Goal: Information Seeking & Learning: Learn about a topic

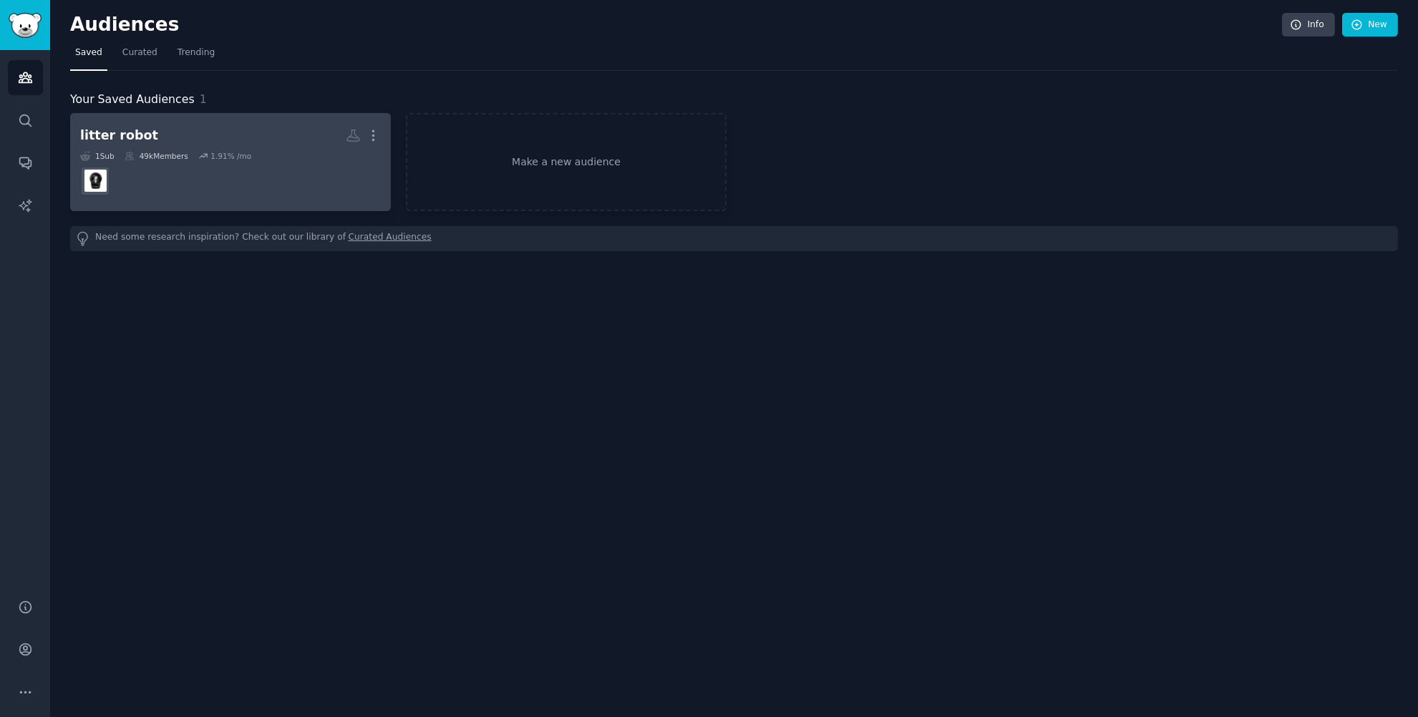
click at [206, 147] on h2 "litter robot More" at bounding box center [230, 135] width 301 height 25
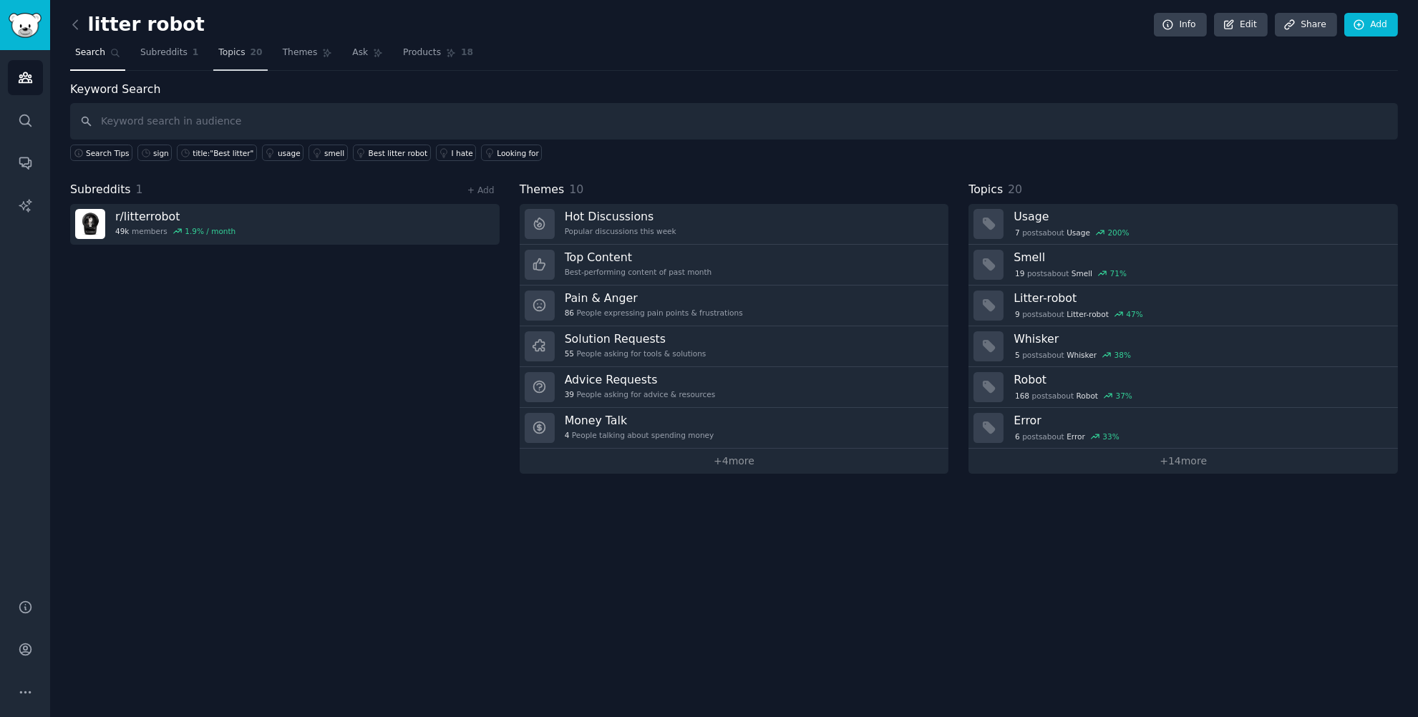
click at [253, 51] on span "20" at bounding box center [256, 53] width 12 height 13
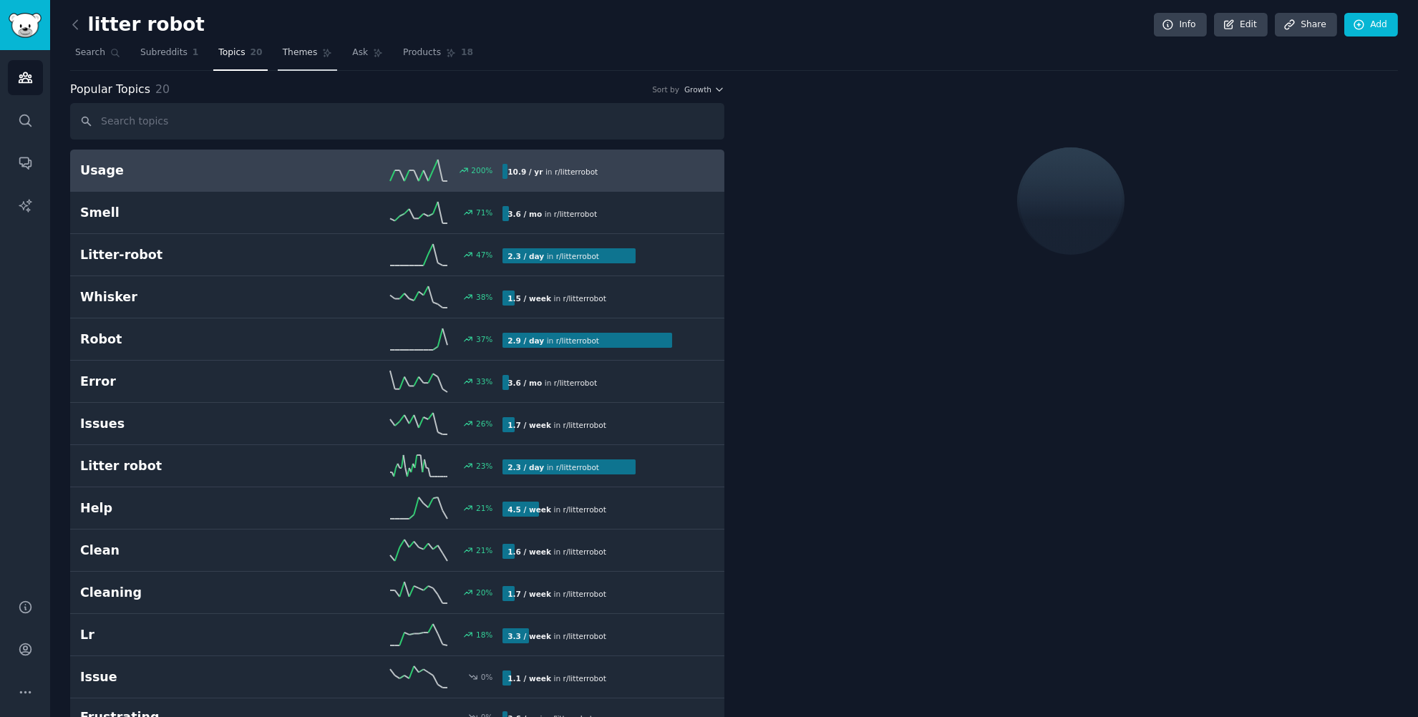
click at [283, 53] on span "Themes" at bounding box center [300, 53] width 35 height 13
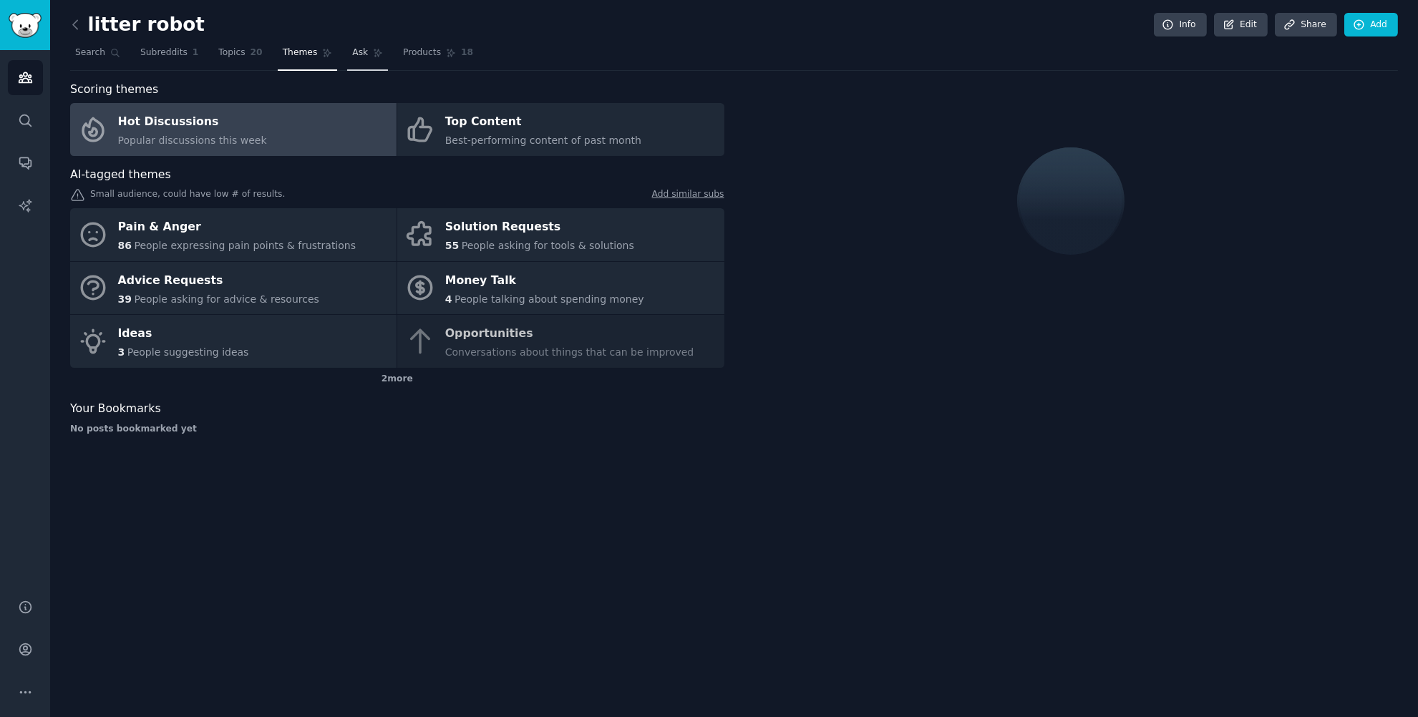
click at [352, 56] on span "Ask" at bounding box center [360, 53] width 16 height 13
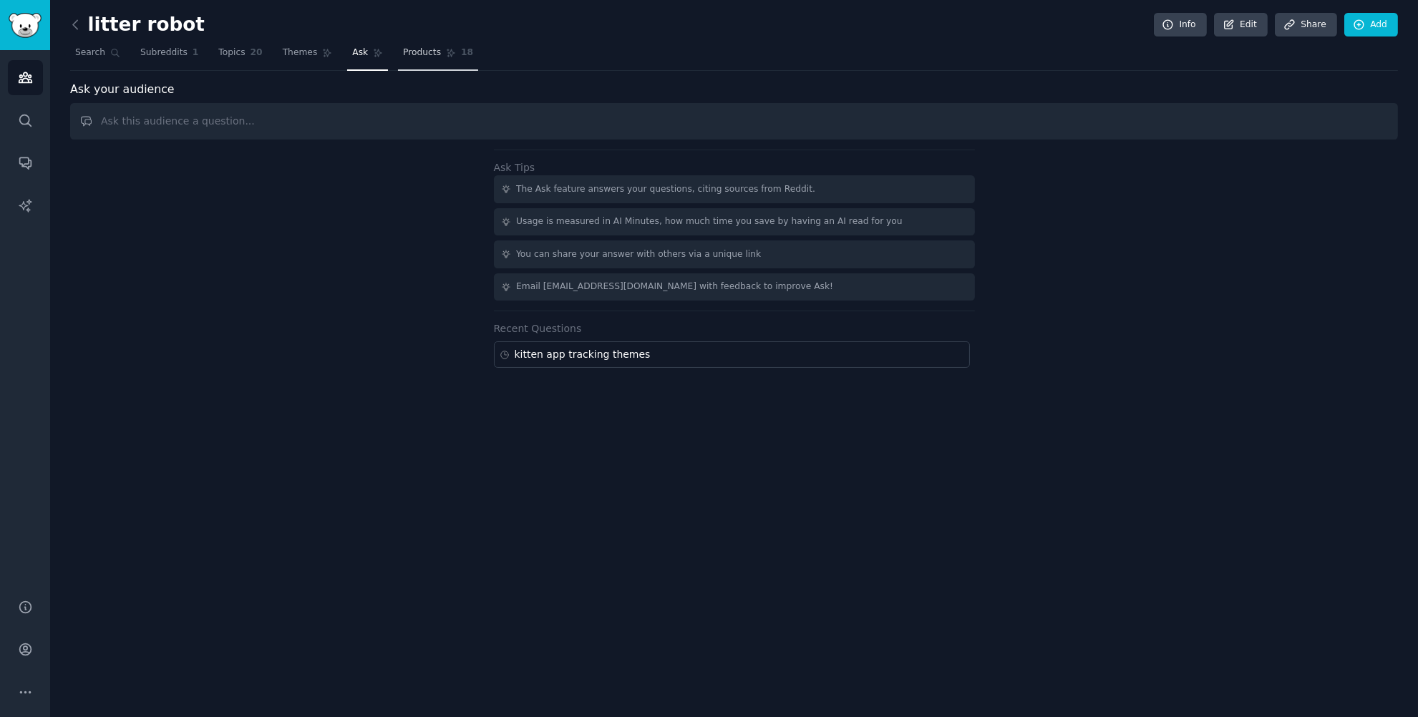
click at [420, 47] on span "Products" at bounding box center [422, 53] width 38 height 13
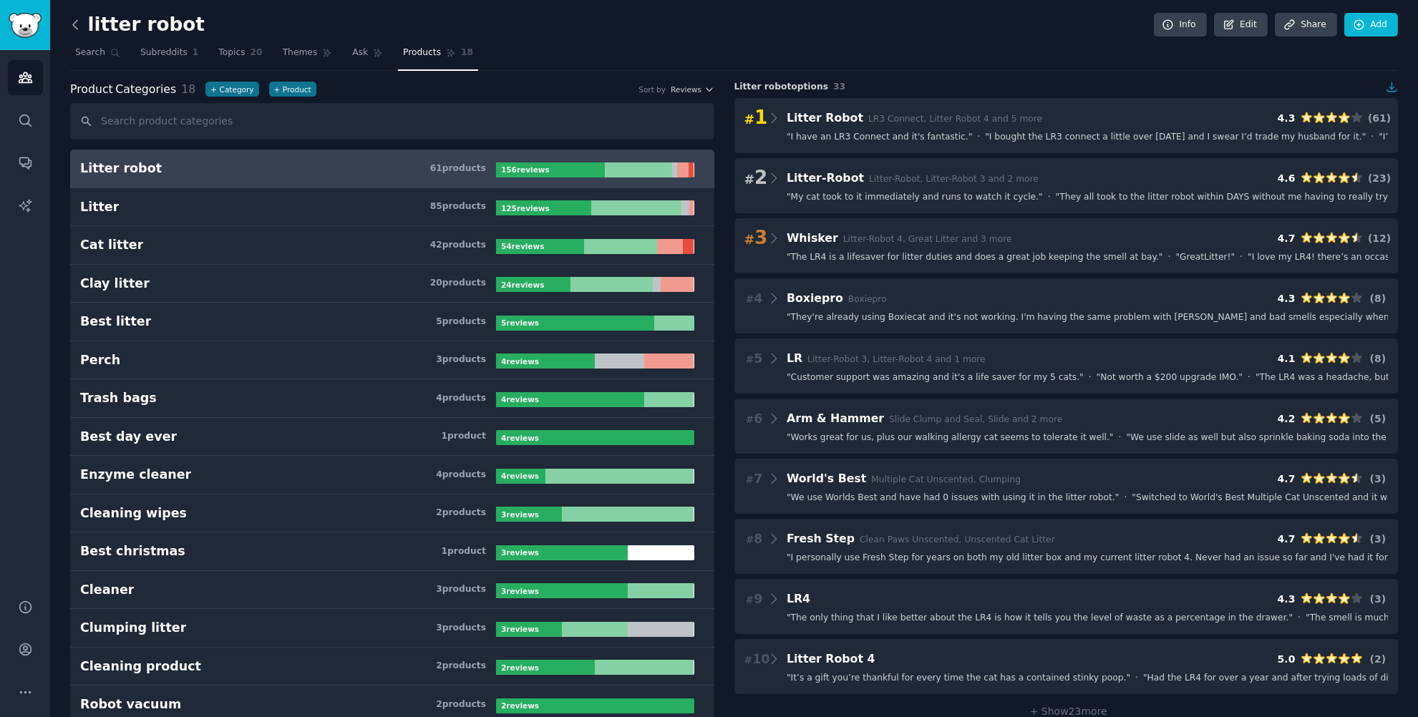
click at [79, 23] on icon at bounding box center [75, 24] width 15 height 15
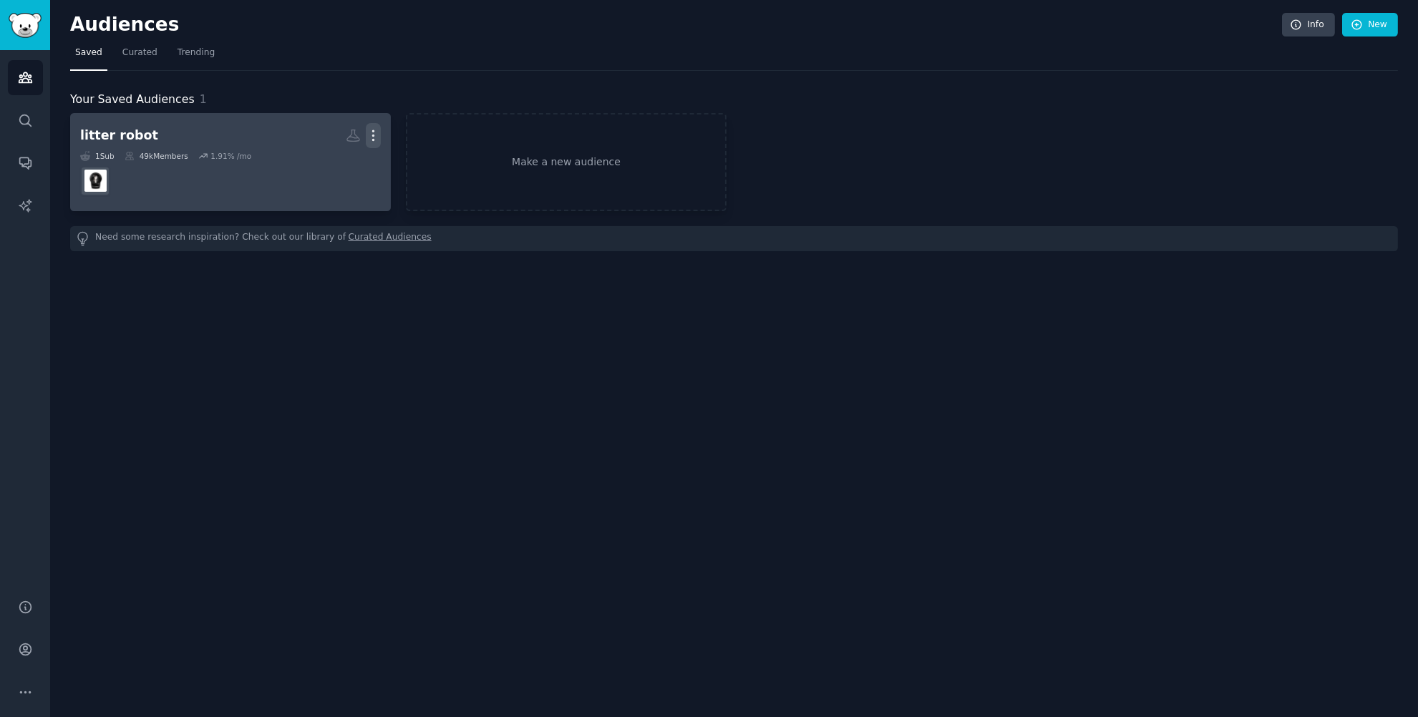
click at [369, 132] on icon "button" at bounding box center [373, 135] width 15 height 15
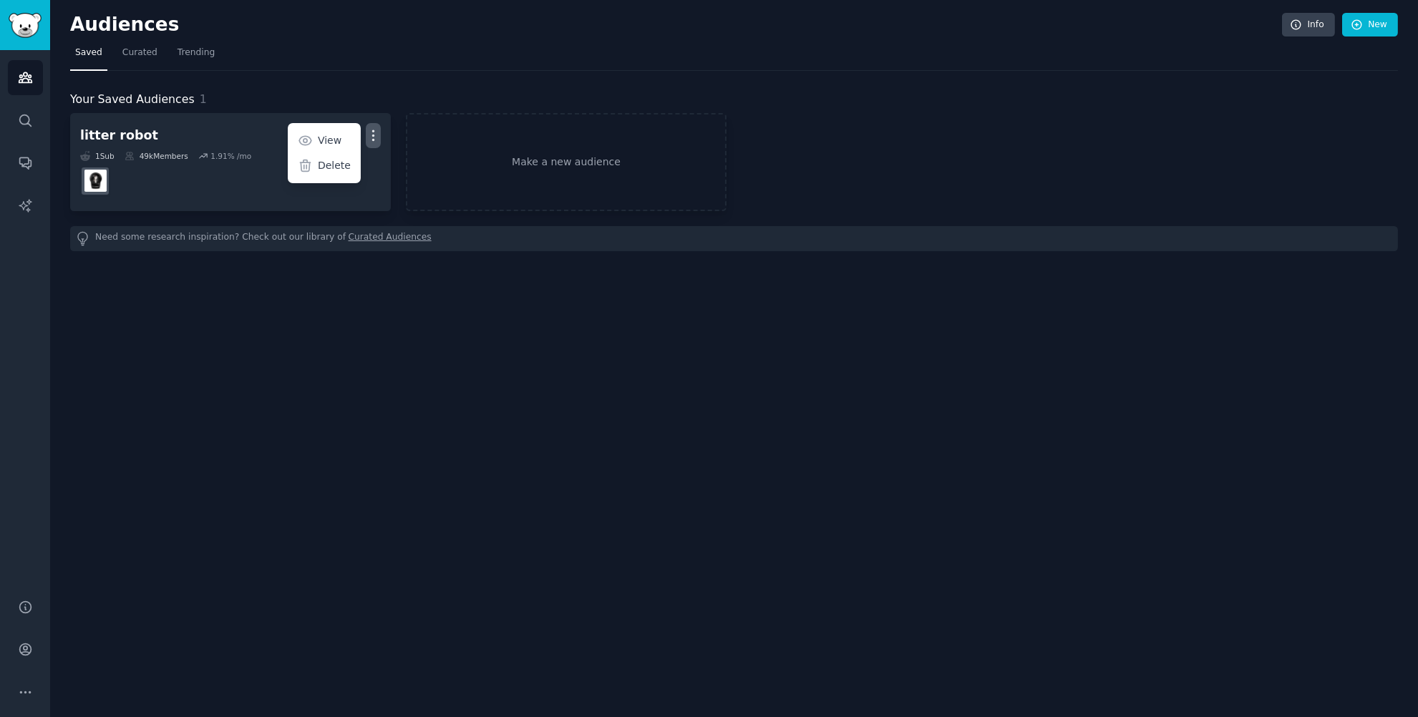
click at [365, 107] on div "Your Saved Audiences 1" at bounding box center [733, 100] width 1327 height 18
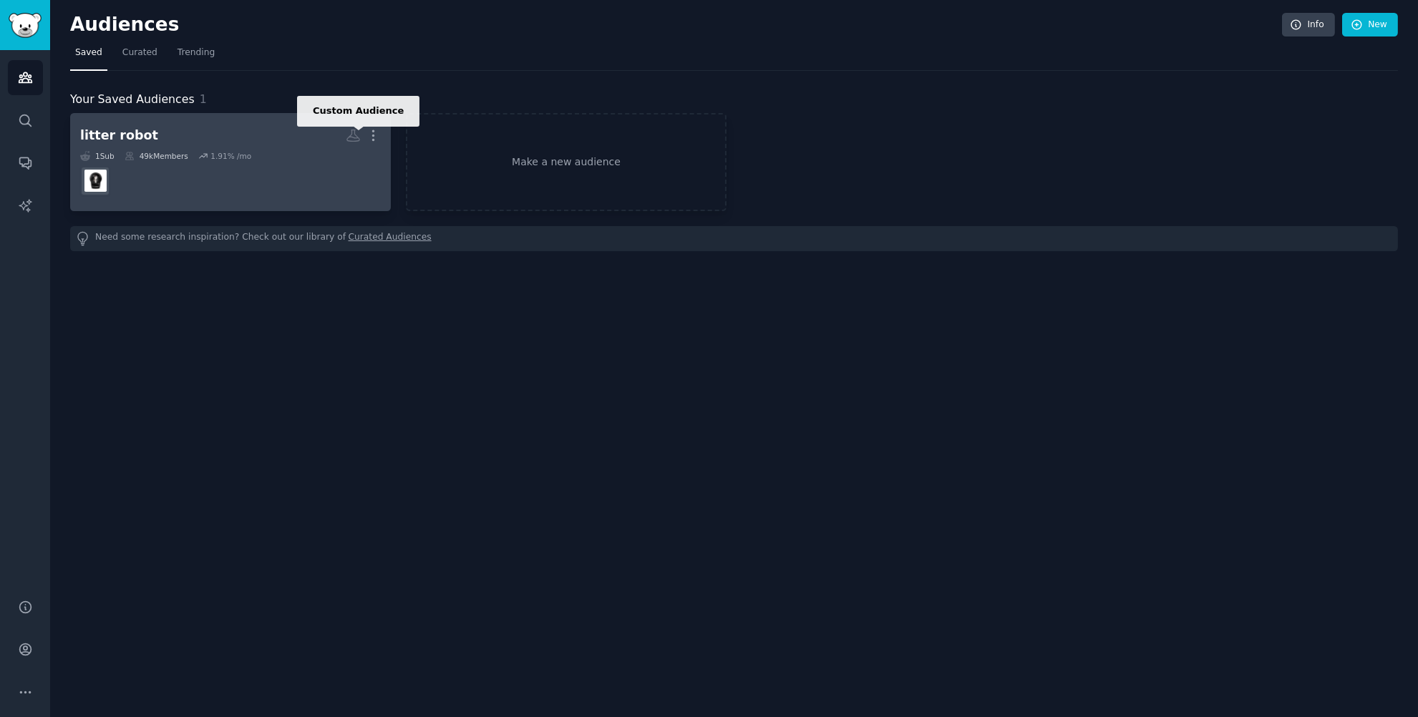
click at [346, 130] on icon at bounding box center [353, 135] width 15 height 15
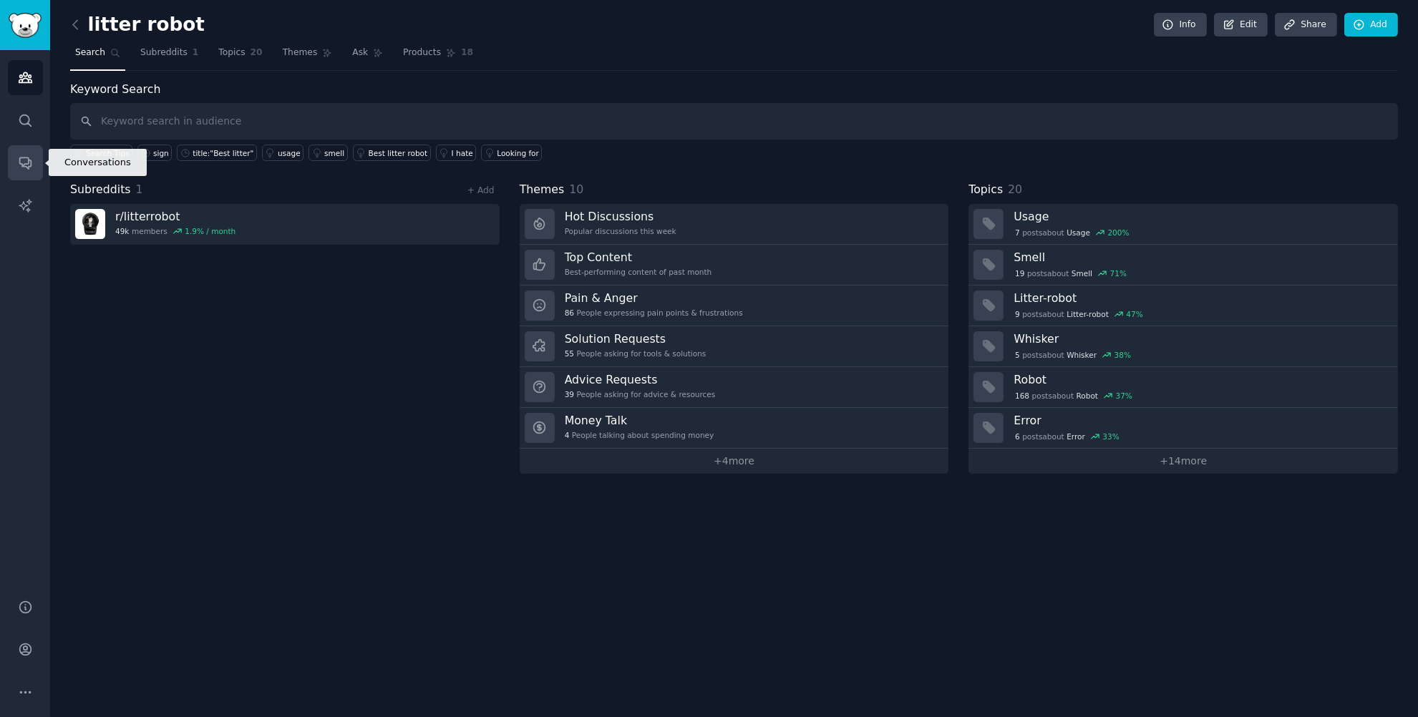
click at [29, 157] on icon "Sidebar" at bounding box center [25, 162] width 15 height 15
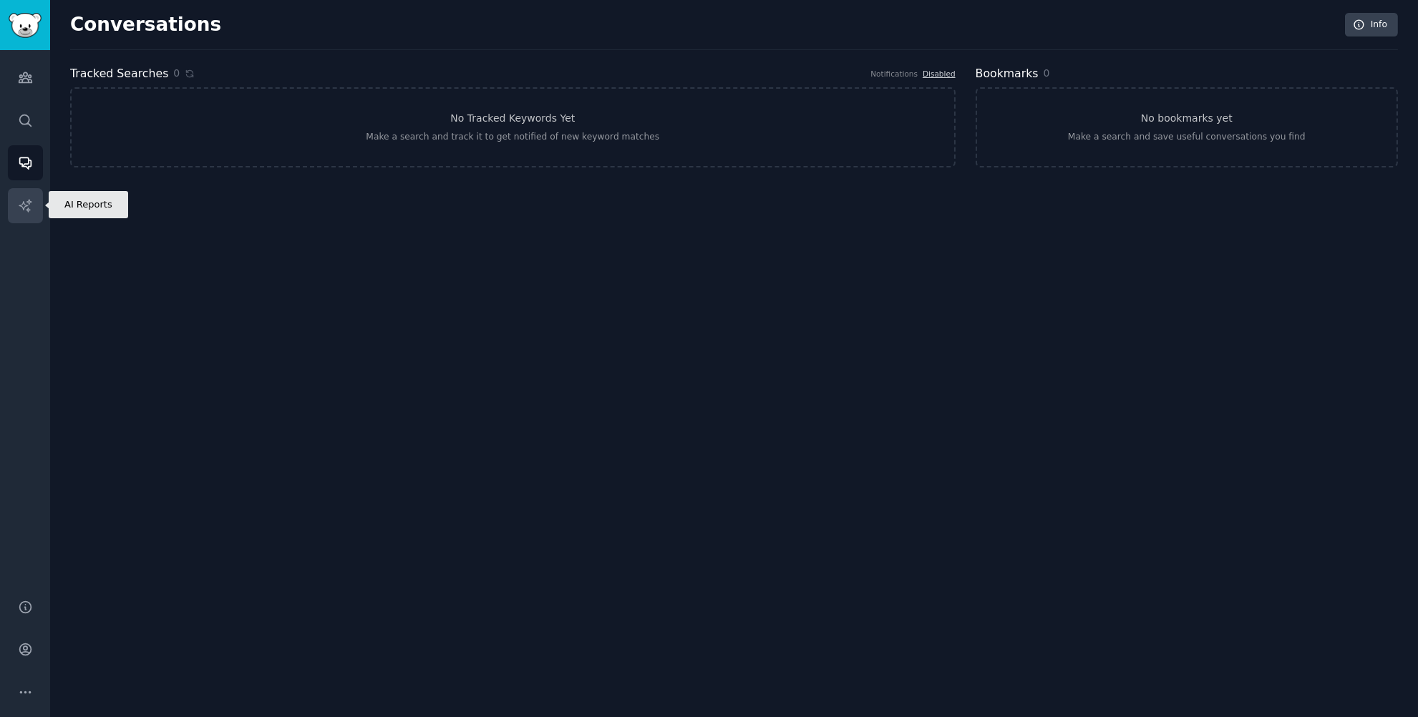
click at [34, 205] on link "AI Reports" at bounding box center [25, 205] width 35 height 35
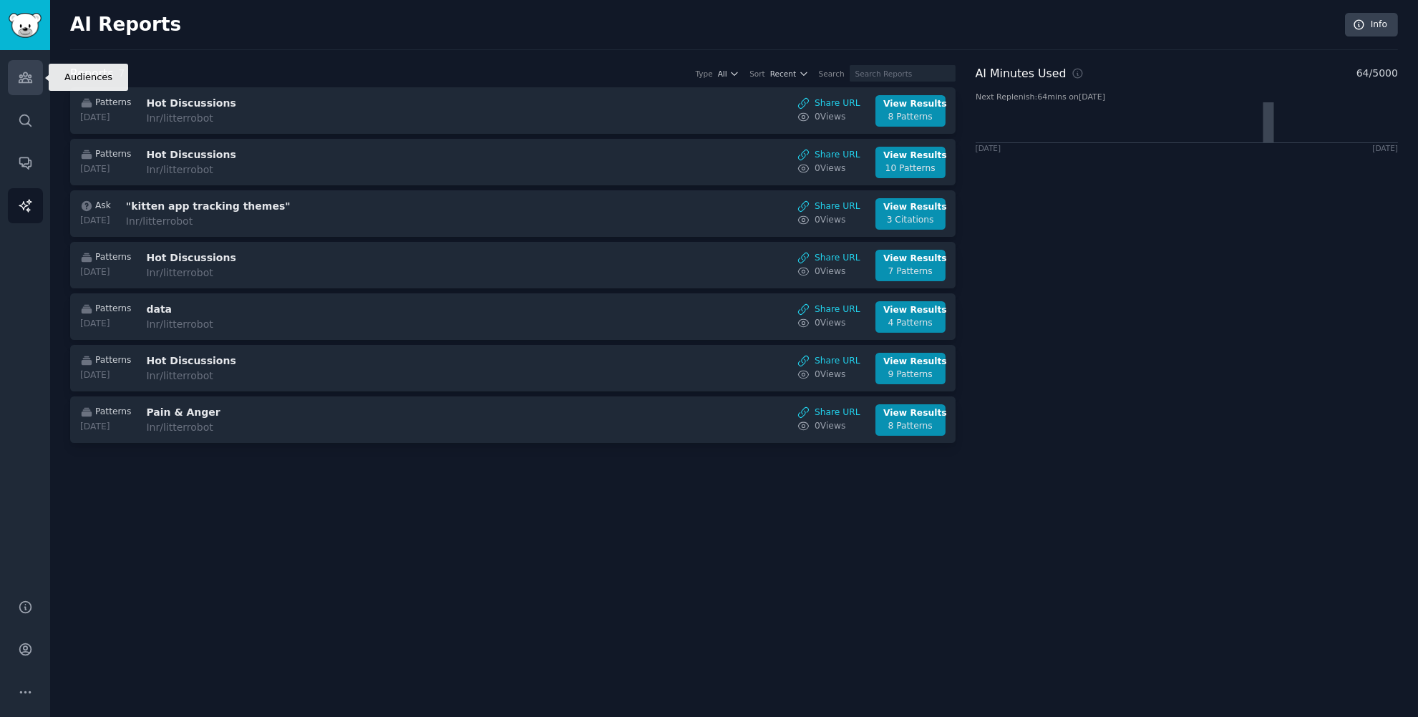
click at [24, 73] on icon "Sidebar" at bounding box center [25, 78] width 13 height 10
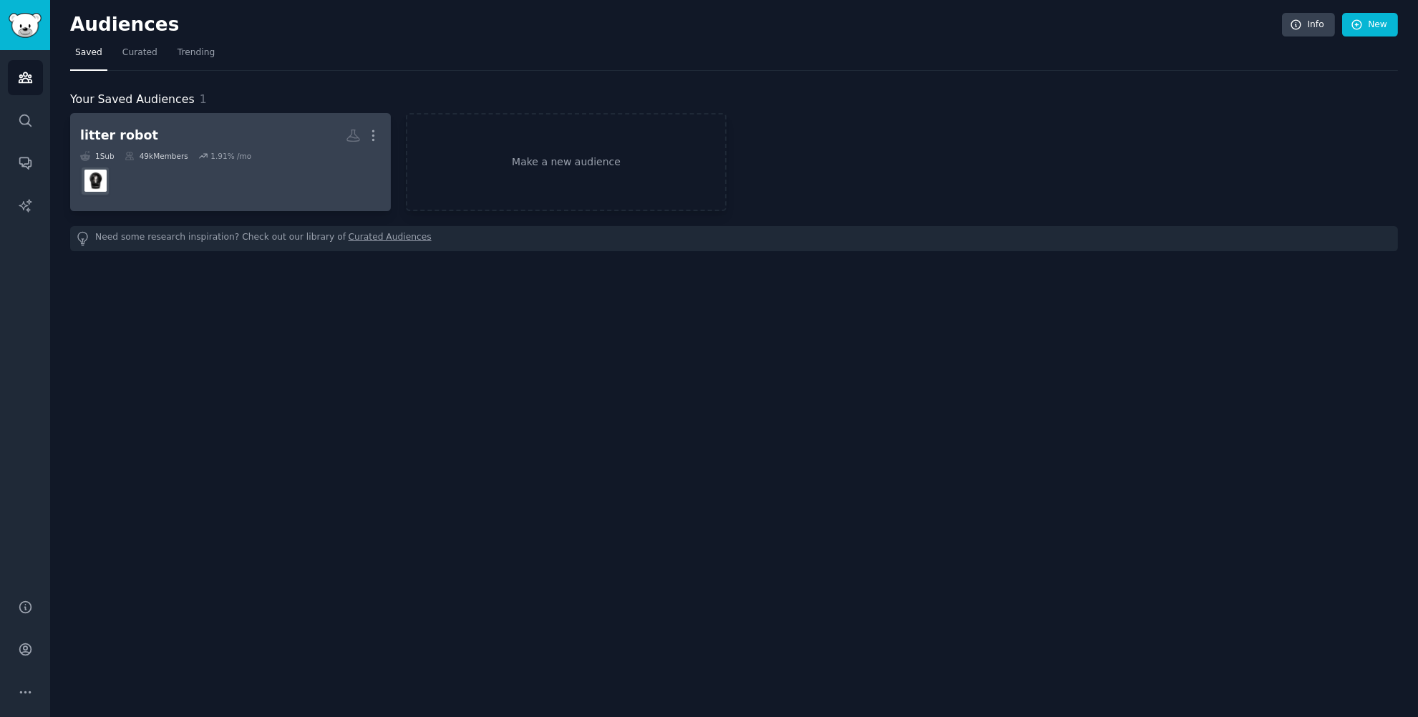
click at [226, 140] on h2 "litter robot More" at bounding box center [230, 135] width 301 height 25
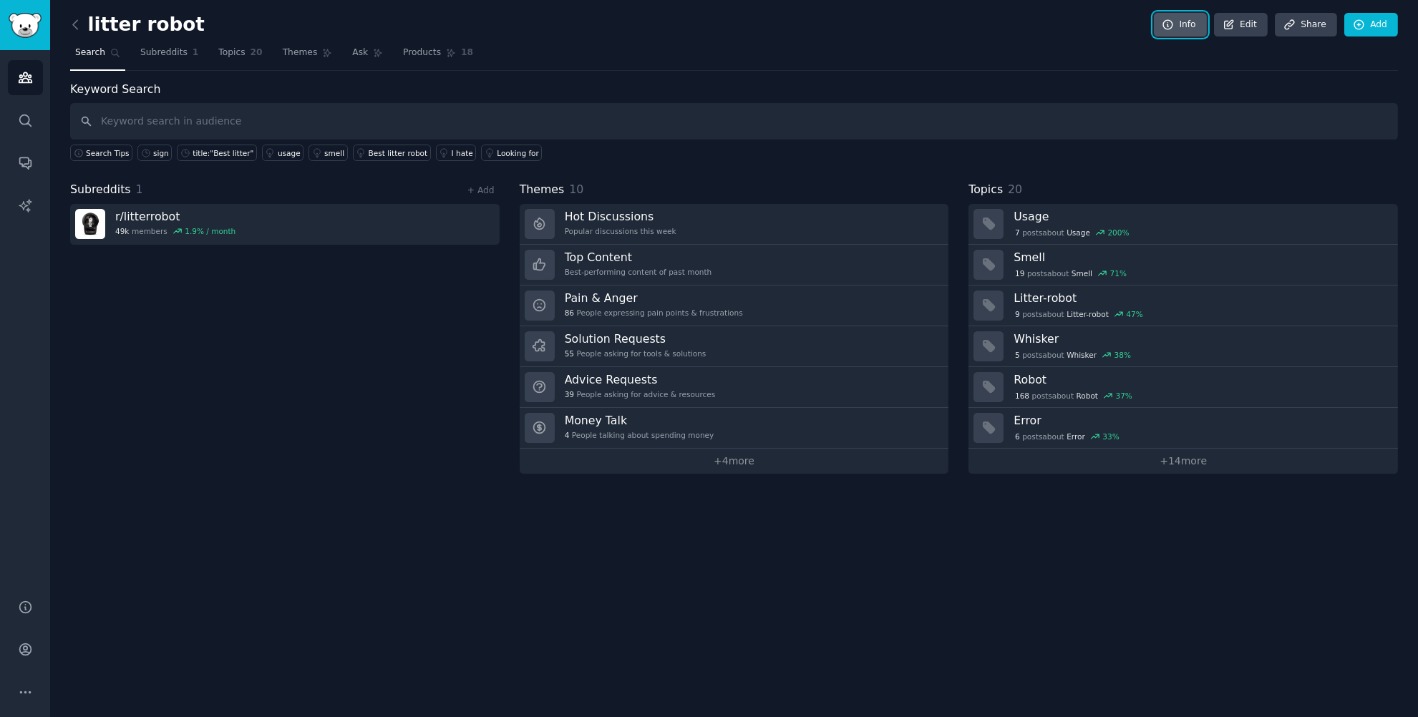
click at [1184, 21] on link "Info" at bounding box center [1180, 25] width 53 height 24
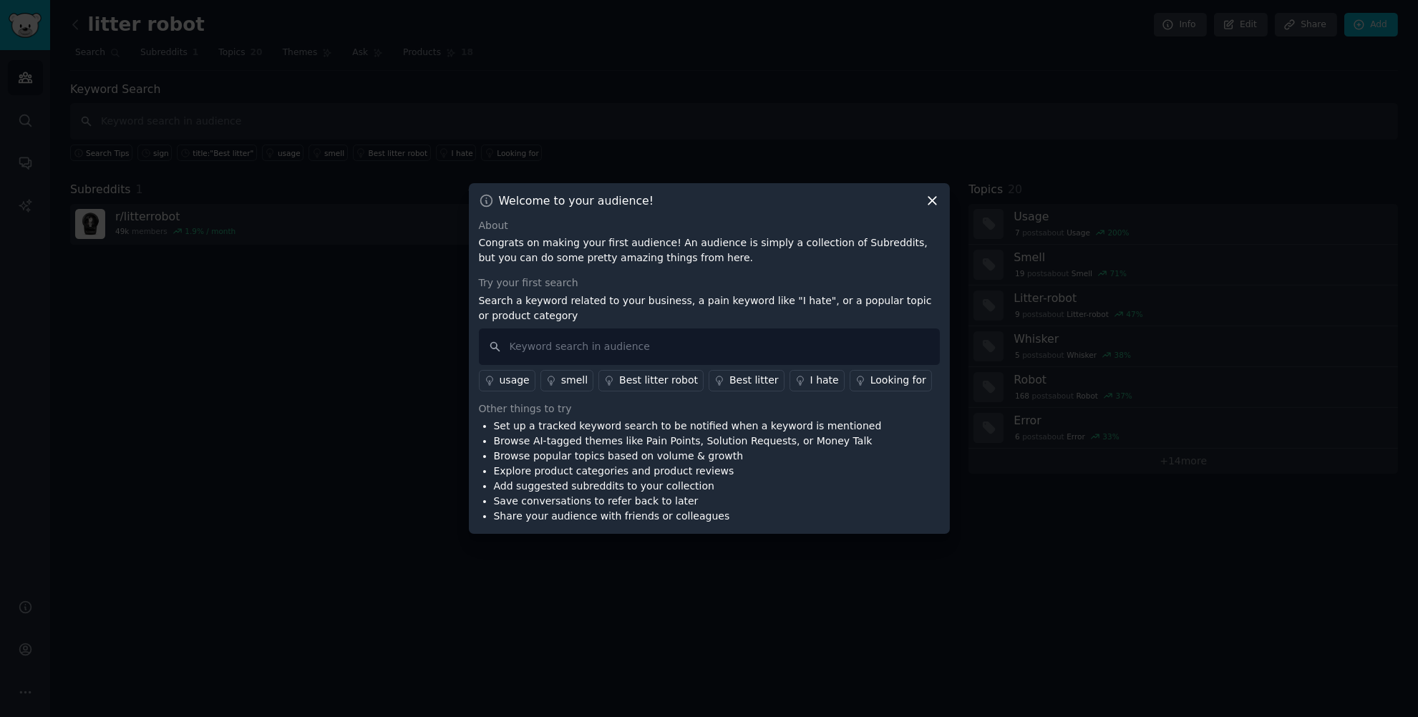
click at [937, 195] on icon at bounding box center [932, 200] width 15 height 15
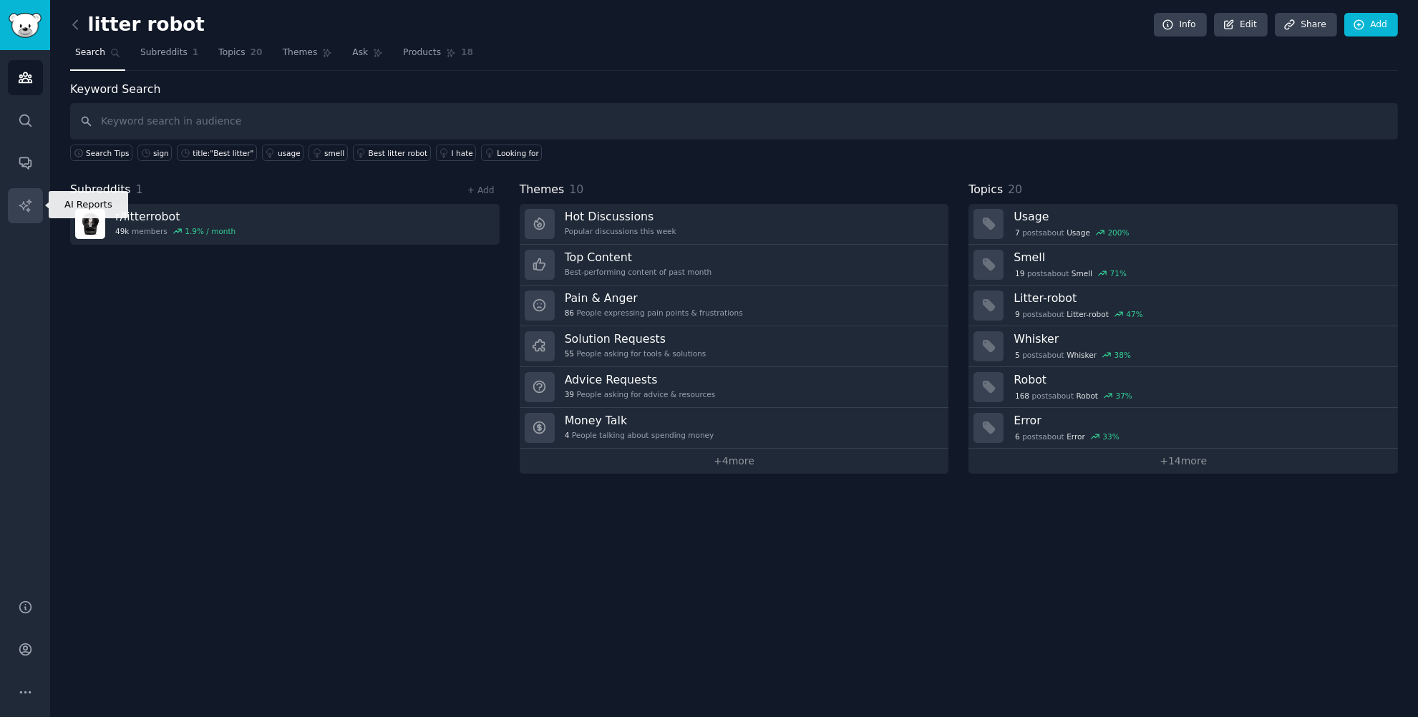
click at [28, 205] on icon "Sidebar" at bounding box center [25, 205] width 15 height 15
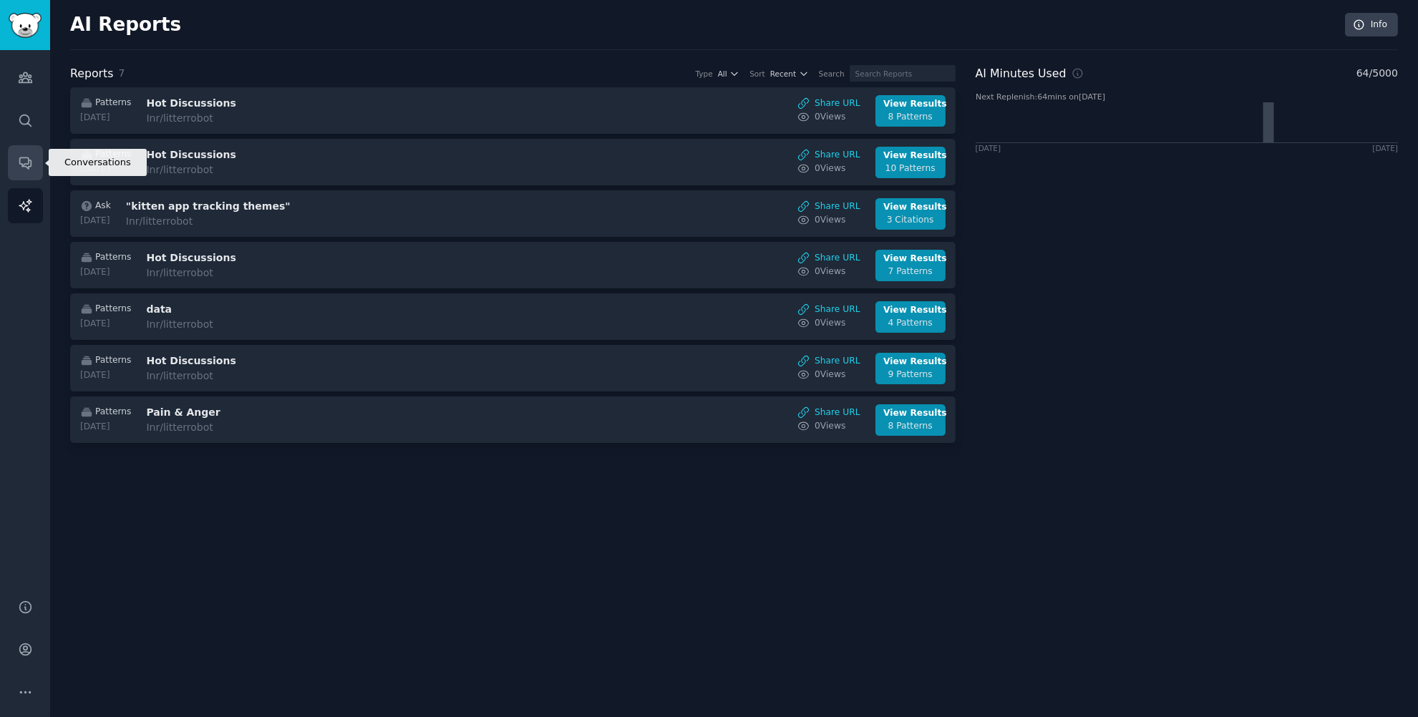
click at [24, 153] on link "Conversations" at bounding box center [25, 162] width 35 height 35
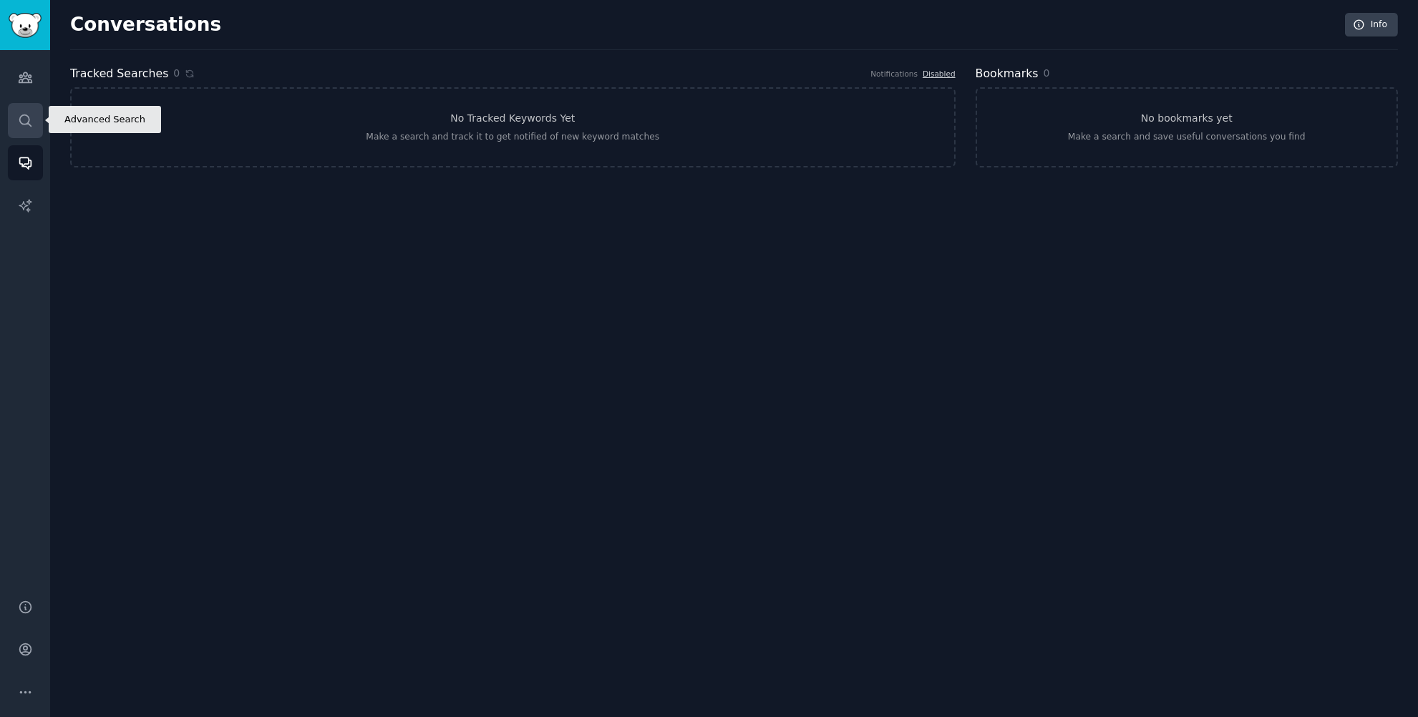
click at [37, 107] on link "Search" at bounding box center [25, 120] width 35 height 35
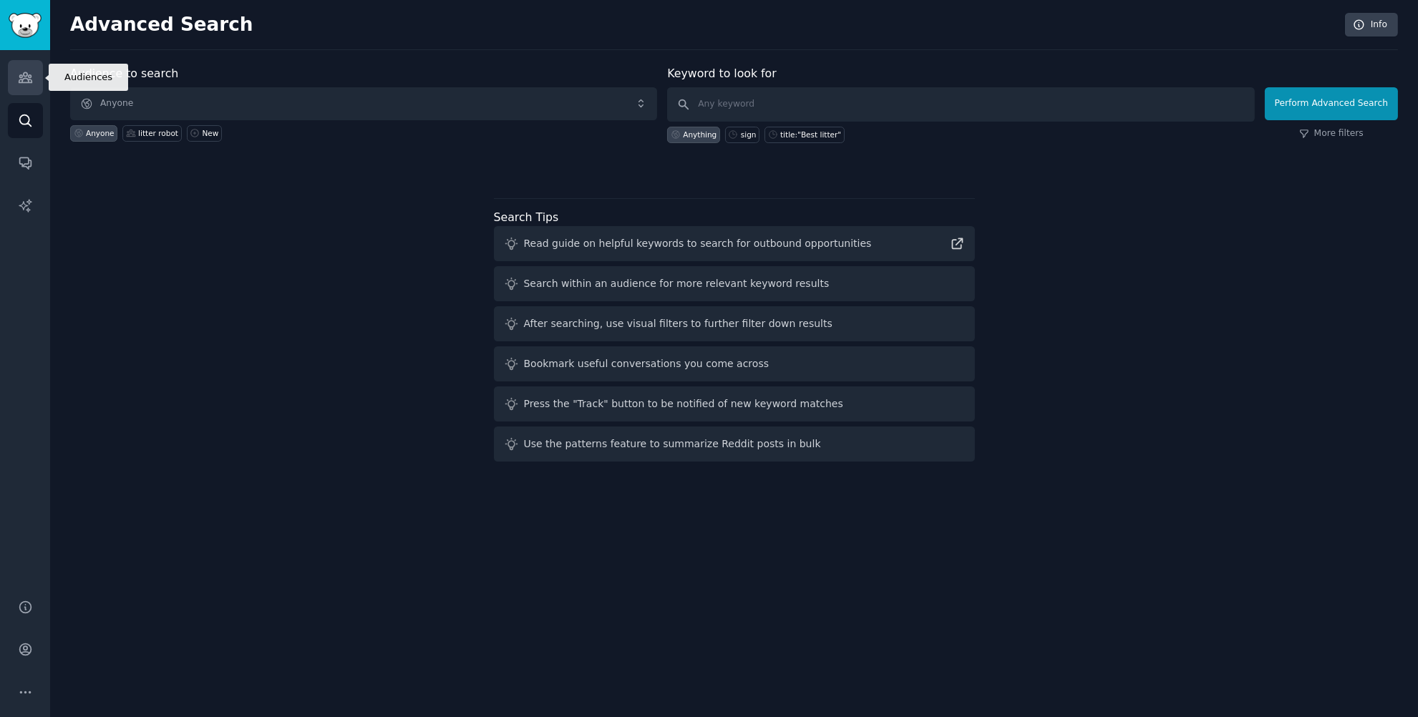
click at [31, 77] on icon "Sidebar" at bounding box center [25, 77] width 15 height 15
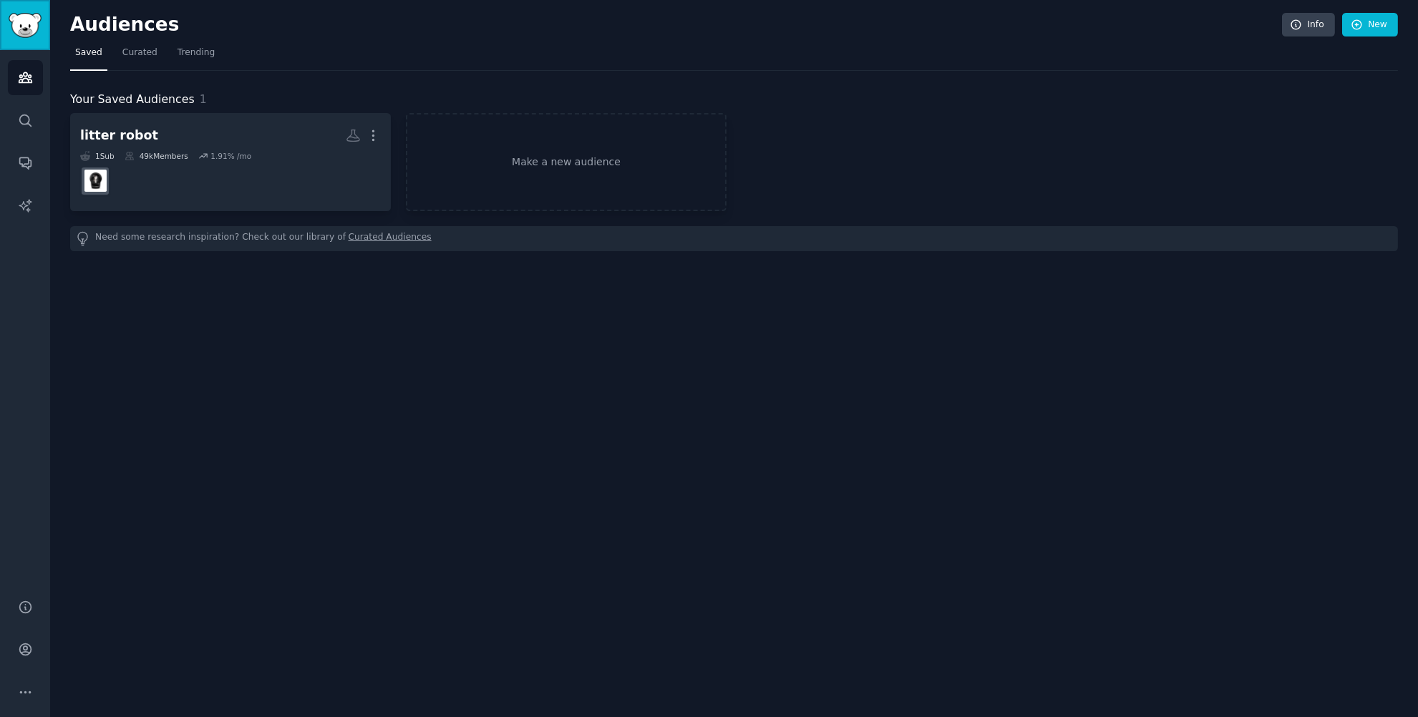
click at [28, 27] on img "Sidebar" at bounding box center [25, 25] width 33 height 25
click at [148, 47] on span "Curated" at bounding box center [139, 53] width 35 height 13
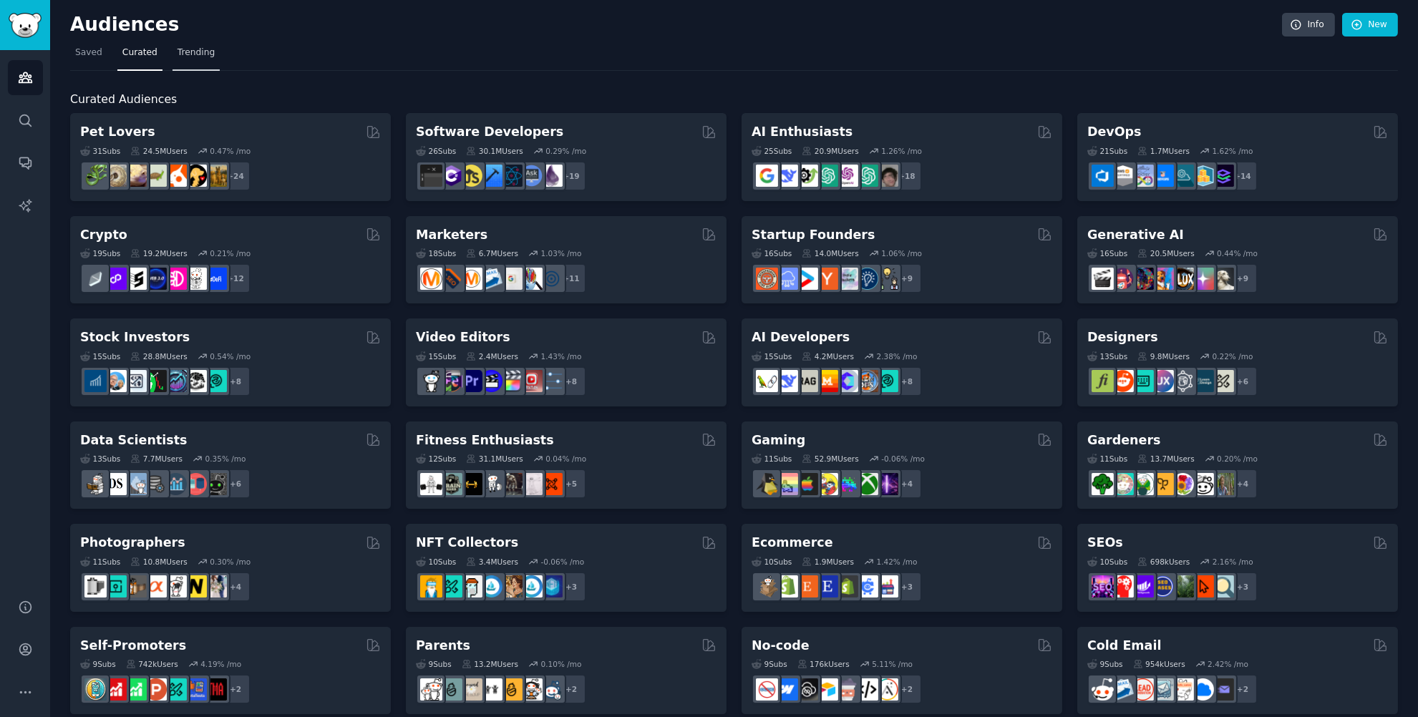
click at [204, 52] on span "Trending" at bounding box center [195, 53] width 37 height 13
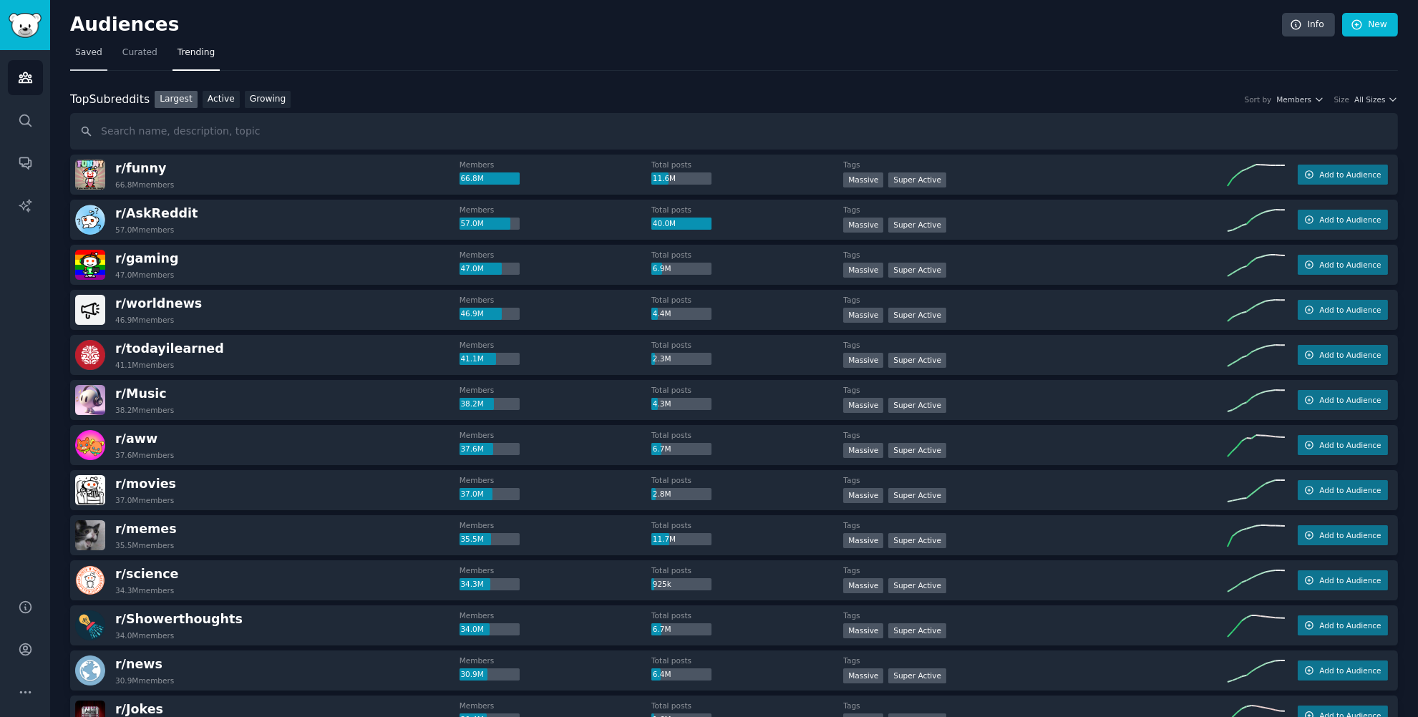
click at [89, 54] on span "Saved" at bounding box center [88, 53] width 27 height 13
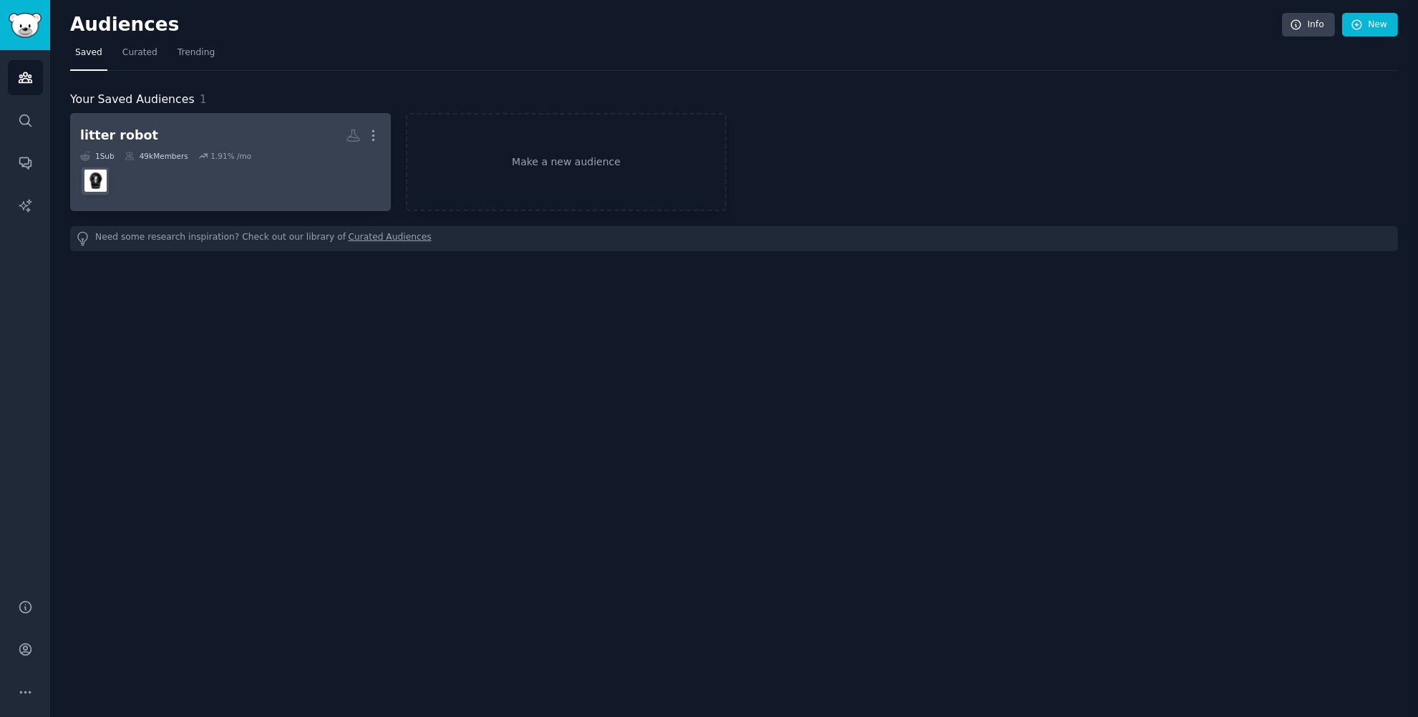
click at [205, 167] on dd at bounding box center [230, 181] width 301 height 40
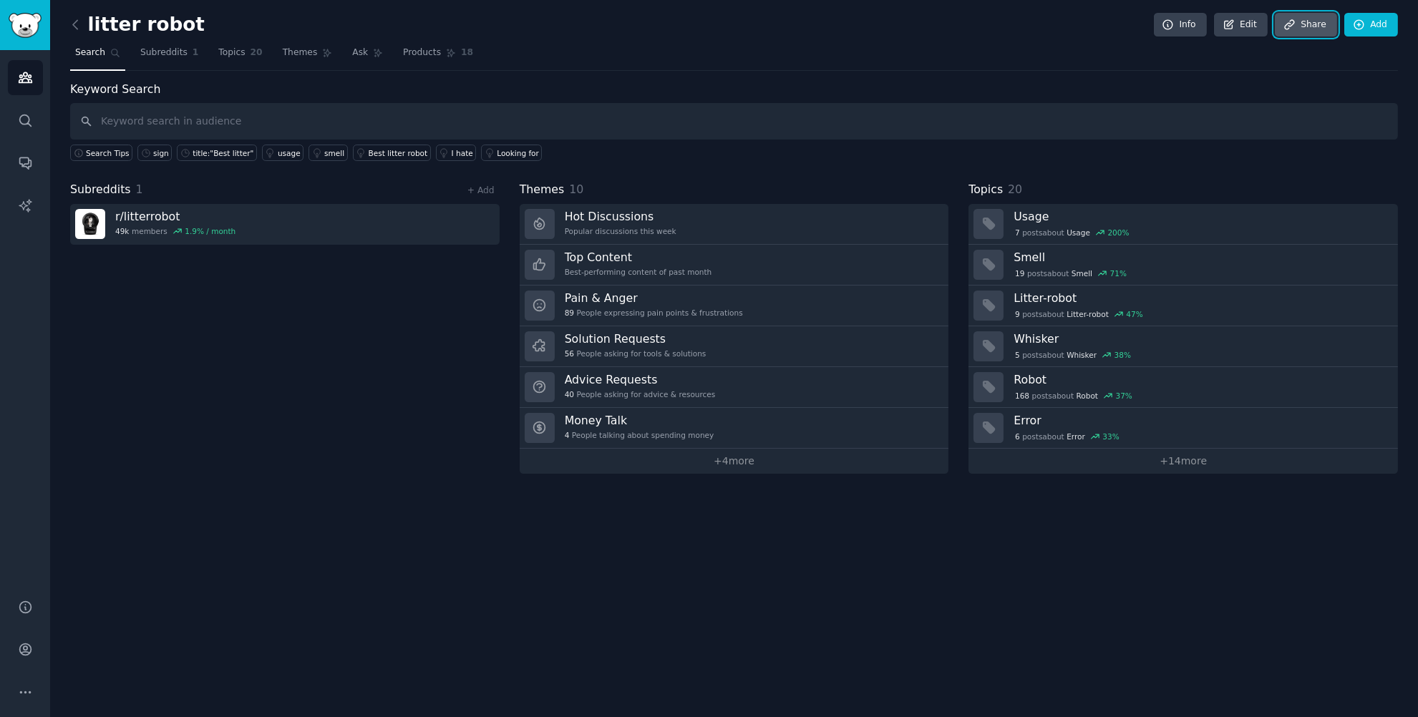
click at [1300, 27] on link "Share" at bounding box center [1305, 25] width 62 height 24
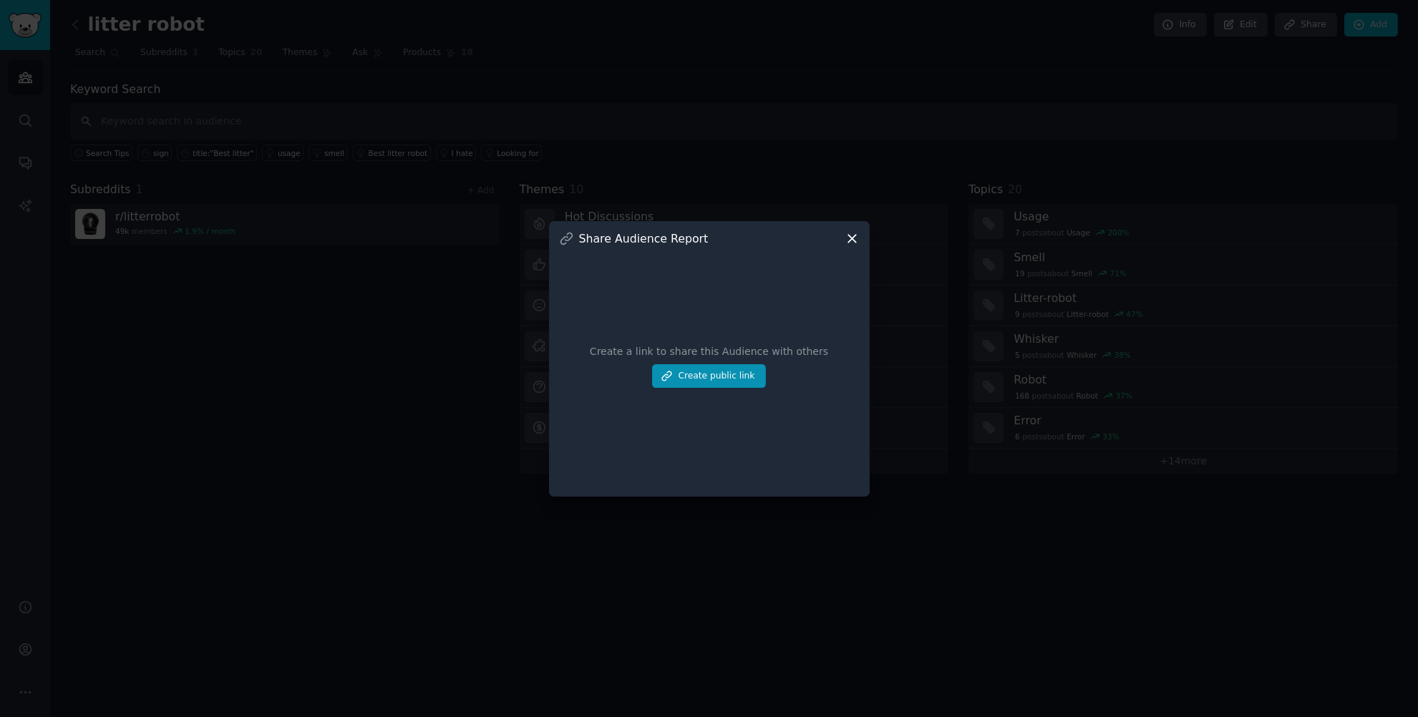
click at [852, 241] on icon at bounding box center [851, 238] width 15 height 15
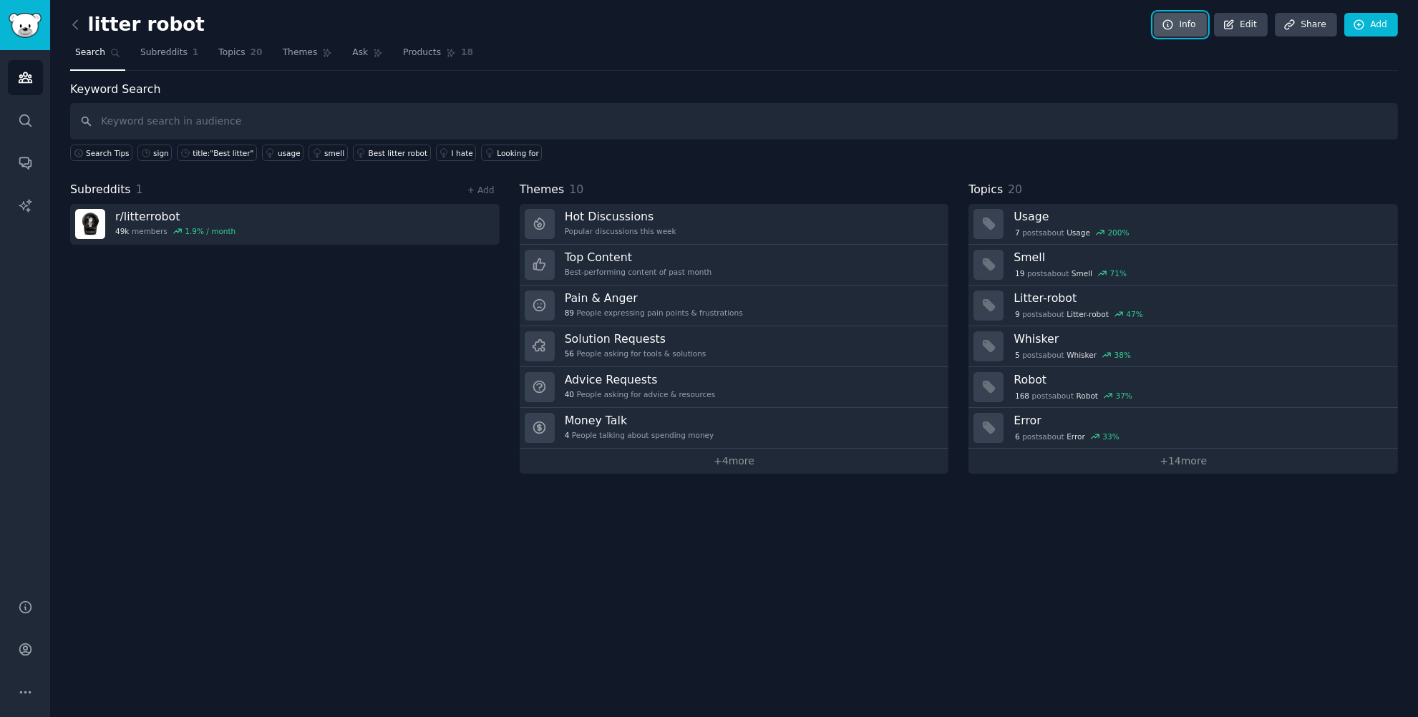
click at [1179, 25] on link "Info" at bounding box center [1180, 25] width 53 height 24
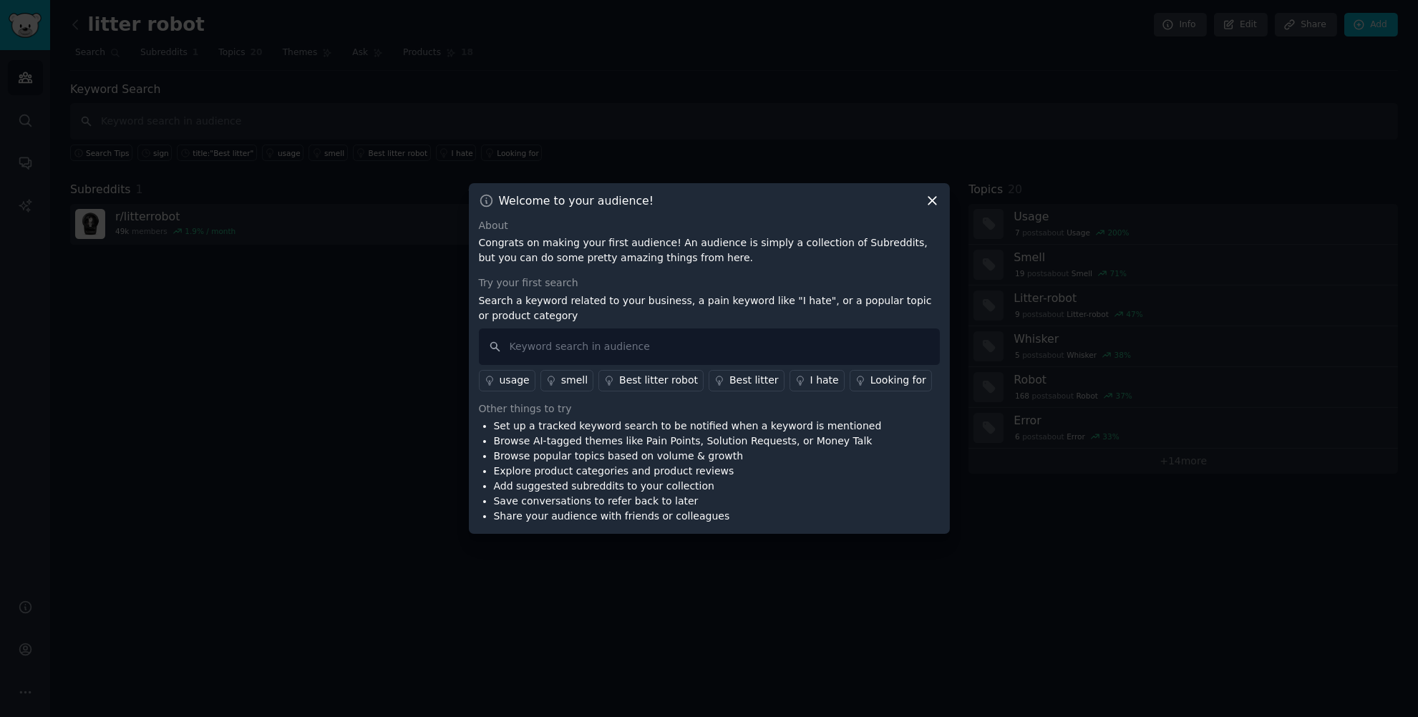
click at [929, 194] on icon at bounding box center [932, 200] width 15 height 15
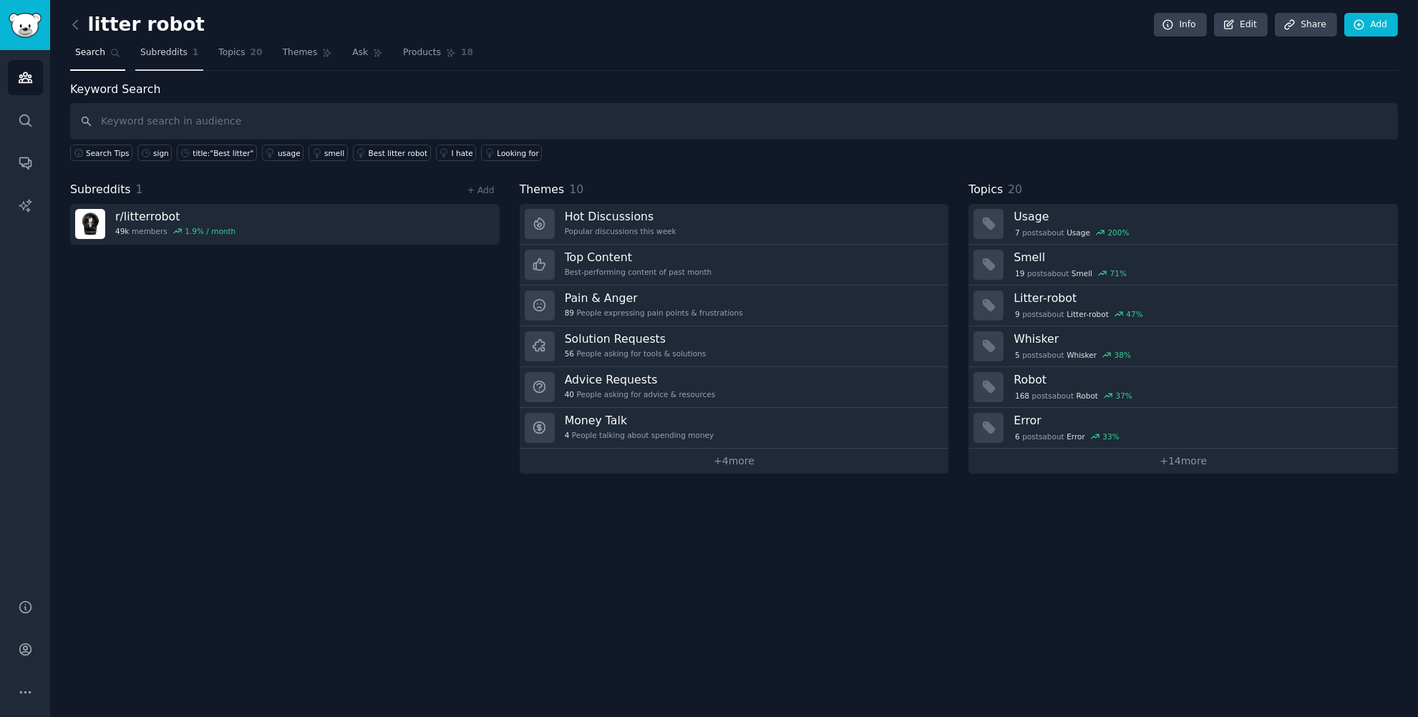
click at [152, 59] on span "Subreddits" at bounding box center [163, 53] width 47 height 13
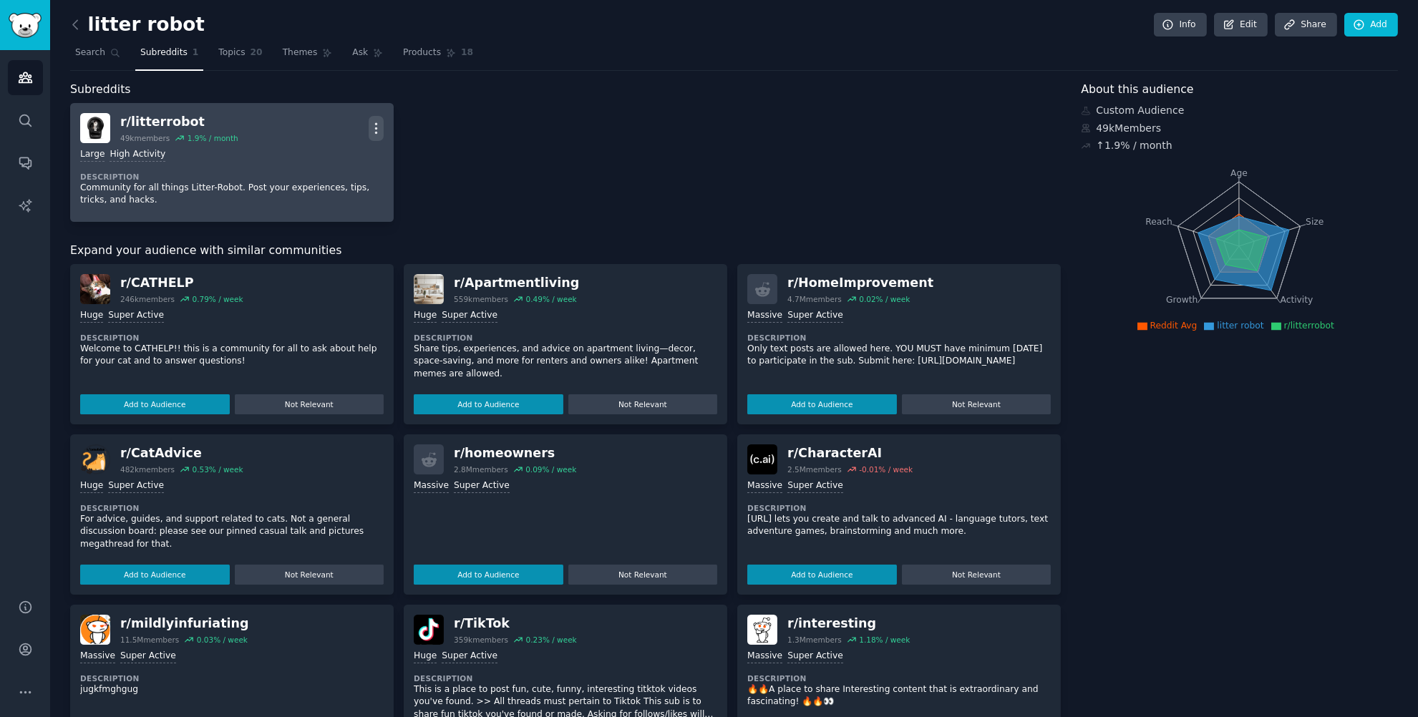
click at [376, 124] on icon "button" at bounding box center [376, 128] width 1 height 10
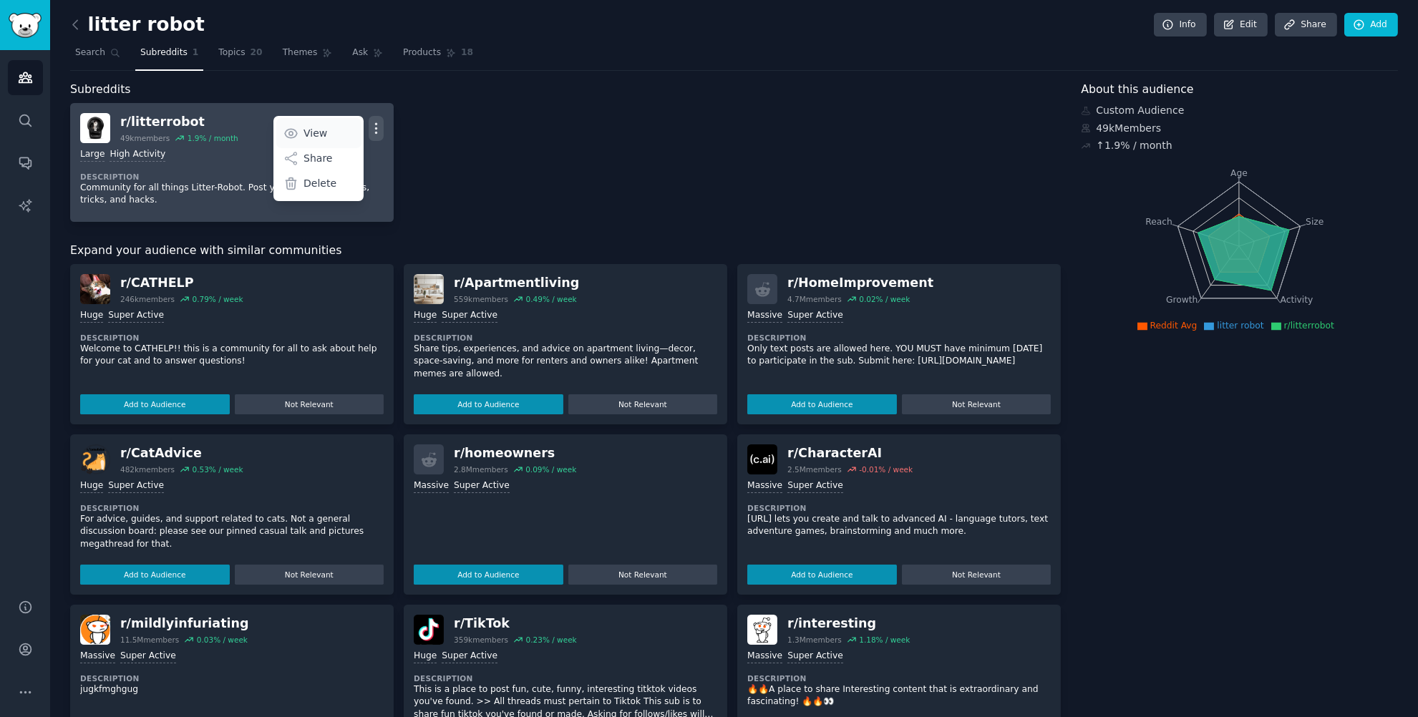
click at [331, 131] on link "View" at bounding box center [318, 133] width 85 height 30
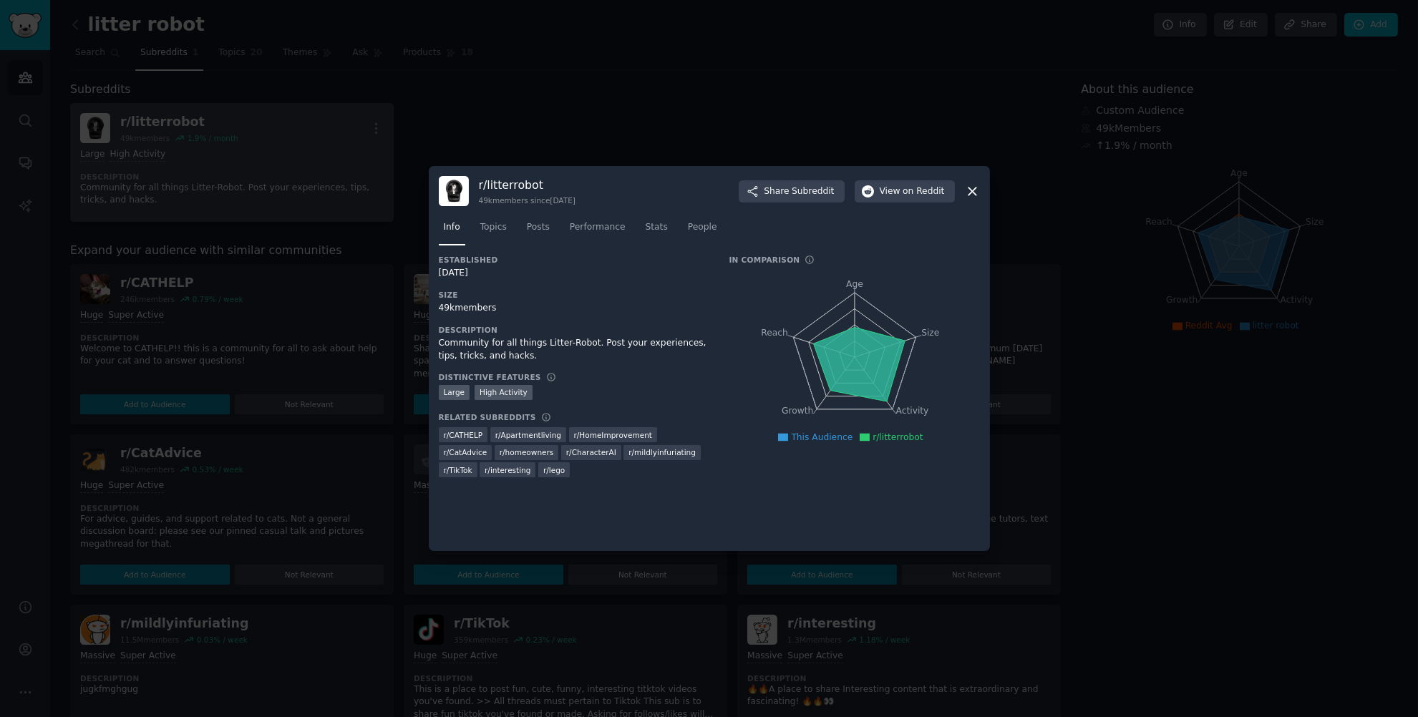
click at [857, 286] on icon "Age Size Activity Growth Reach" at bounding box center [854, 357] width 250 height 180
click at [679, 225] on nav "Info Topics Posts Performance Stats People" at bounding box center [709, 230] width 541 height 29
click at [691, 225] on span "People" at bounding box center [702, 227] width 29 height 13
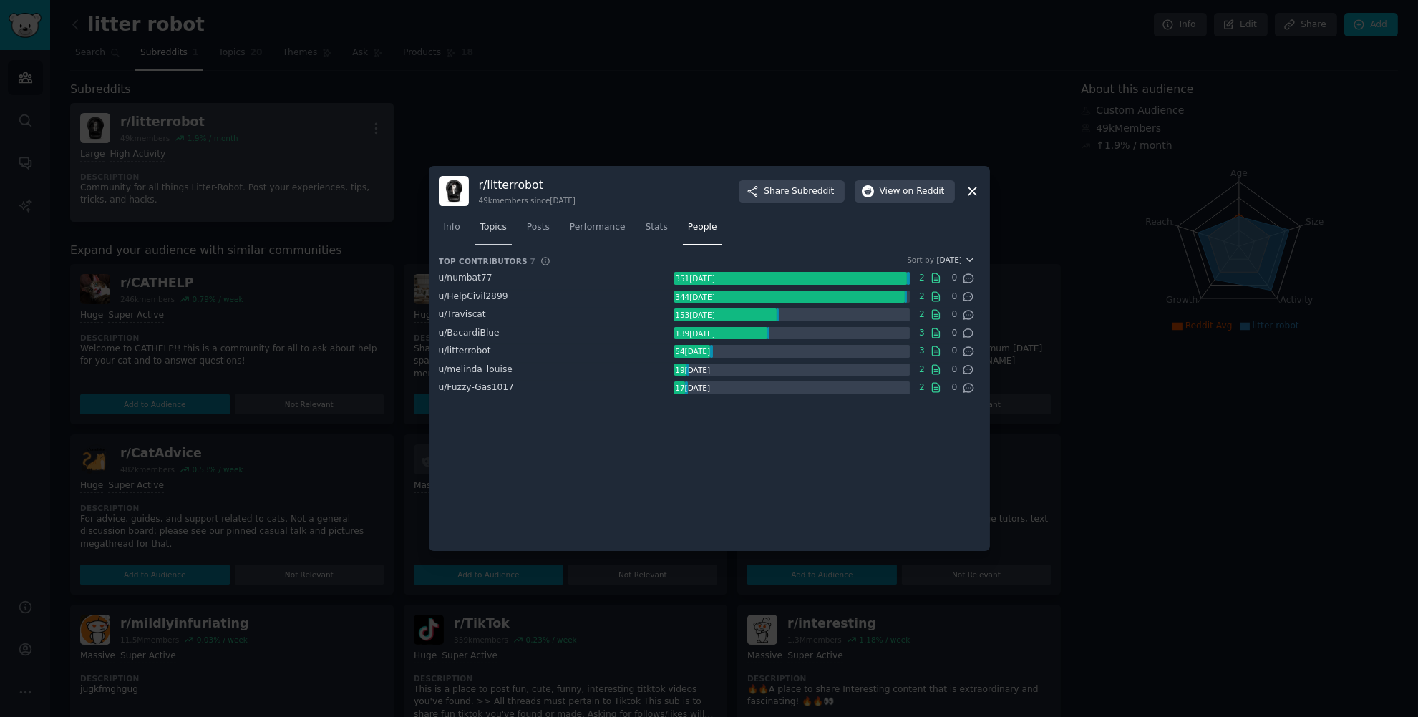
click at [482, 226] on span "Topics" at bounding box center [493, 227] width 26 height 13
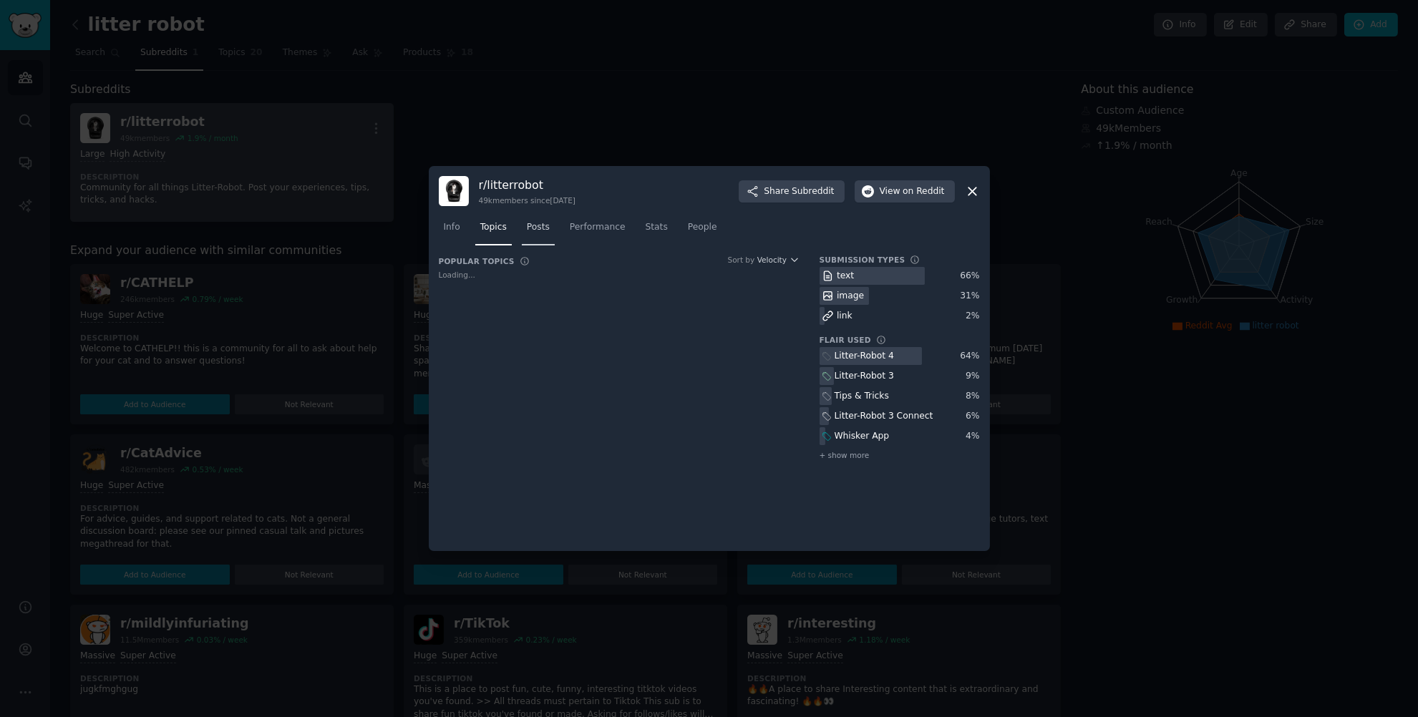
click at [537, 227] on span "Posts" at bounding box center [538, 227] width 23 height 13
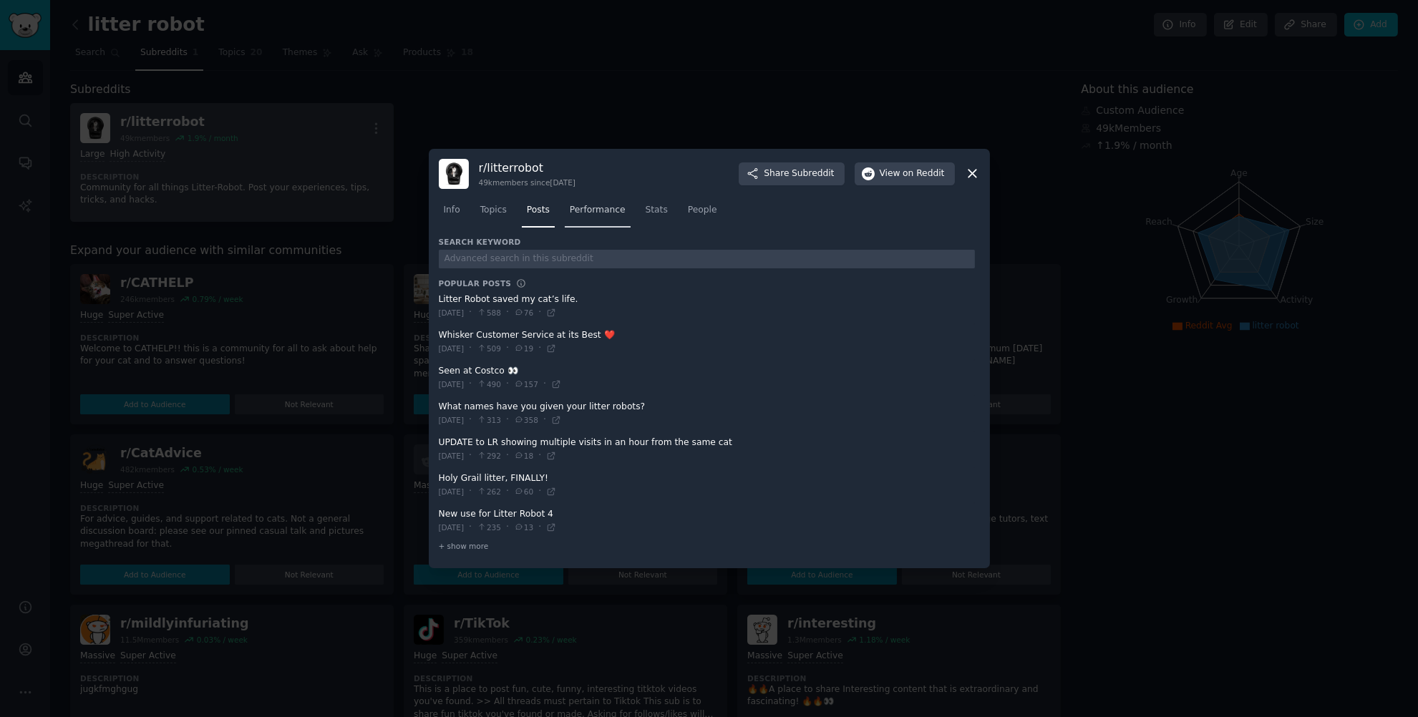
click at [603, 223] on link "Performance" at bounding box center [598, 213] width 66 height 29
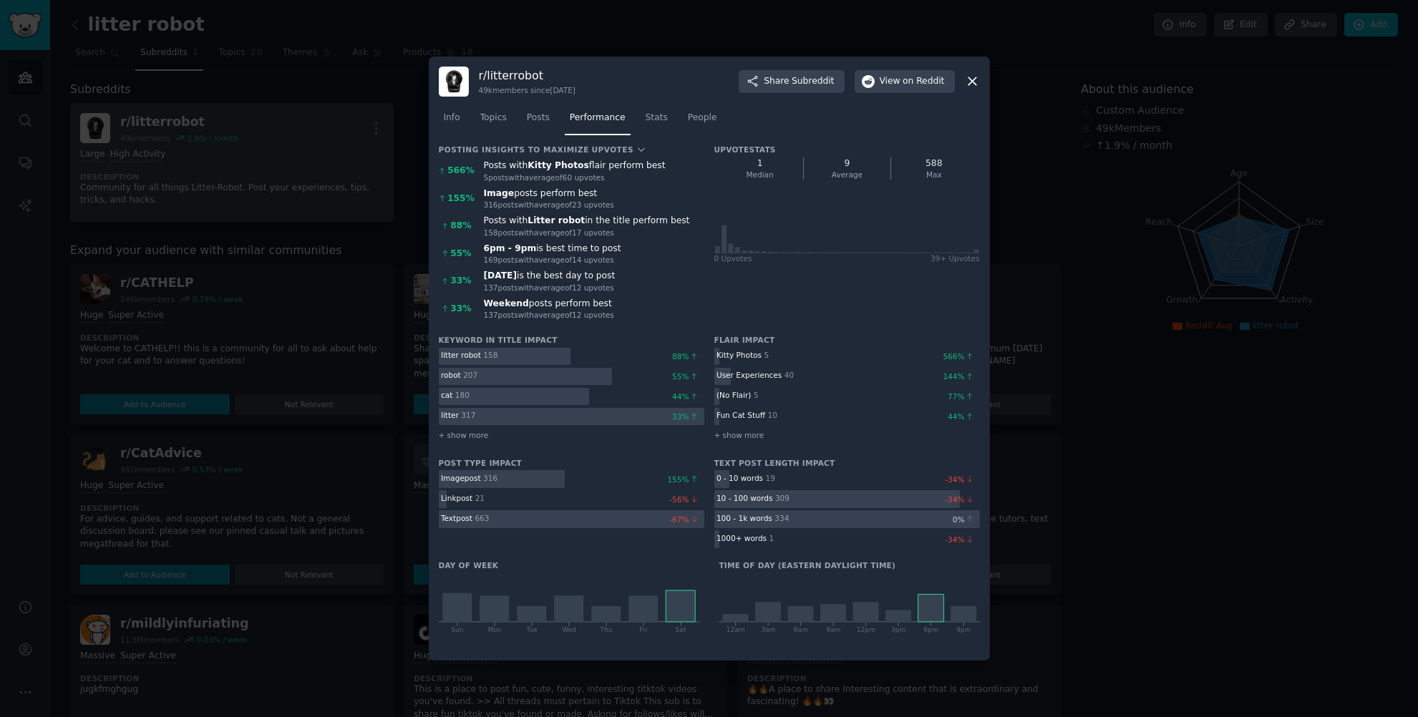
click at [664, 220] on div "Posts with Litter robot in the title perform best" at bounding box center [594, 221] width 220 height 13
click at [645, 120] on span "Stats" at bounding box center [656, 118] width 22 height 13
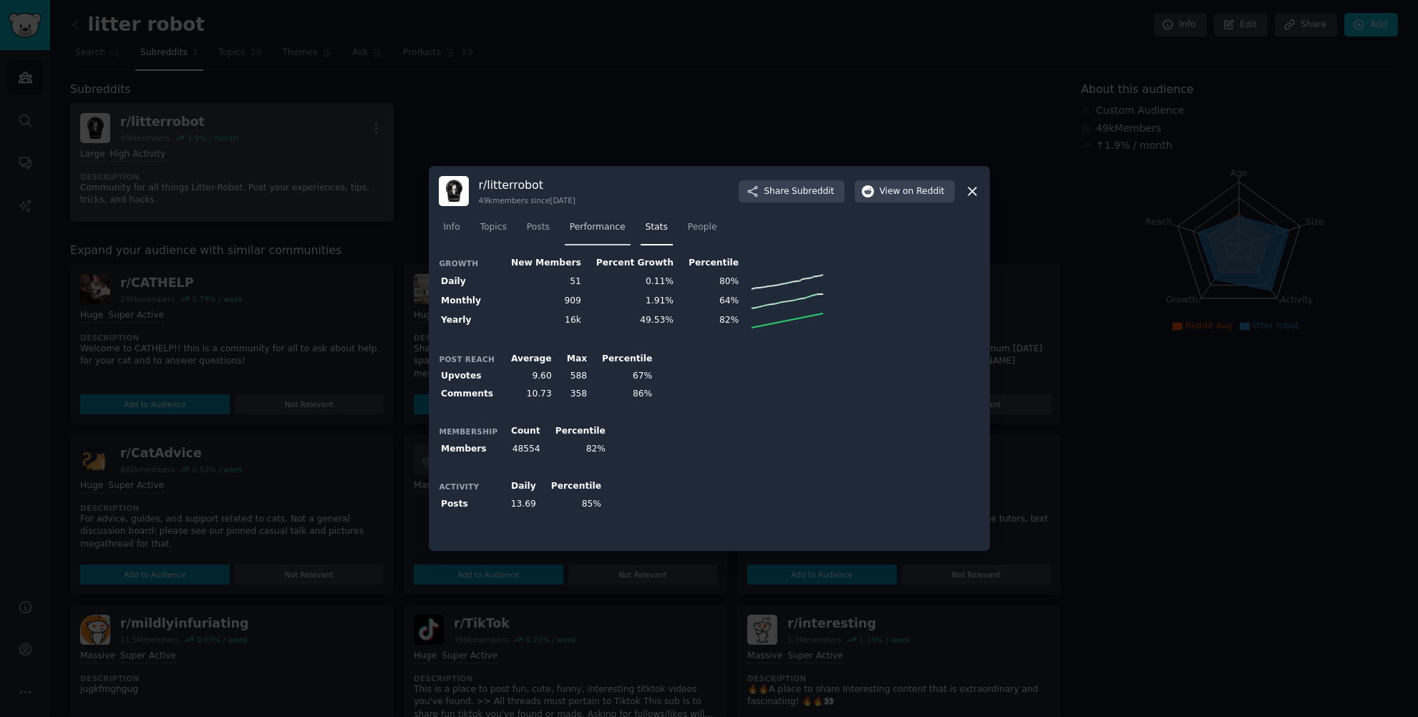
click at [603, 223] on span "Performance" at bounding box center [598, 227] width 56 height 13
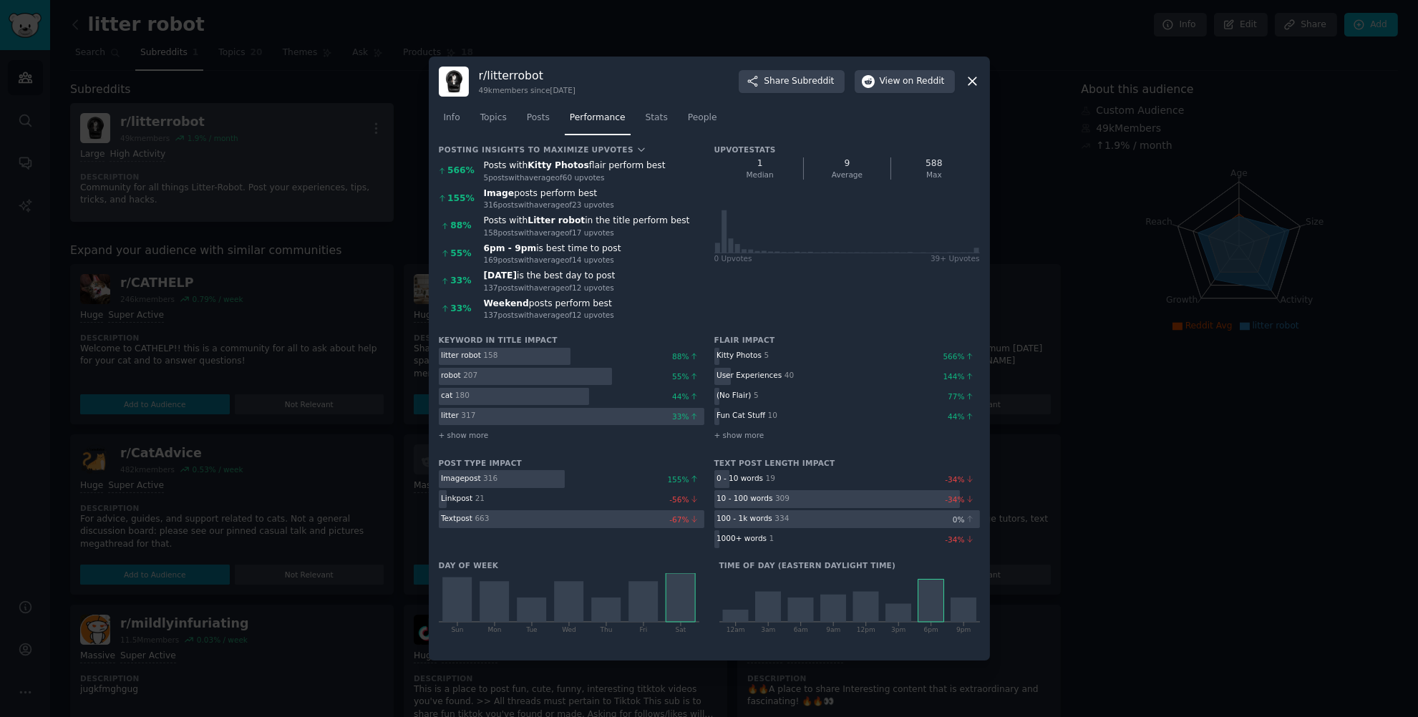
click at [907, 447] on div "Keyword in title impact litter robot 158 88 % robot 207 55 % cat 180 44 % litte…" at bounding box center [709, 493] width 541 height 316
click at [647, 120] on span "Stats" at bounding box center [656, 118] width 22 height 13
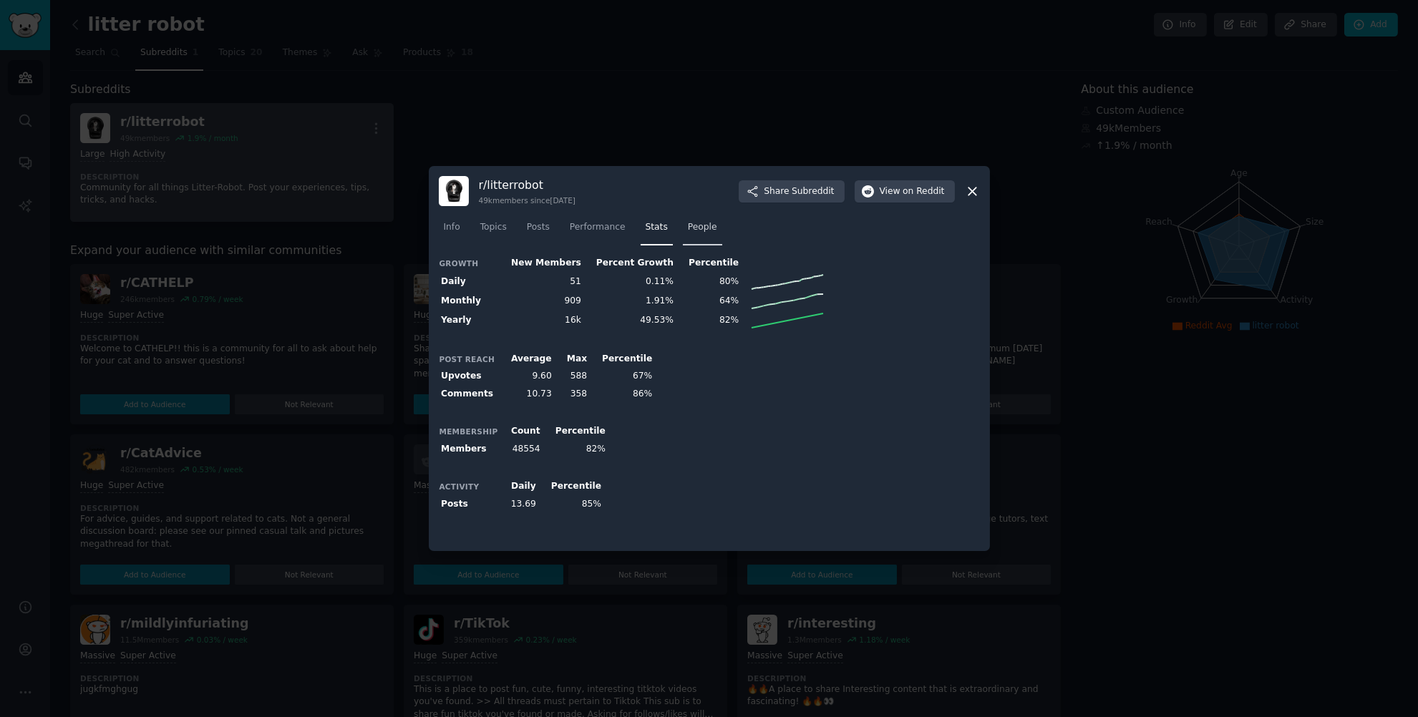
click at [698, 229] on span "People" at bounding box center [702, 227] width 29 height 13
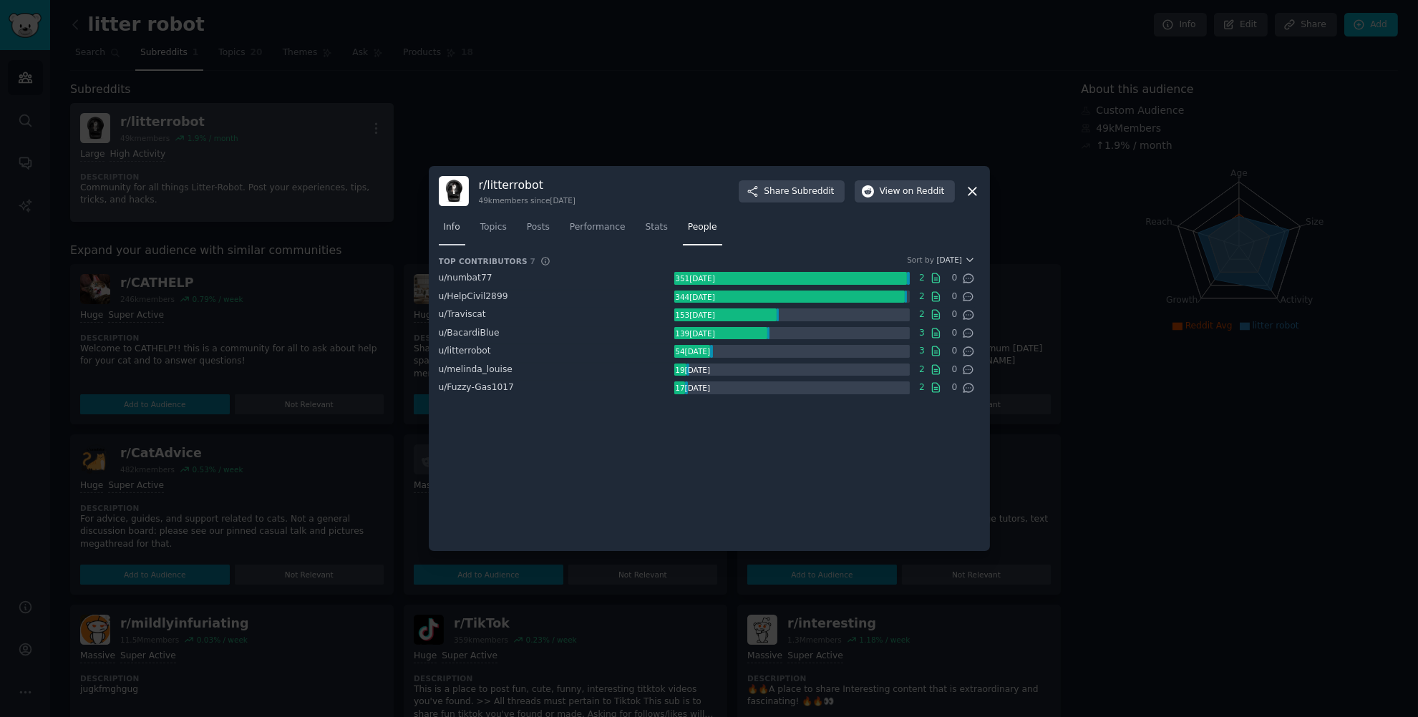
click at [455, 224] on span "Info" at bounding box center [452, 227] width 16 height 13
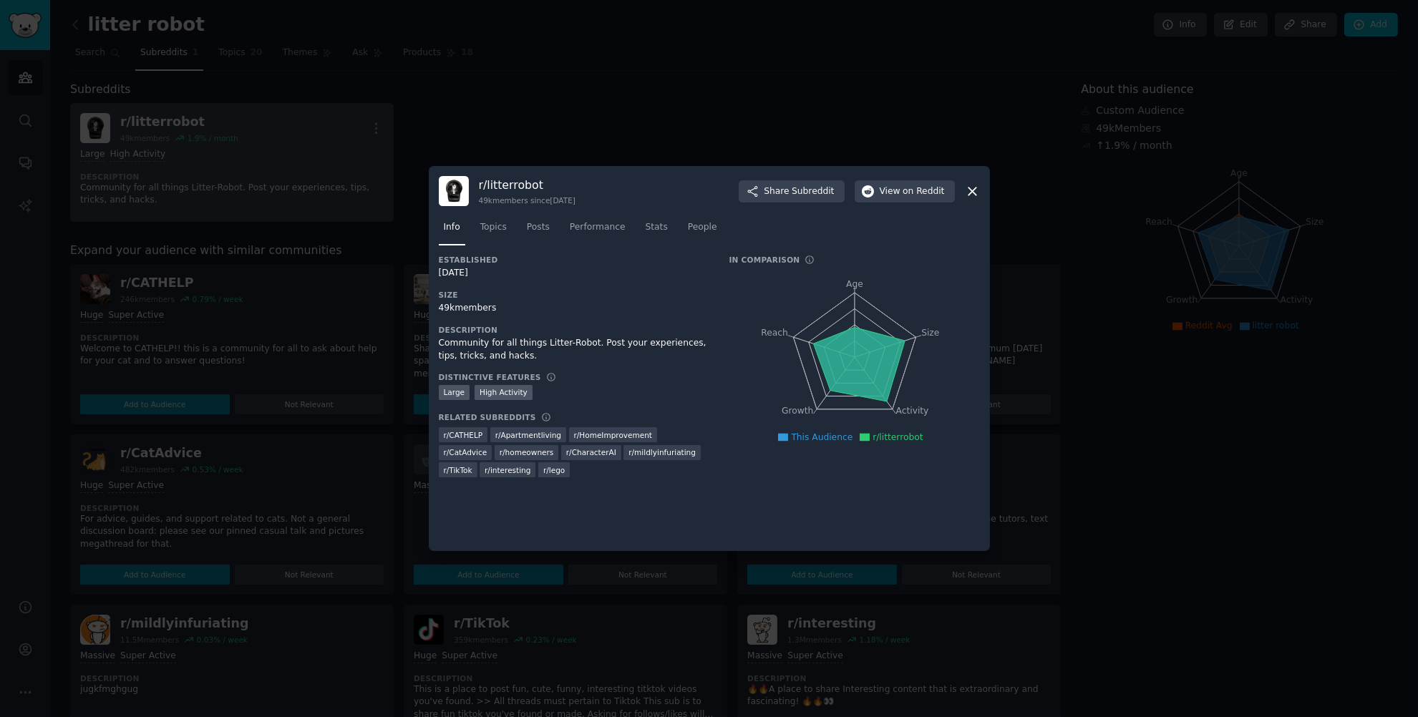
click at [856, 372] on icon at bounding box center [859, 365] width 92 height 74
click at [848, 333] on icon at bounding box center [859, 365] width 92 height 74
click at [847, 313] on icon "Age Size Activity Growth Reach" at bounding box center [854, 357] width 250 height 180
drag, startPoint x: 839, startPoint y: 360, endPoint x: 829, endPoint y: 384, distance: 25.4
click at [839, 361] on icon at bounding box center [859, 365] width 92 height 74
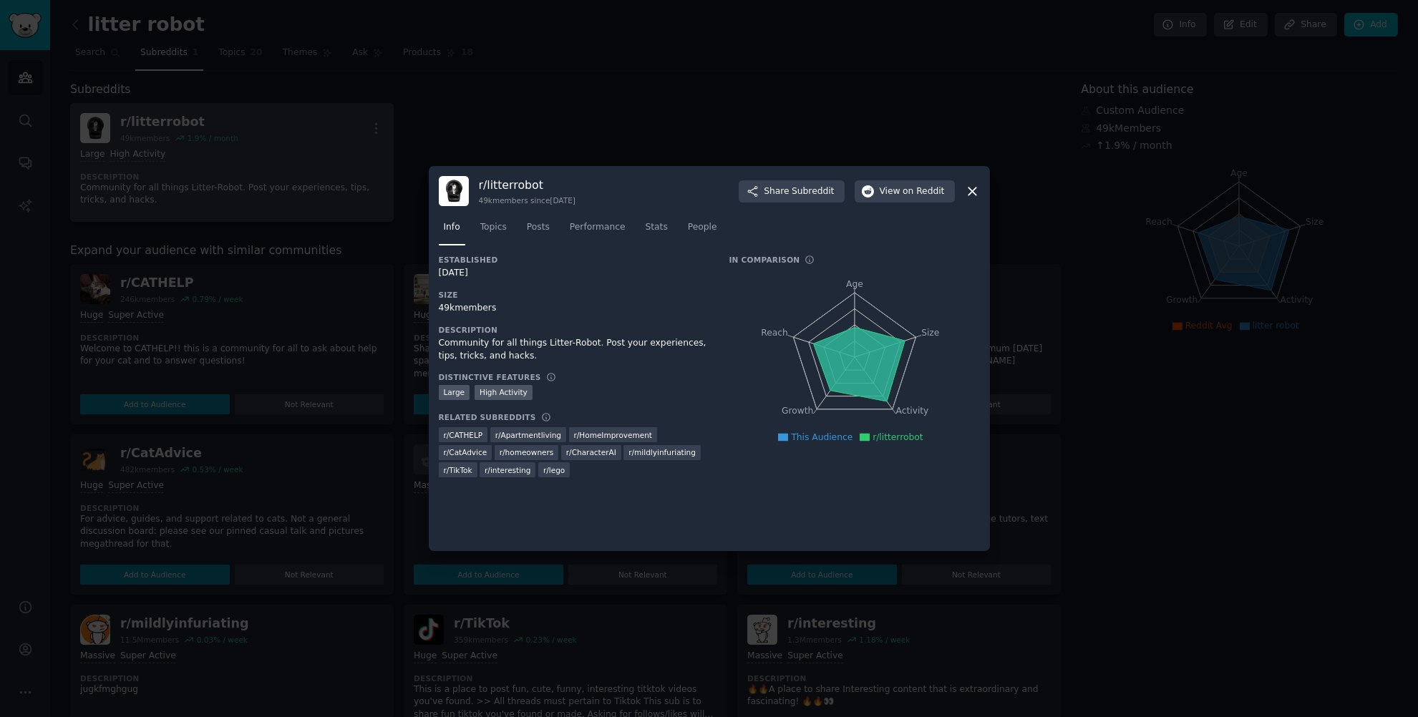
click at [826, 391] on icon "Age Size Activity Growth Reach" at bounding box center [854, 357] width 250 height 180
click at [811, 433] on span "This Audience" at bounding box center [822, 437] width 62 height 10
click at [914, 431] on li "r/litterrobot" at bounding box center [890, 437] width 63 height 13
click at [908, 186] on span "on Reddit" at bounding box center [923, 191] width 42 height 13
click at [851, 333] on icon at bounding box center [859, 365] width 92 height 74
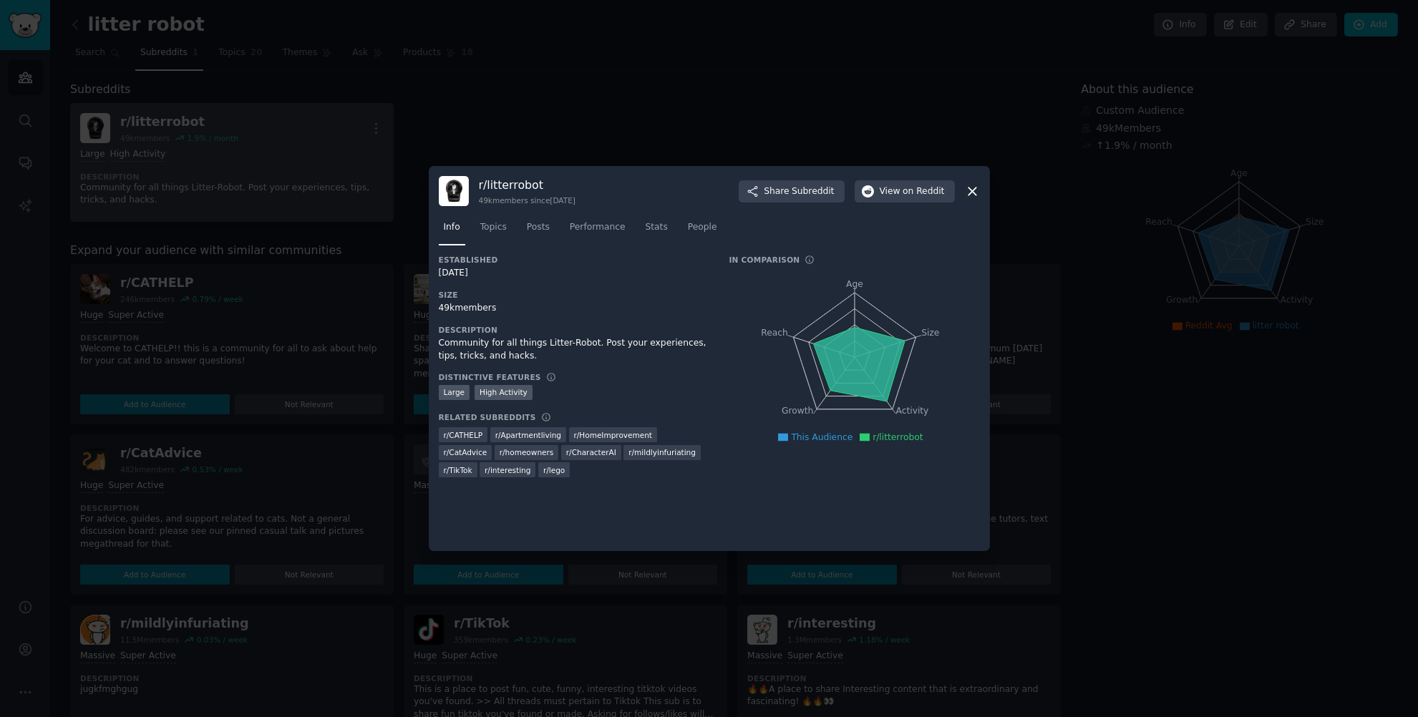
click at [857, 348] on icon at bounding box center [859, 365] width 92 height 74
click at [859, 376] on icon at bounding box center [859, 365] width 92 height 74
click at [886, 393] on icon at bounding box center [859, 365] width 92 height 74
click at [854, 341] on icon at bounding box center [859, 365] width 92 height 74
click at [856, 354] on icon at bounding box center [859, 365] width 92 height 74
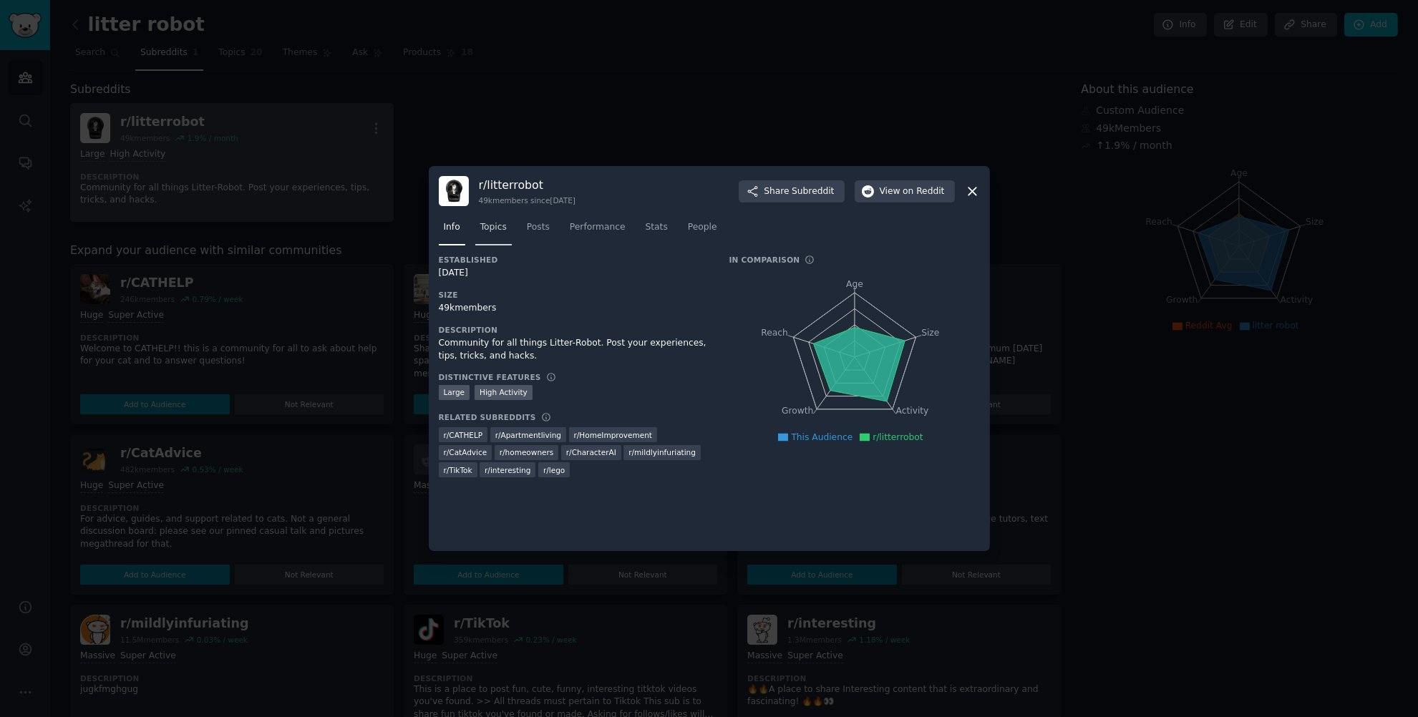
click at [504, 227] on span "Topics" at bounding box center [493, 227] width 26 height 13
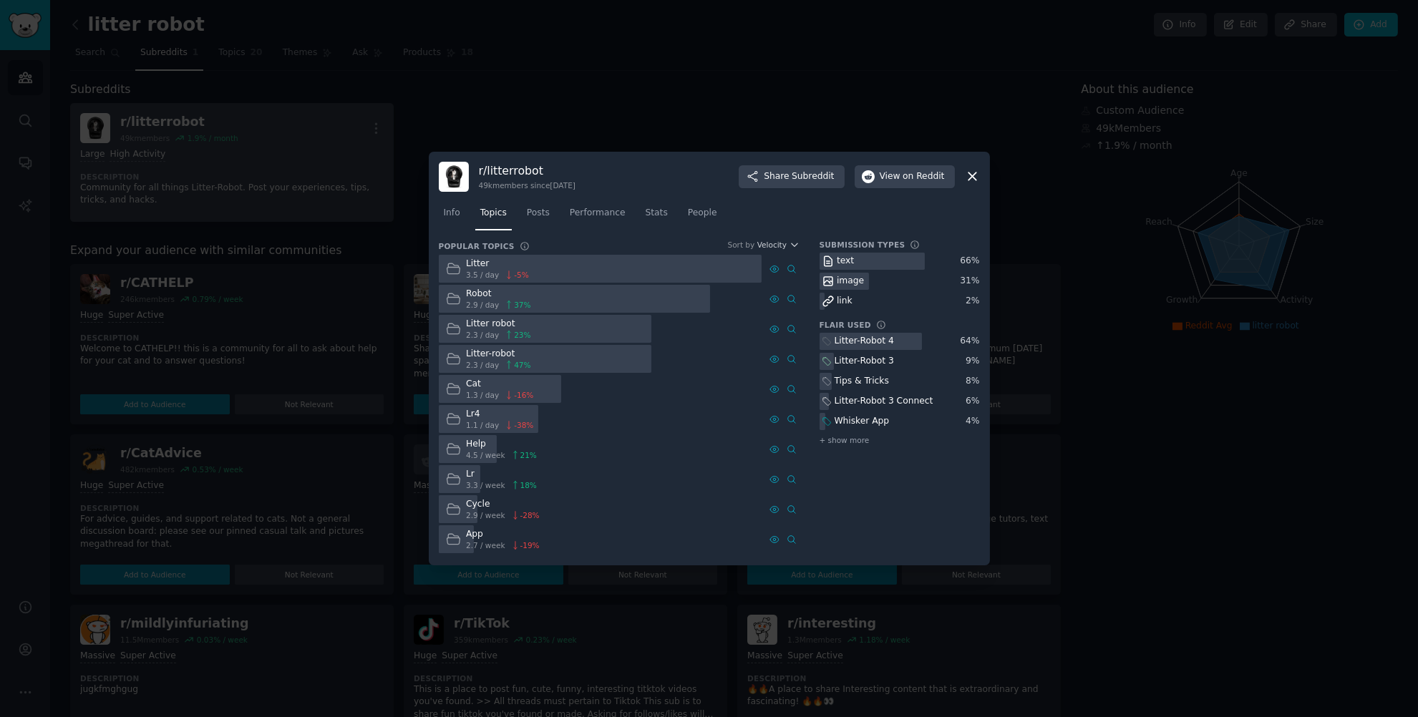
click at [578, 351] on div at bounding box center [545, 359] width 213 height 28
click at [581, 323] on div at bounding box center [545, 329] width 213 height 28
click at [575, 282] on div "Litter 3.5 / day -5 % Robot 2.9 / day 37 % Litter robot 2.3 / day 23 % Litter-r…" at bounding box center [619, 404] width 361 height 298
click at [547, 208] on span "Posts" at bounding box center [538, 213] width 23 height 13
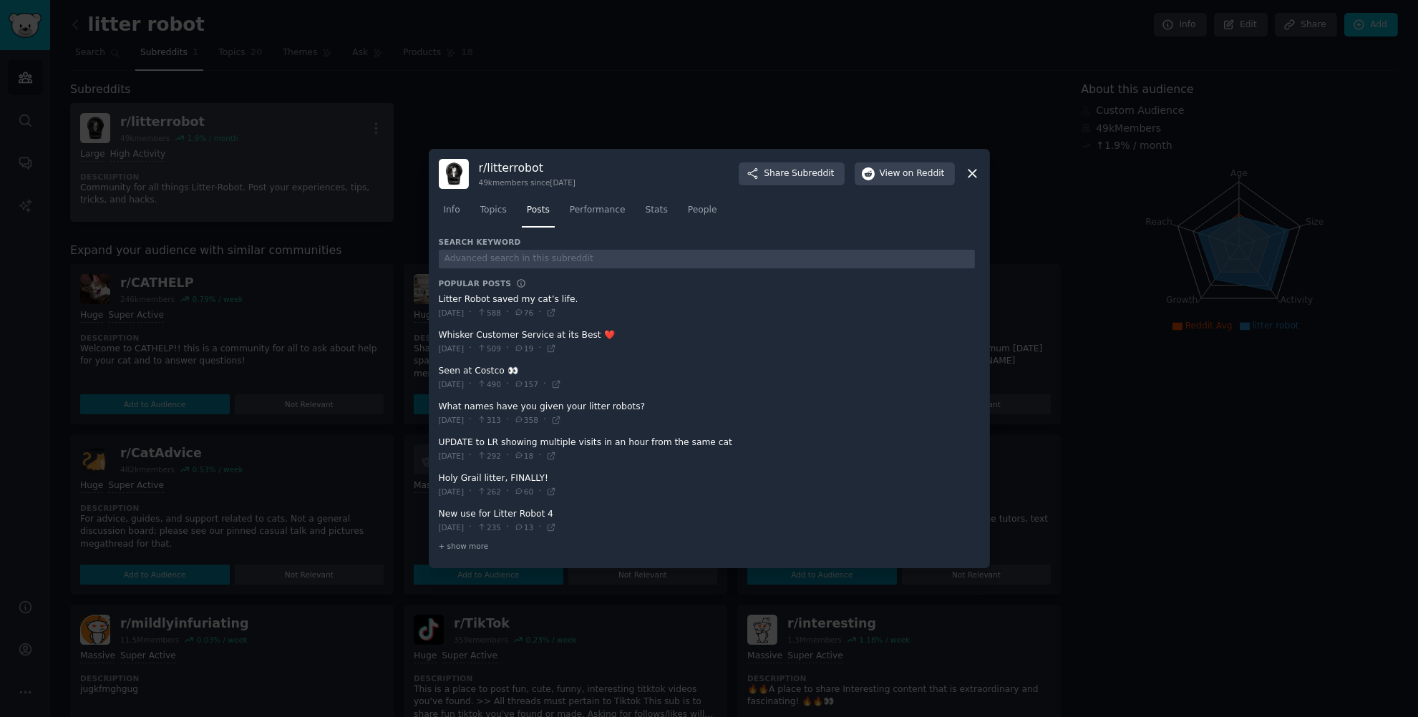
click at [575, 333] on span at bounding box center [707, 341] width 536 height 35
click at [543, 298] on span at bounding box center [707, 305] width 536 height 35
click at [467, 367] on span at bounding box center [707, 377] width 536 height 35
click at [613, 223] on link "Performance" at bounding box center [598, 213] width 66 height 29
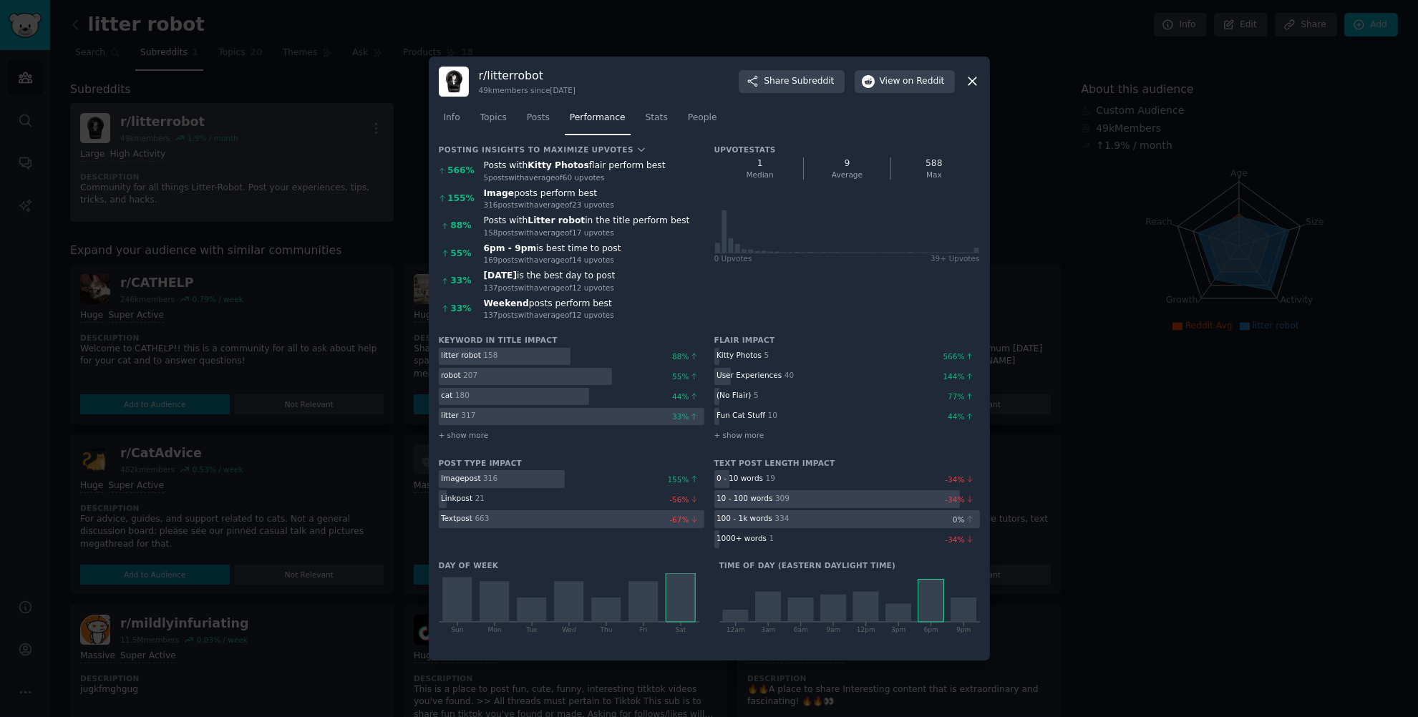
click at [596, 220] on div "Posts with Litter robot in the title perform best" at bounding box center [594, 221] width 220 height 13
click at [492, 162] on div "Posts with Kitty Photos flair perform best" at bounding box center [594, 166] width 220 height 13
click at [540, 112] on span "Posts" at bounding box center [538, 118] width 23 height 13
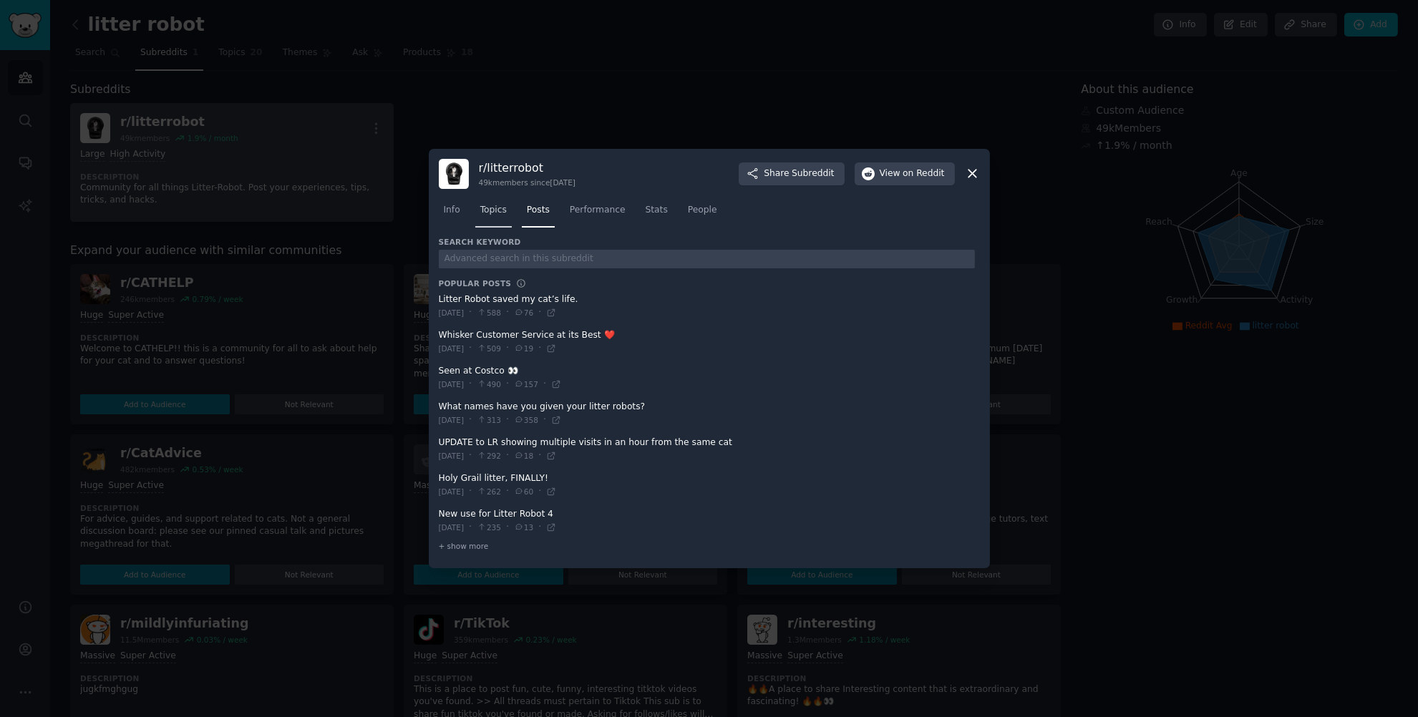
click at [507, 207] on link "Topics" at bounding box center [493, 213] width 36 height 29
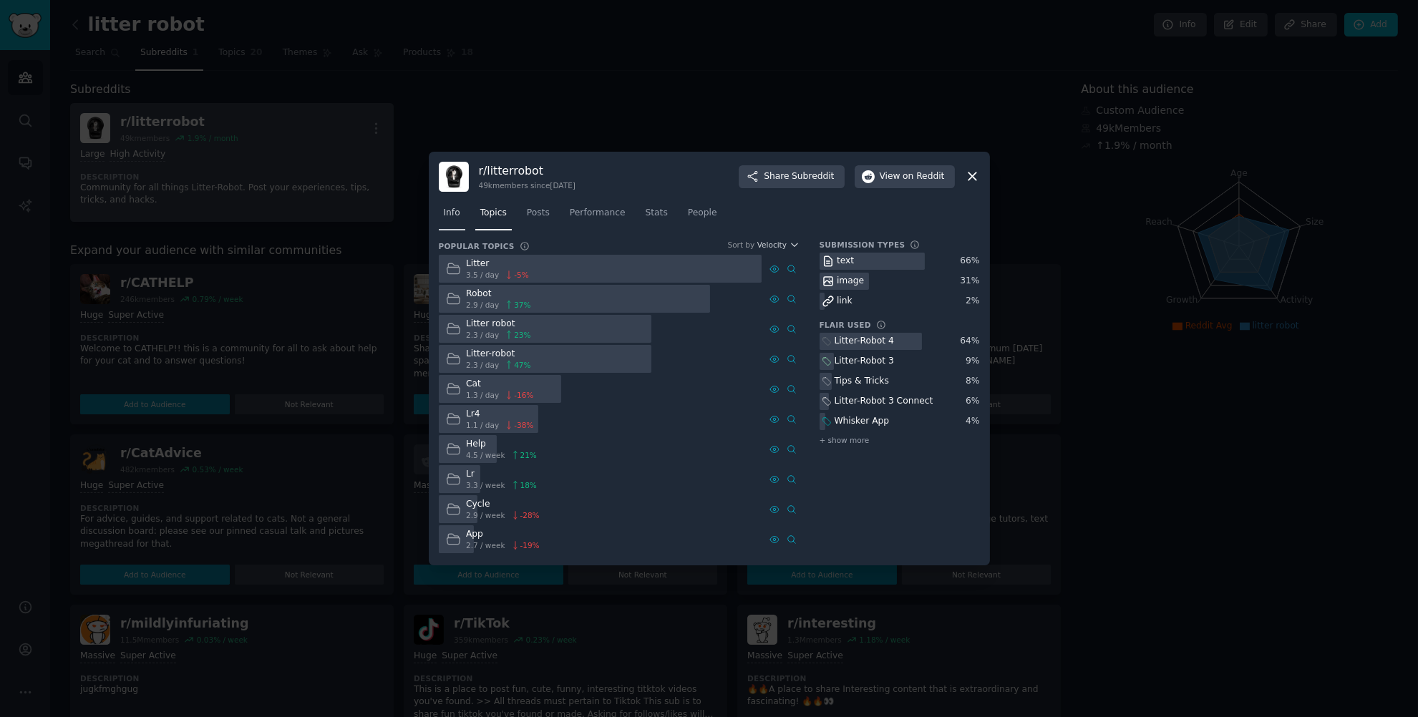
click at [452, 212] on span "Info" at bounding box center [452, 213] width 16 height 13
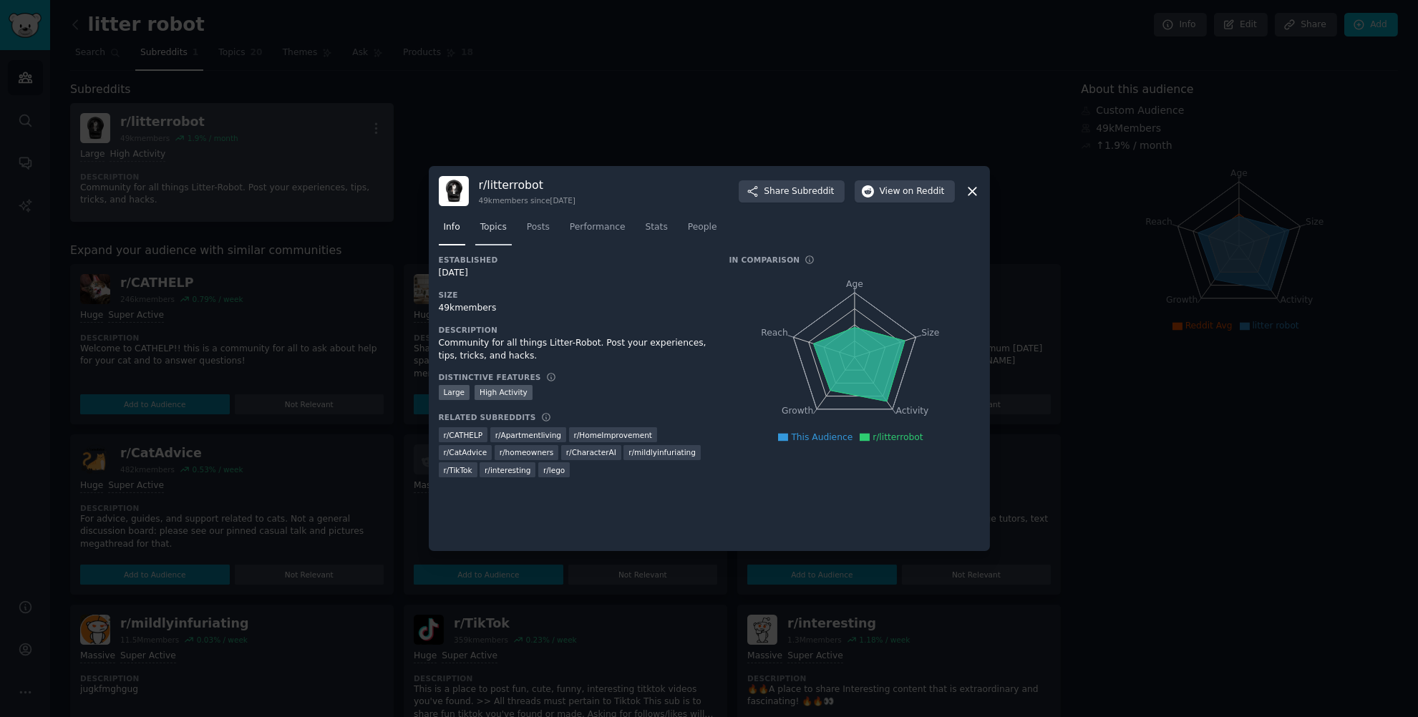
click at [495, 228] on span "Topics" at bounding box center [493, 227] width 26 height 13
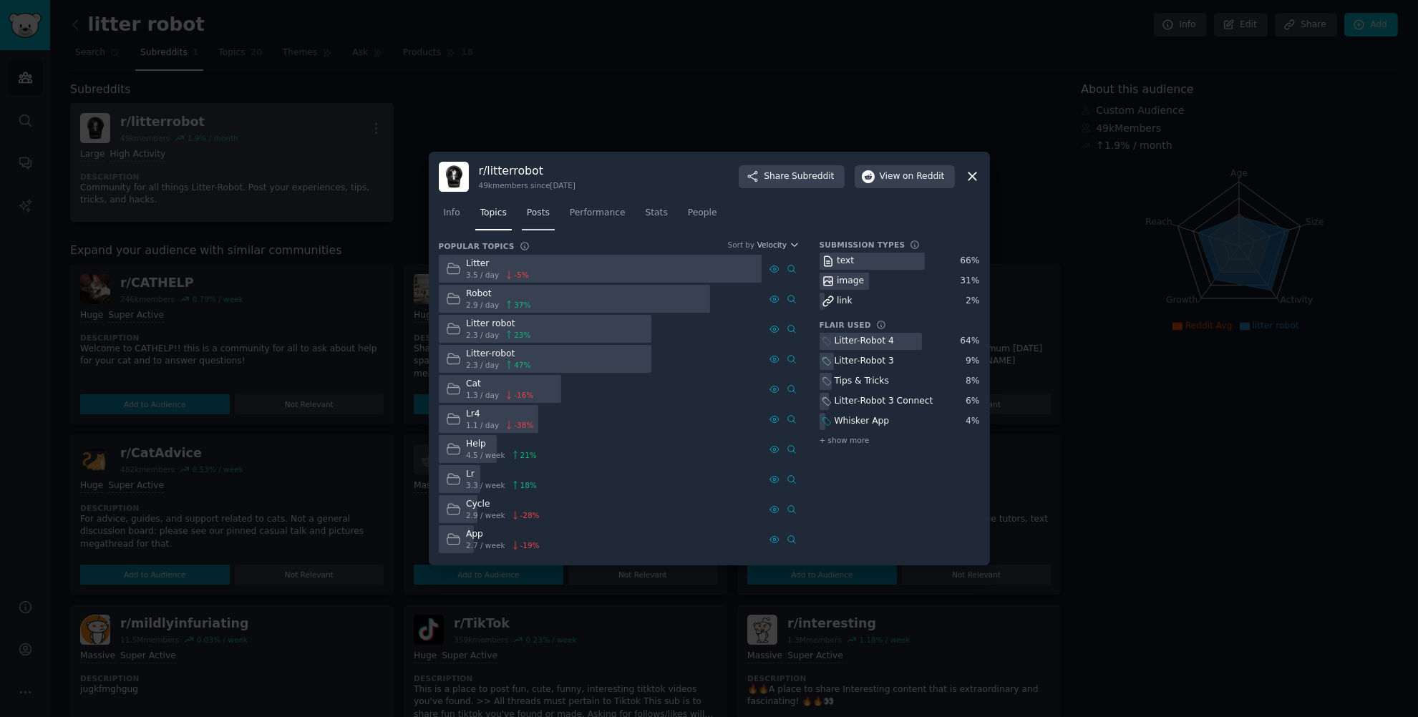
click at [543, 223] on link "Posts" at bounding box center [538, 216] width 33 height 29
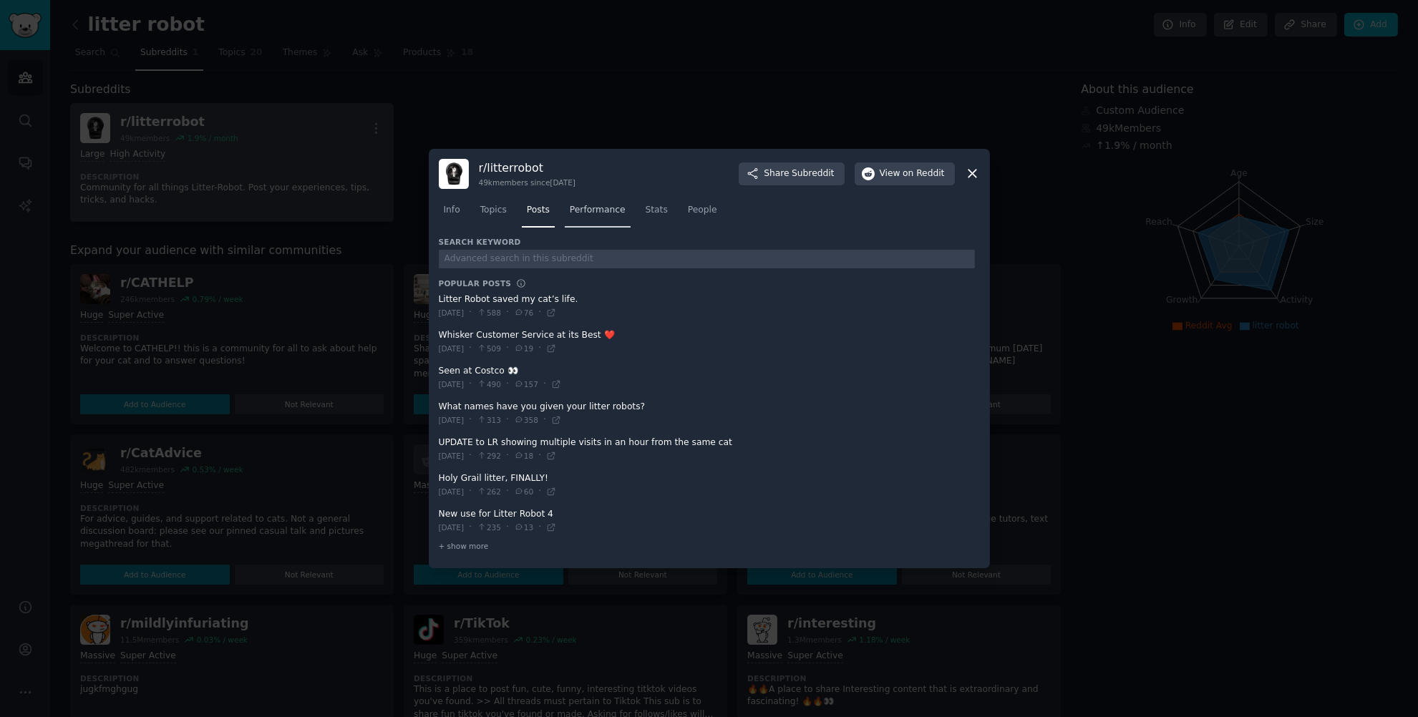
click at [611, 211] on span "Performance" at bounding box center [598, 210] width 56 height 13
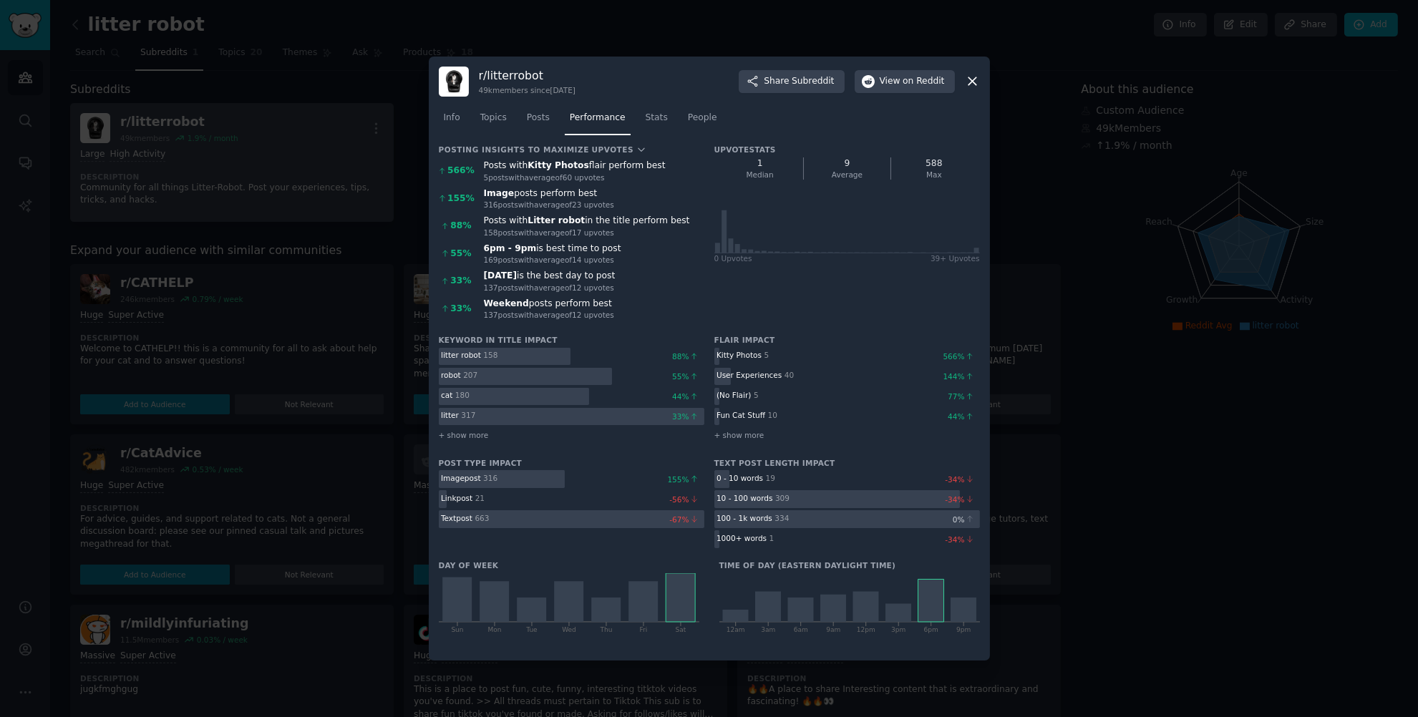
click at [845, 162] on div "9" at bounding box center [847, 163] width 76 height 13
click at [970, 87] on icon at bounding box center [972, 81] width 15 height 15
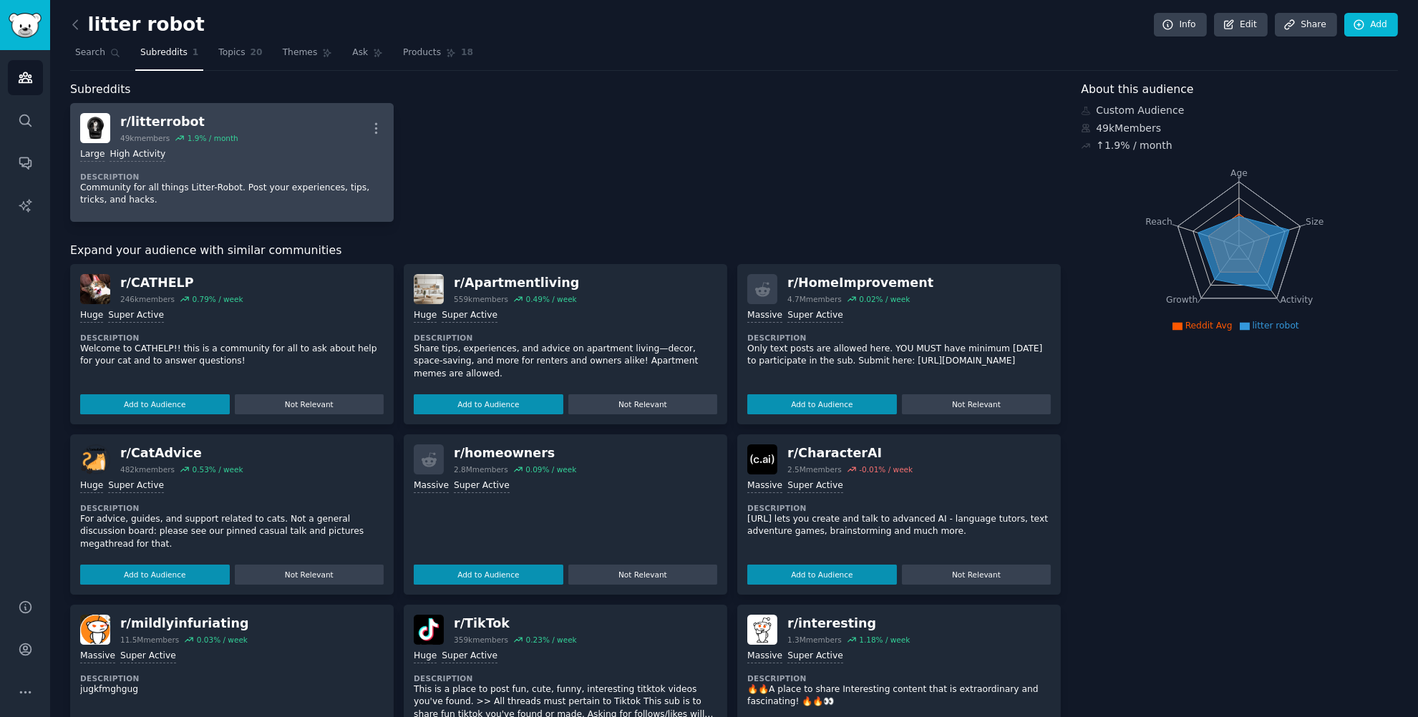
click at [1245, 225] on icon at bounding box center [1244, 253] width 92 height 74
click at [1262, 239] on icon at bounding box center [1244, 253] width 92 height 74
drag, startPoint x: 1246, startPoint y: 325, endPoint x: 1295, endPoint y: 328, distance: 49.5
click at [1295, 328] on ul "Reddit Avg litter robot" at bounding box center [1238, 326] width 309 height 13
click at [1207, 326] on span "Reddit Avg" at bounding box center [1208, 326] width 47 height 10
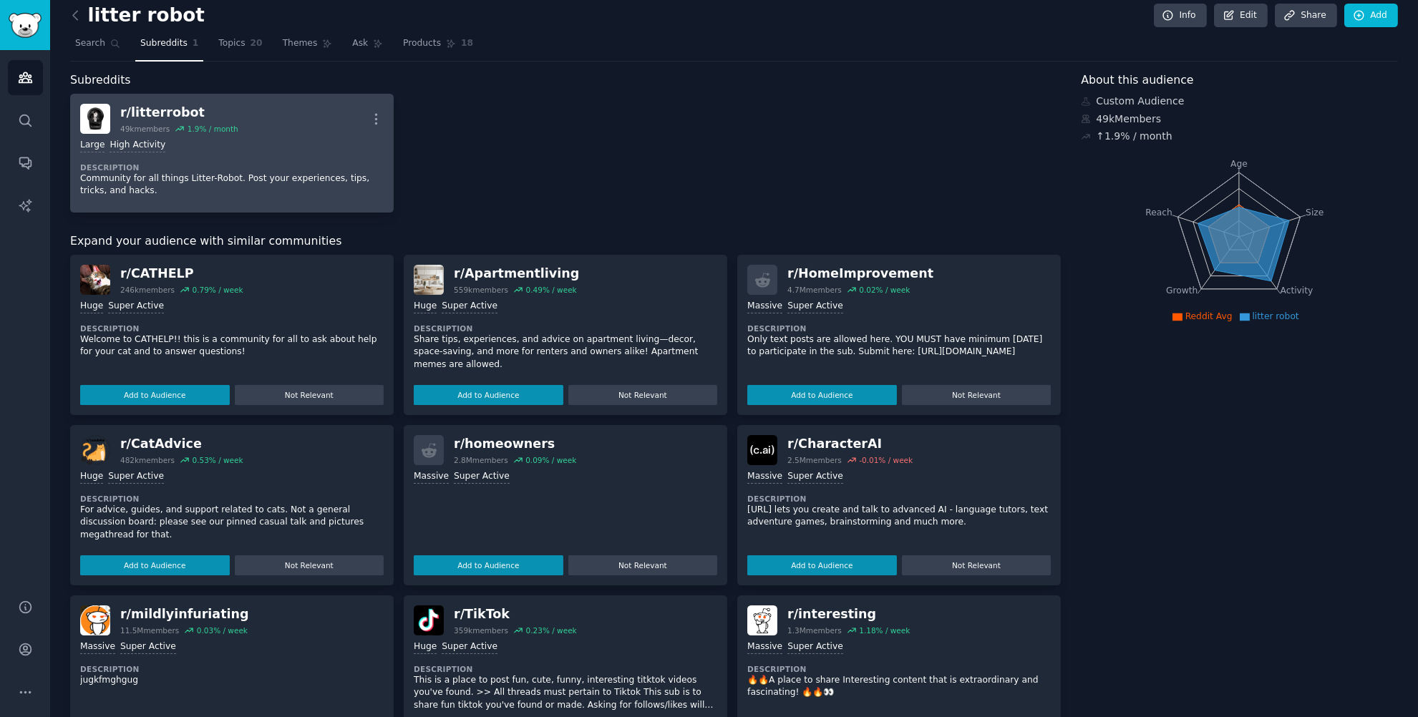
scroll to position [19, 0]
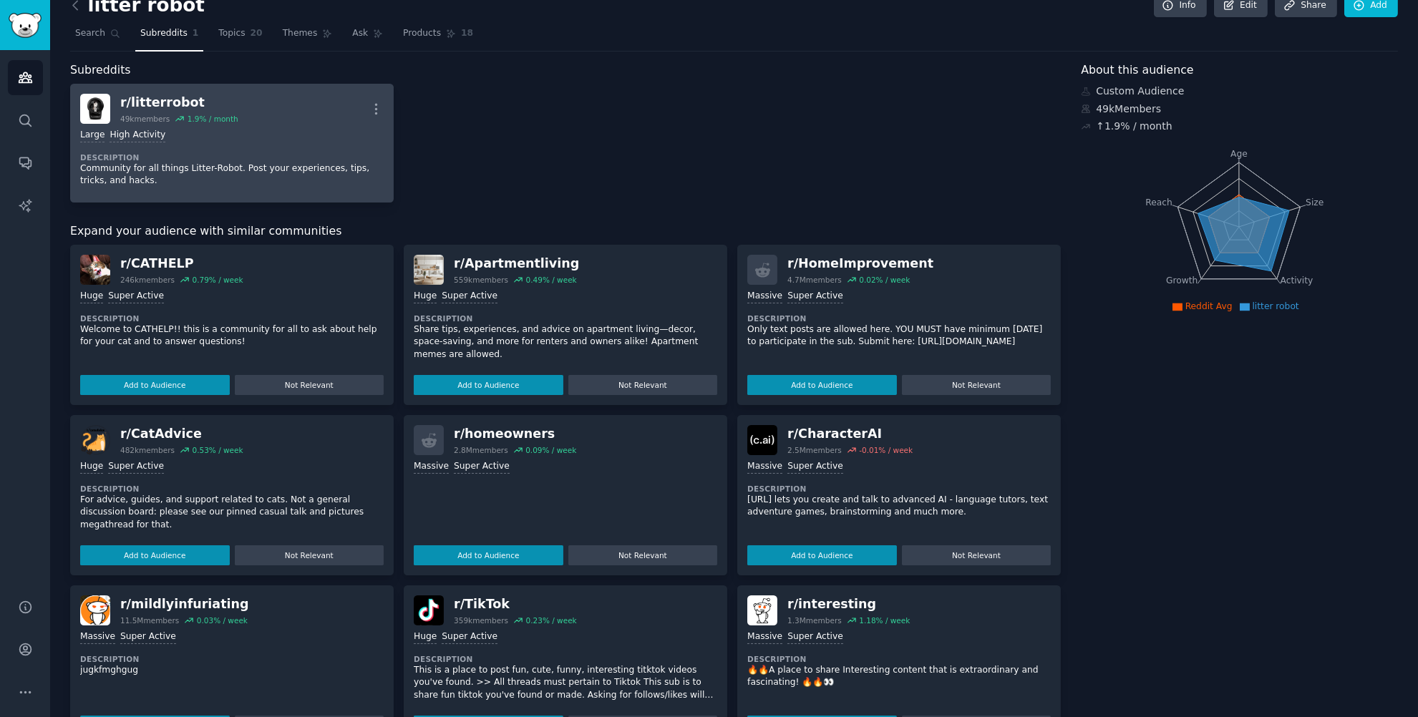
click at [319, 323] on p "Welcome to CATHELP!! this is a community for all to ask about help for your cat…" at bounding box center [231, 335] width 303 height 25
click at [198, 378] on button "Add to Audience" at bounding box center [155, 385] width 150 height 20
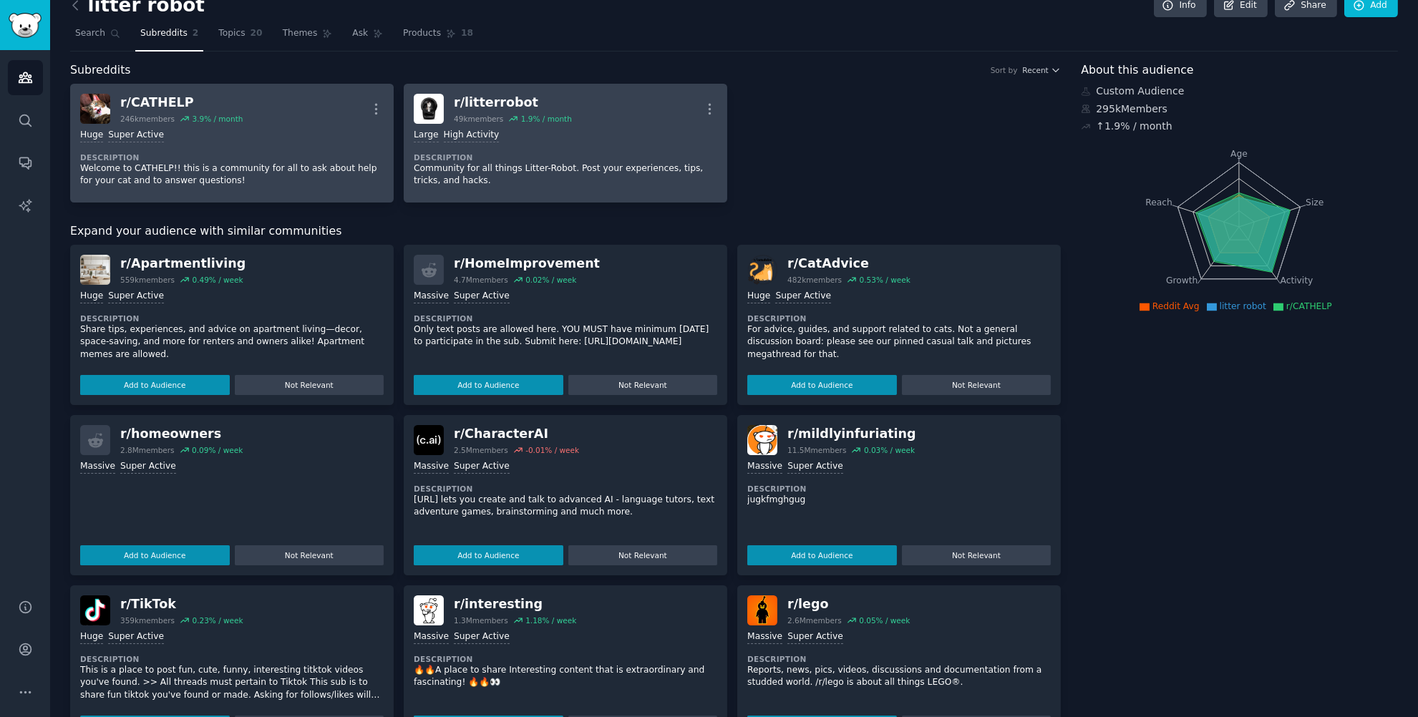
click at [333, 116] on div "r/ CATHELP 246k members 3.9 % / month More" at bounding box center [231, 109] width 303 height 30
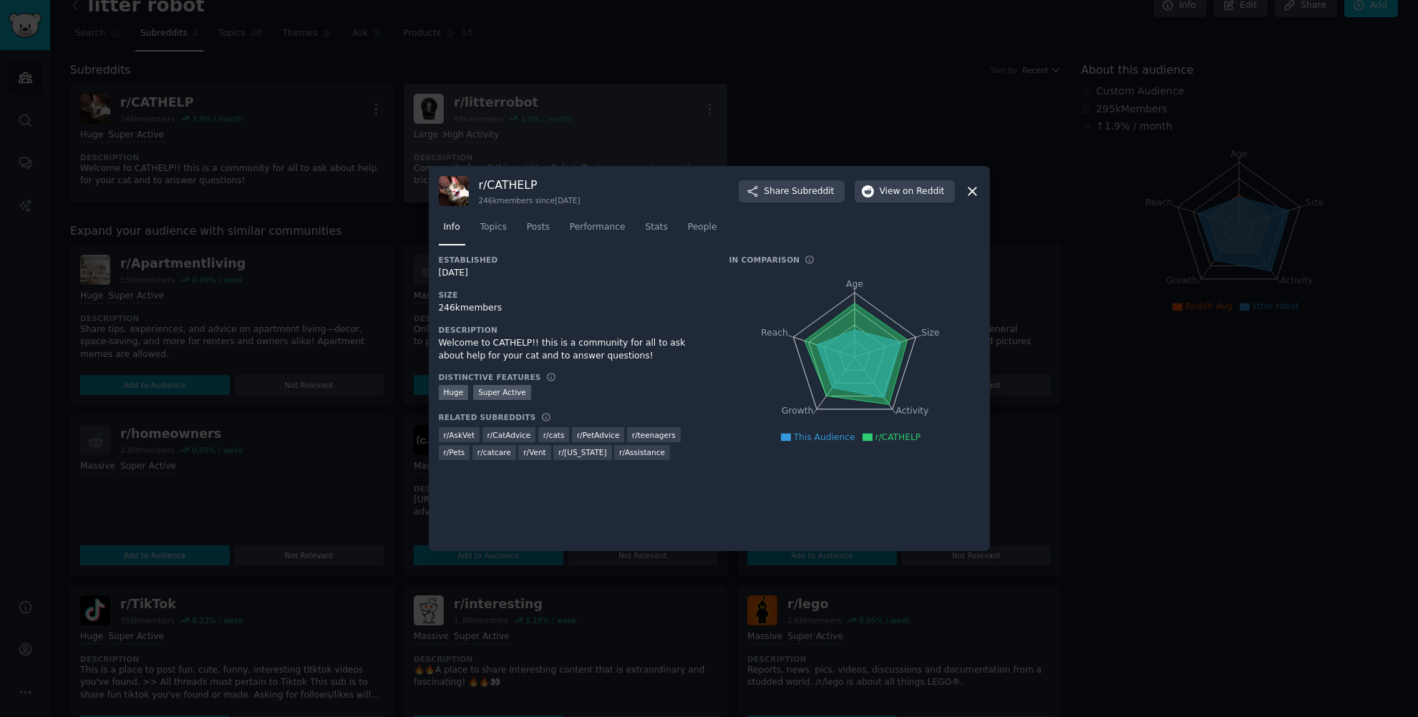
click at [717, 91] on div at bounding box center [709, 358] width 1418 height 717
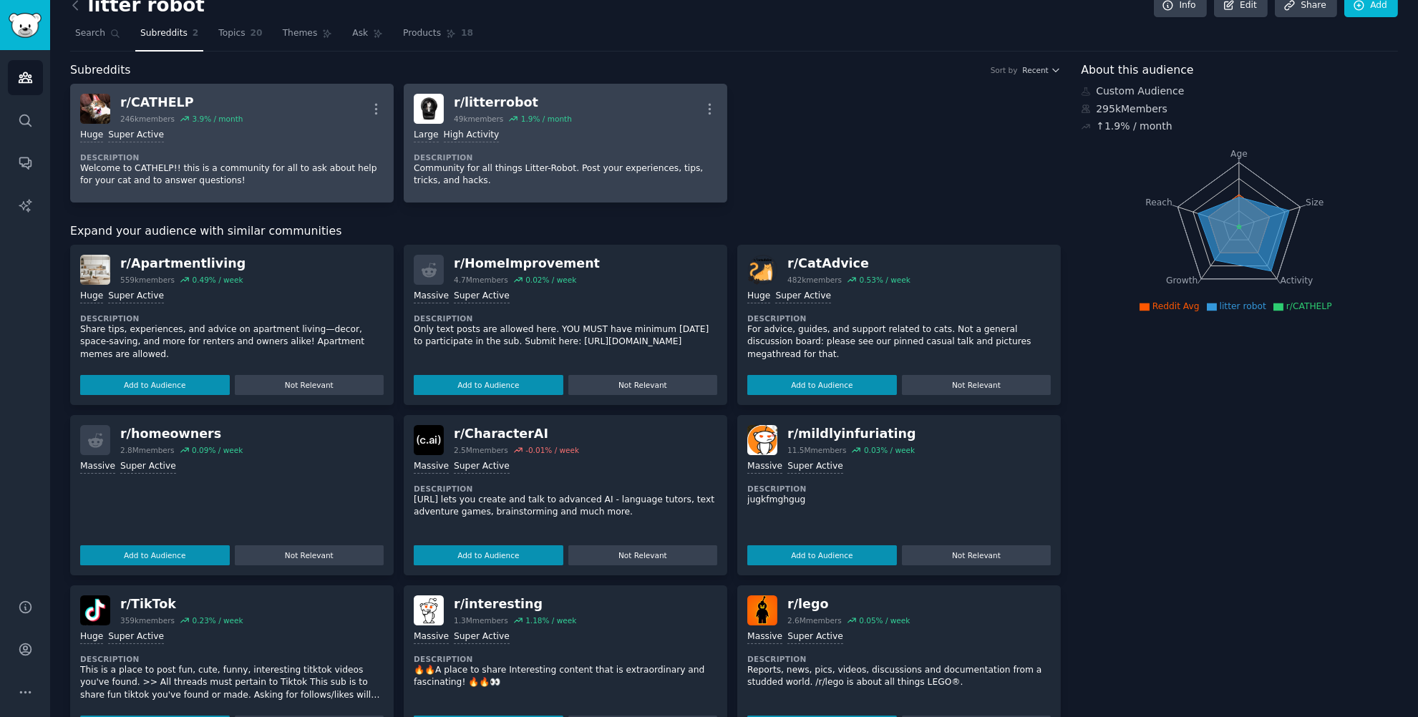
click at [341, 169] on p "Welcome to CATHELP!! this is a community for all to ask about help for your cat…" at bounding box center [231, 174] width 303 height 25
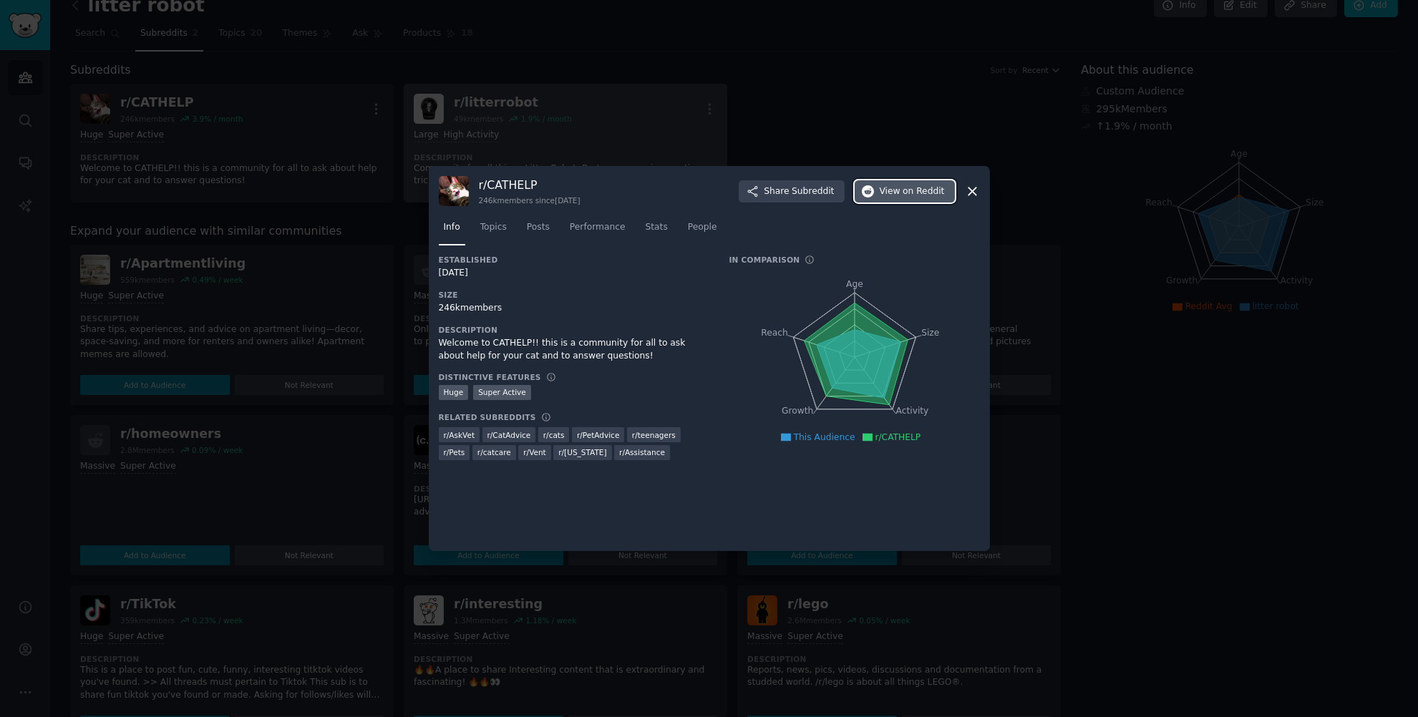
click at [904, 189] on span "on Reddit" at bounding box center [923, 191] width 42 height 13
click at [376, 121] on div at bounding box center [709, 358] width 1418 height 717
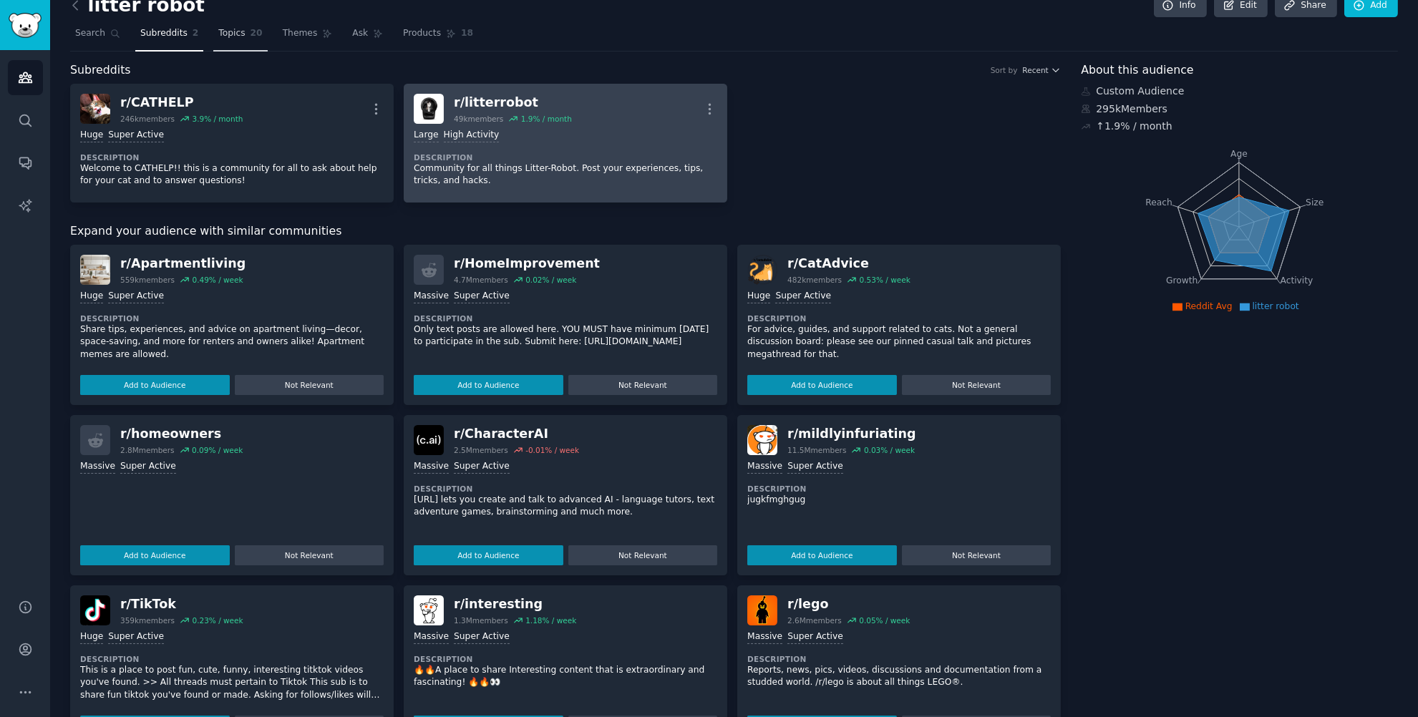
click at [213, 34] on link "Topics 20" at bounding box center [240, 36] width 54 height 29
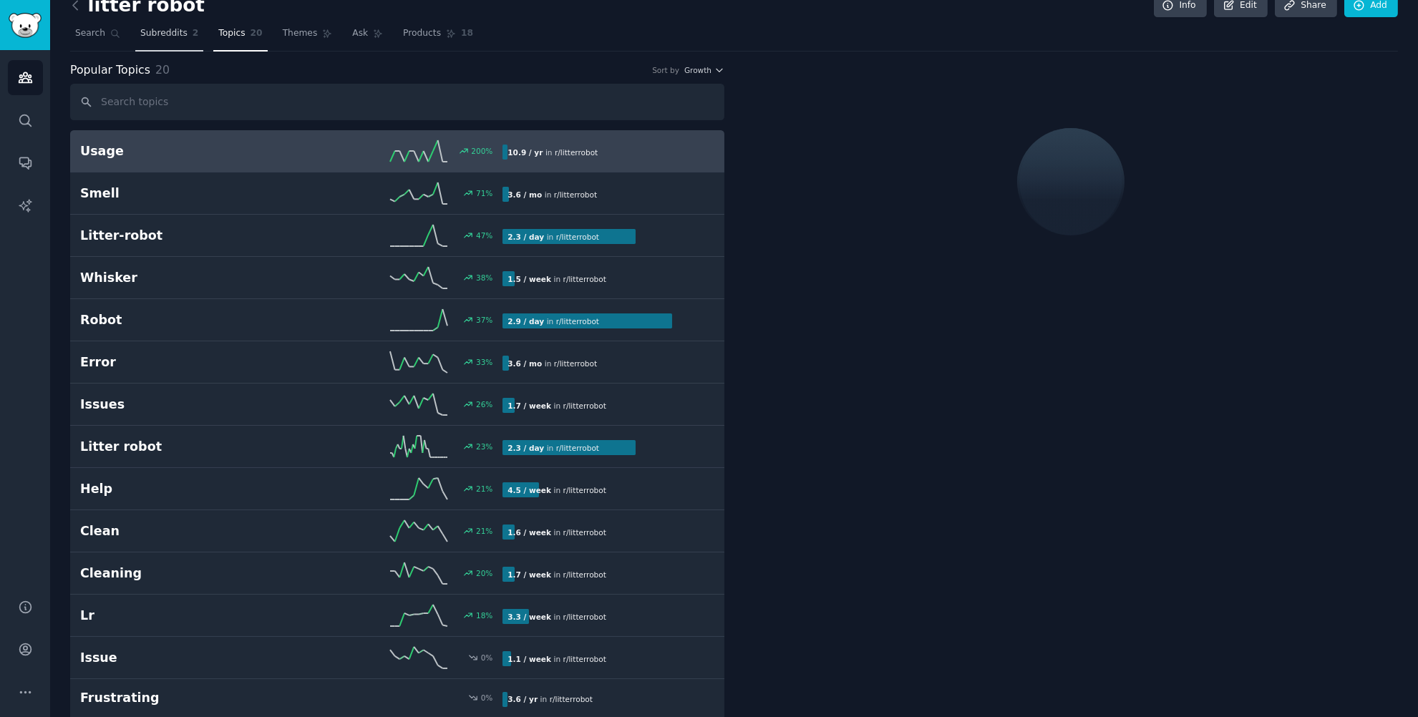
click at [150, 38] on span "Subreddits" at bounding box center [163, 33] width 47 height 13
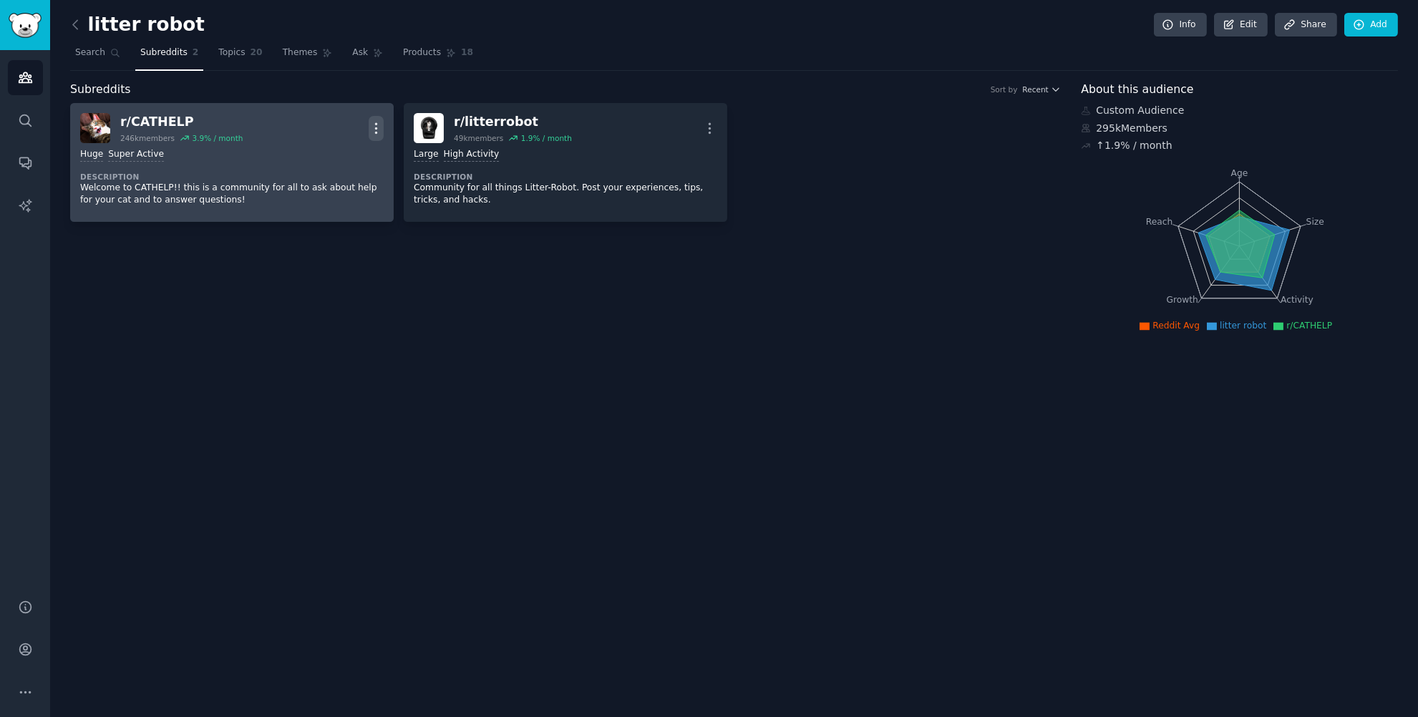
click at [376, 123] on icon "button" at bounding box center [376, 128] width 1 height 10
click at [345, 181] on div "Delete" at bounding box center [318, 183] width 85 height 30
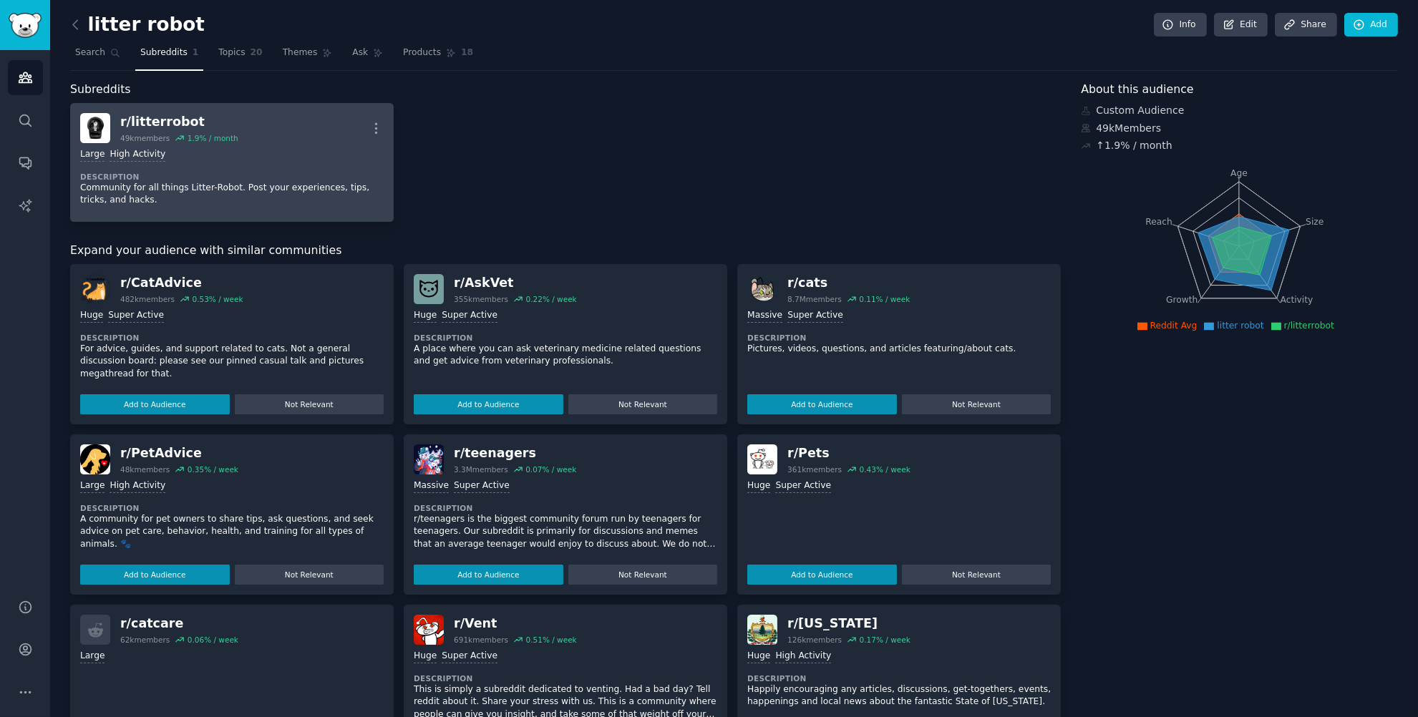
click at [250, 124] on div "r/ litterrobot 49k members 1.9 % / month More" at bounding box center [231, 128] width 303 height 30
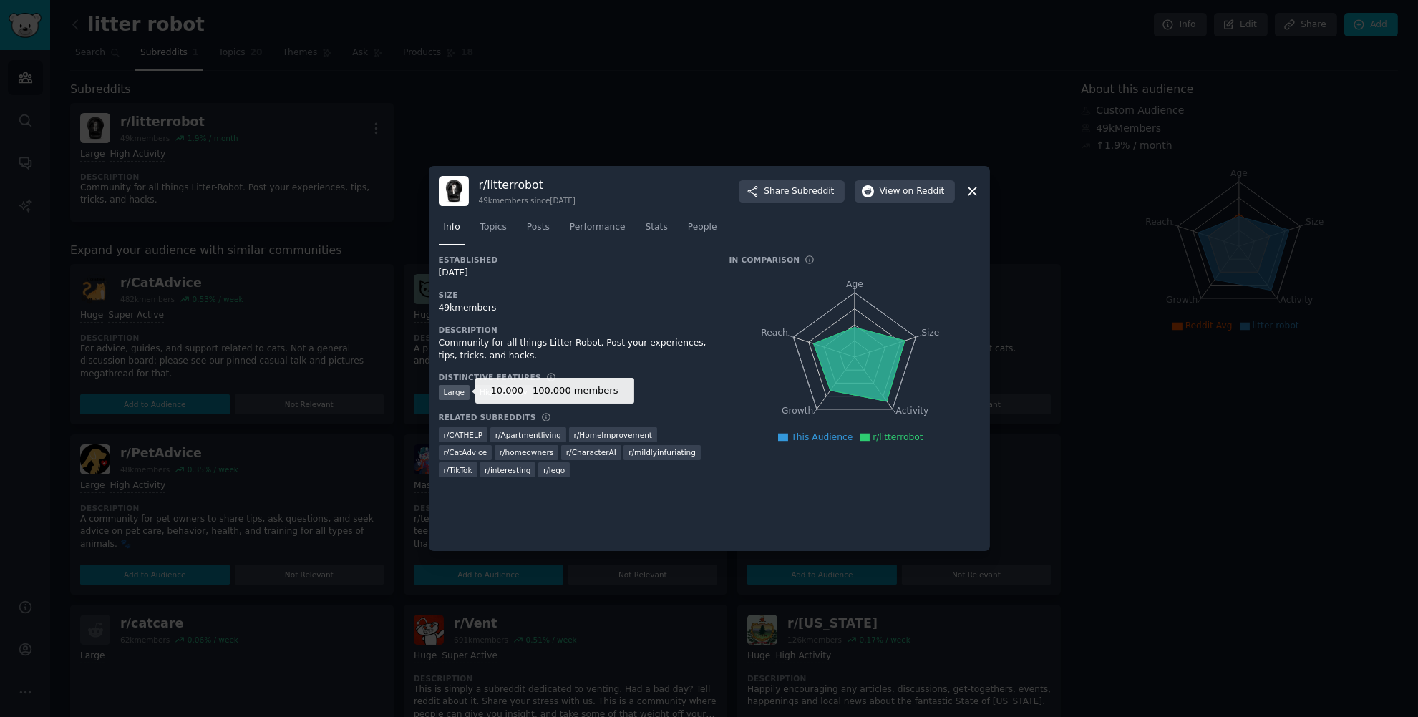
click at [452, 391] on div "Large" at bounding box center [454, 392] width 31 height 15
click at [492, 230] on span "Topics" at bounding box center [493, 227] width 26 height 13
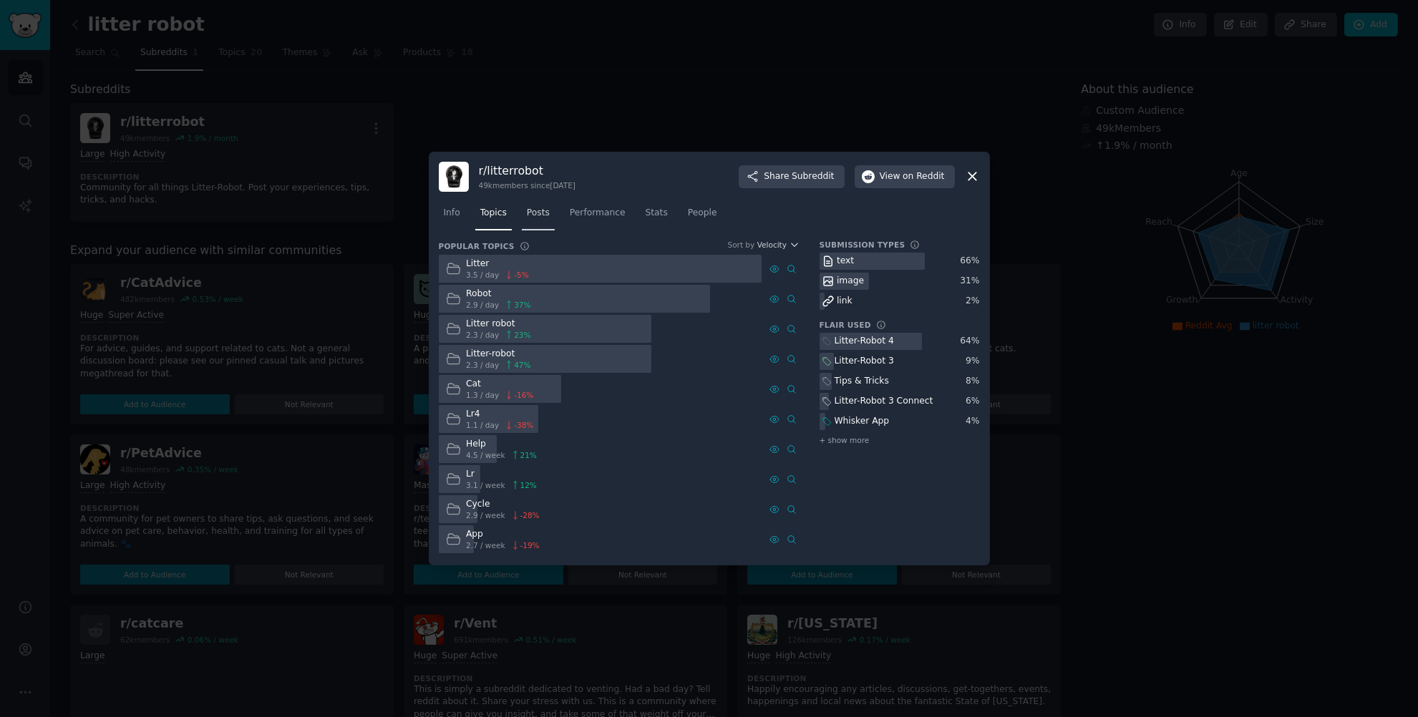
click at [540, 216] on span "Posts" at bounding box center [538, 213] width 23 height 13
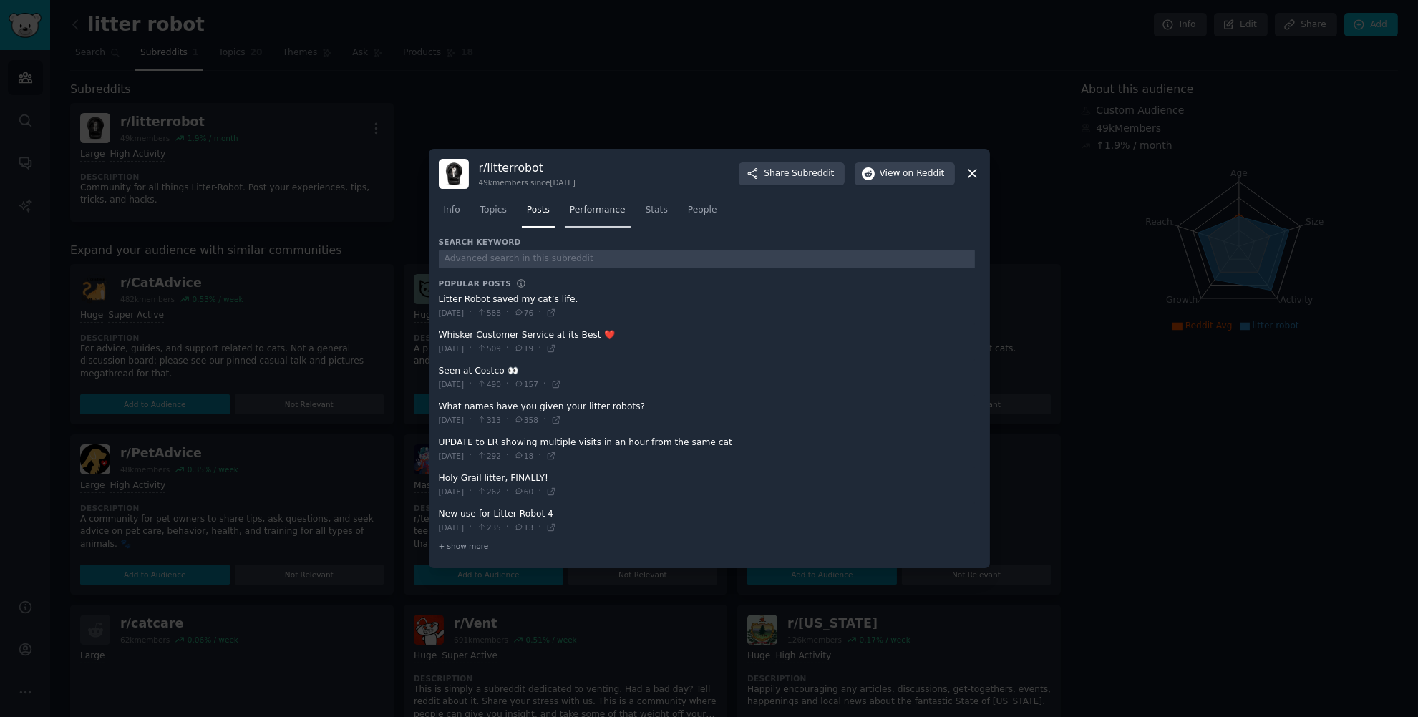
click at [605, 209] on span "Performance" at bounding box center [598, 210] width 56 height 13
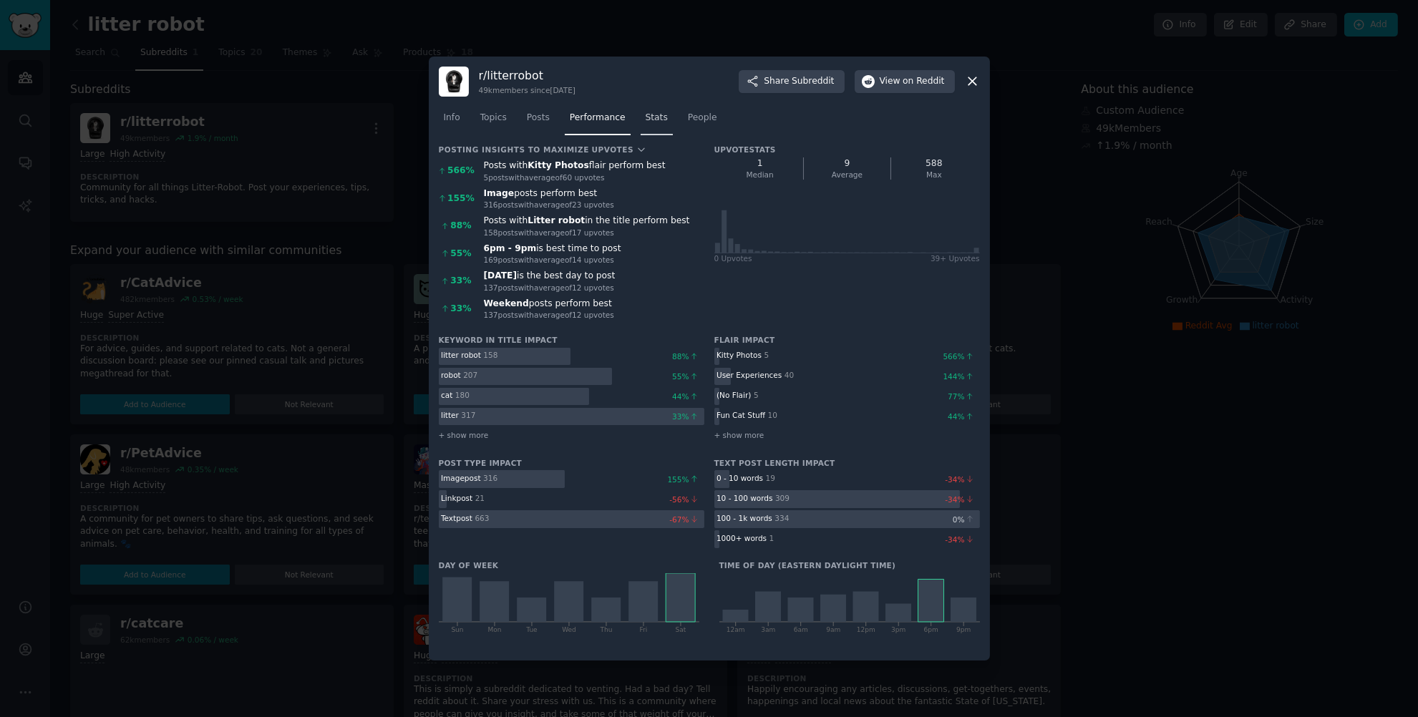
click at [668, 121] on link "Stats" at bounding box center [656, 121] width 32 height 29
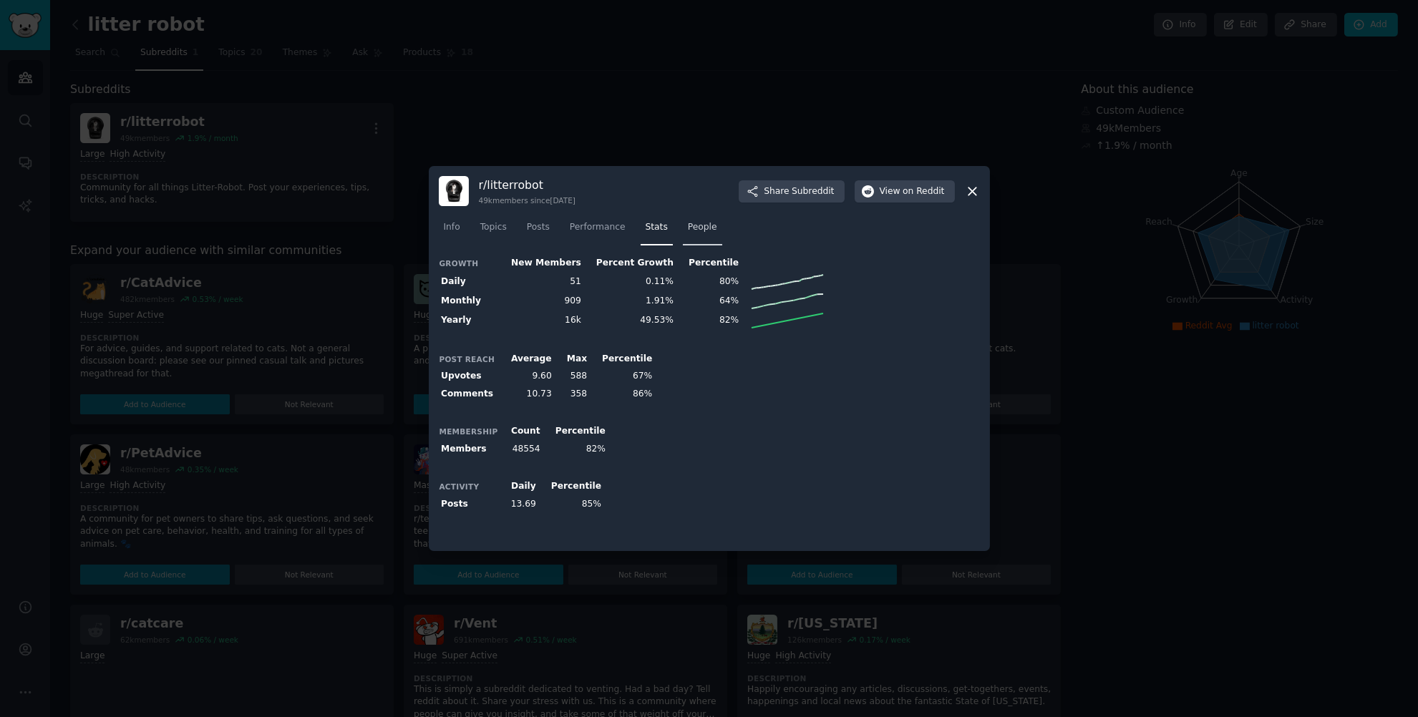
click at [703, 230] on span "People" at bounding box center [702, 227] width 29 height 13
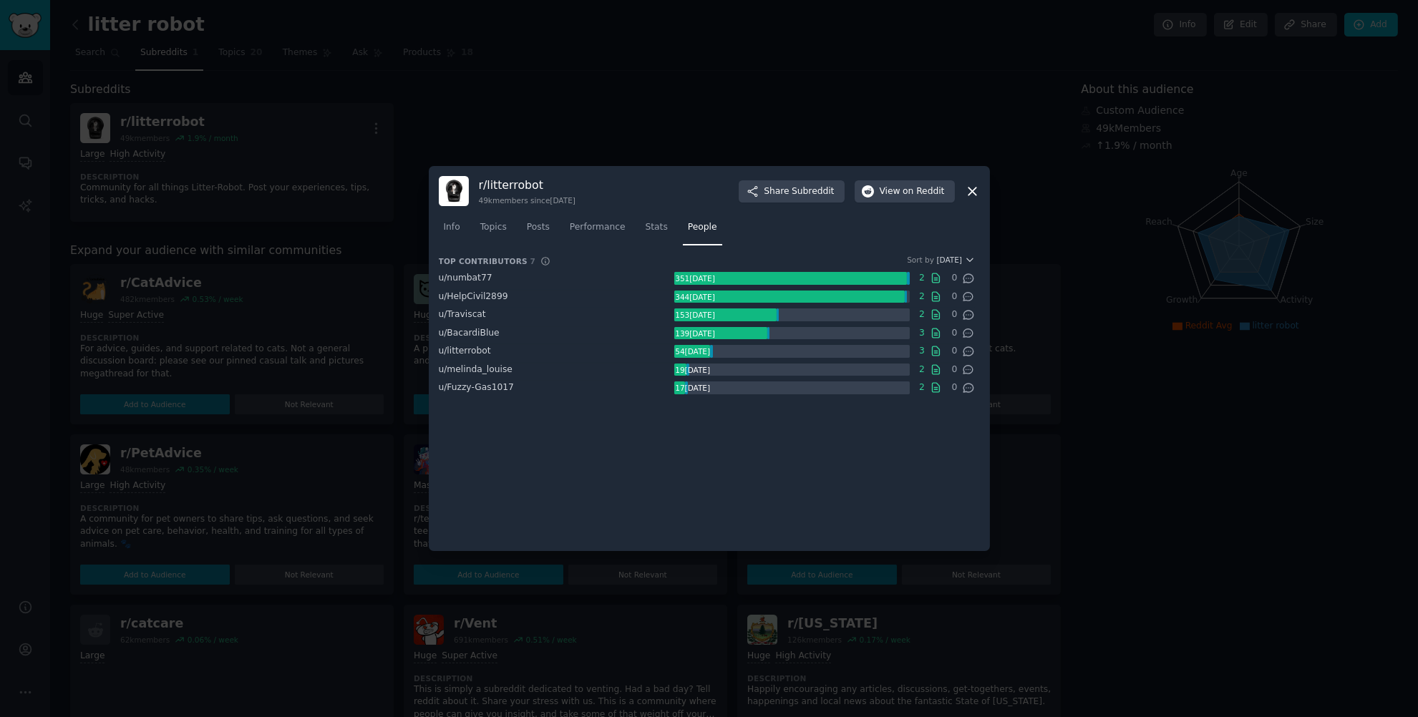
click at [970, 192] on icon at bounding box center [972, 191] width 8 height 8
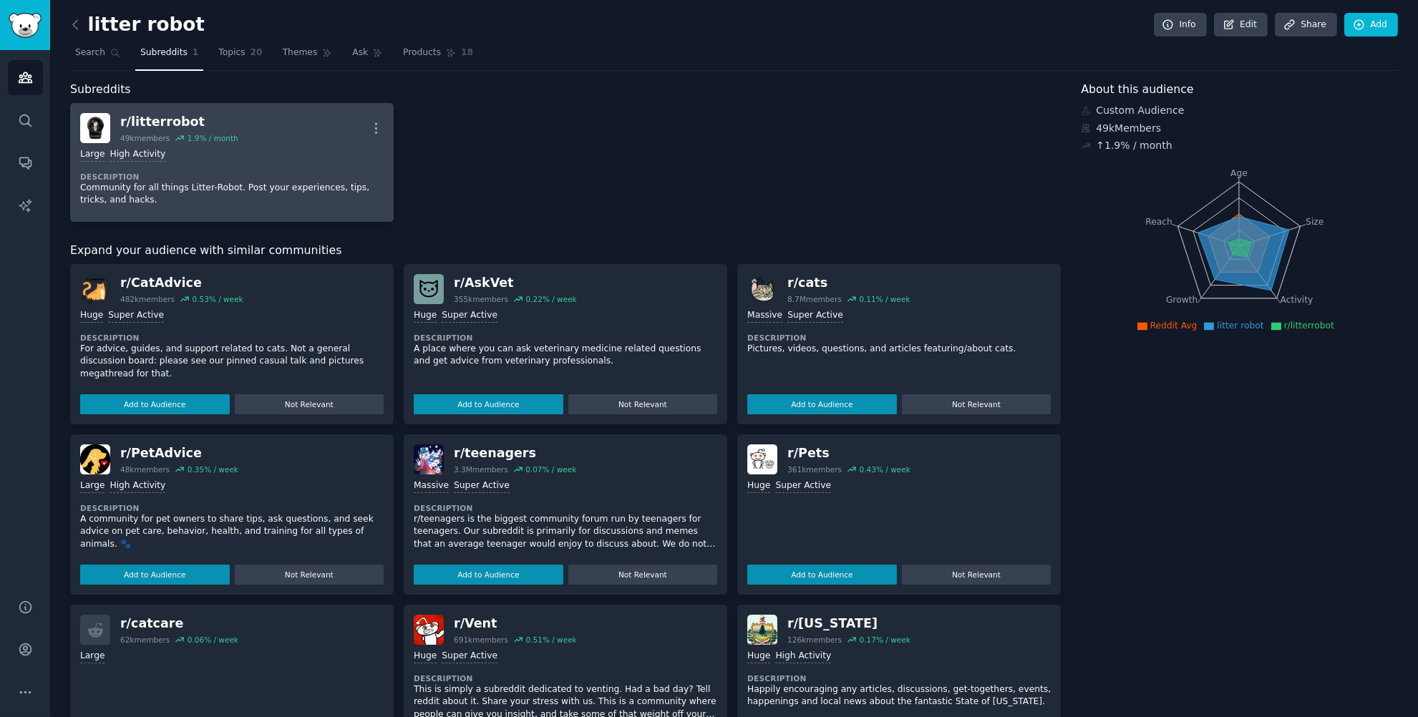
click at [275, 172] on dt "Description" at bounding box center [231, 177] width 303 height 10
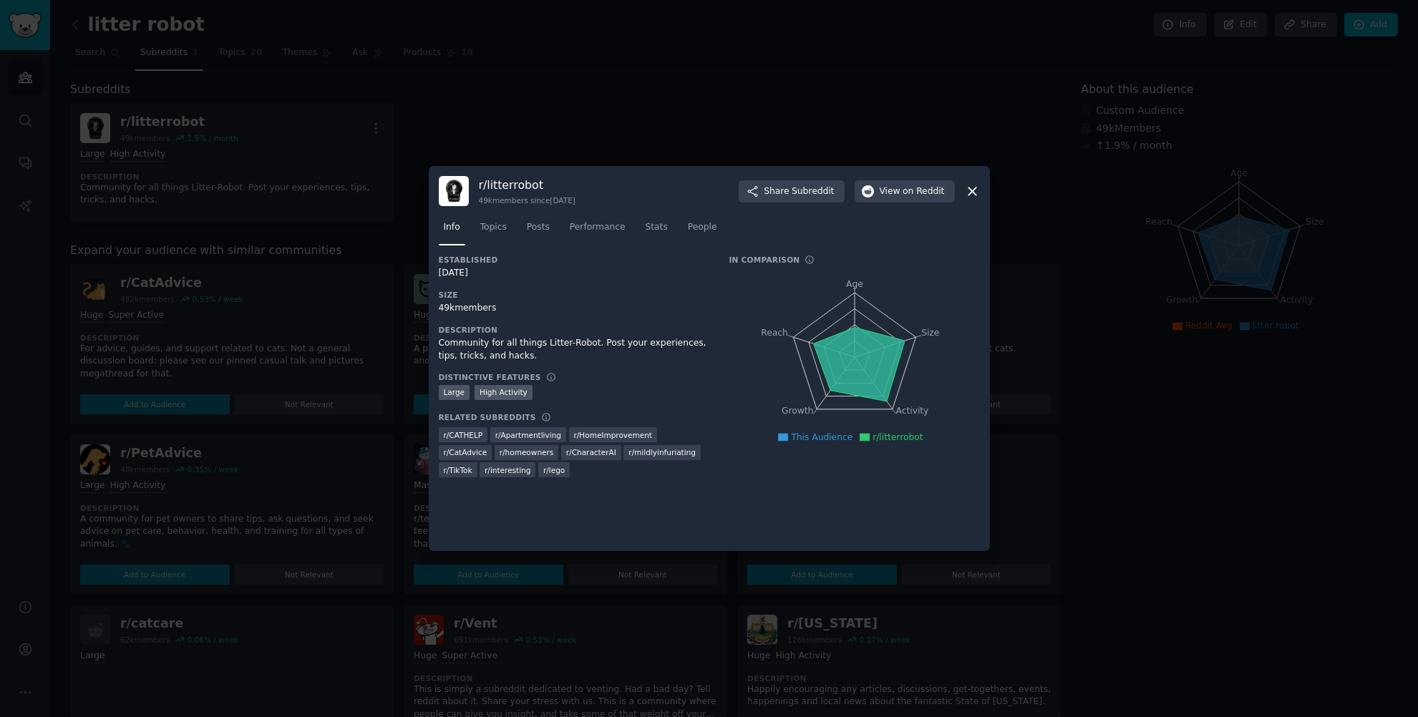
click at [968, 201] on div "r/ litterrobot 49k members since [DATE] Share Subreddit View on Reddit" at bounding box center [709, 191] width 541 height 30
click at [967, 184] on icon at bounding box center [972, 191] width 15 height 15
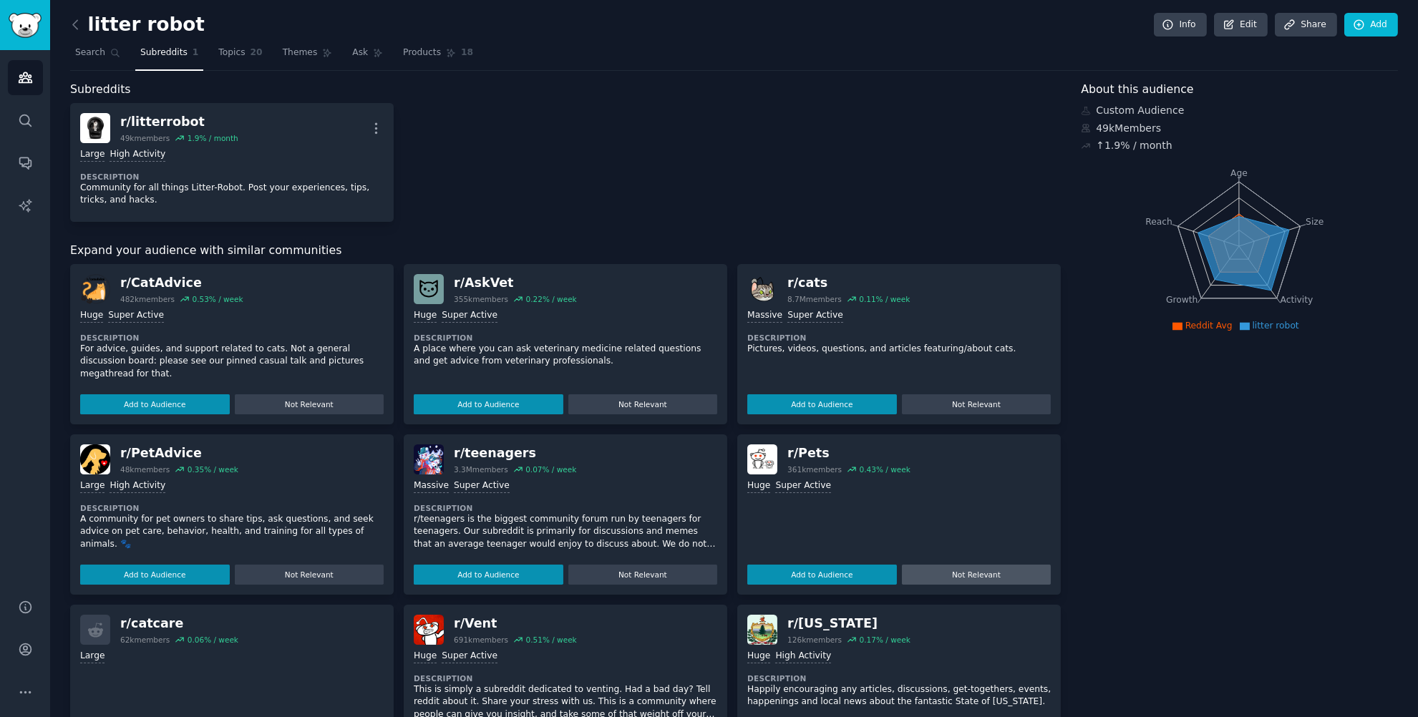
click at [651, 573] on button "Not Relevant" at bounding box center [643, 575] width 150 height 20
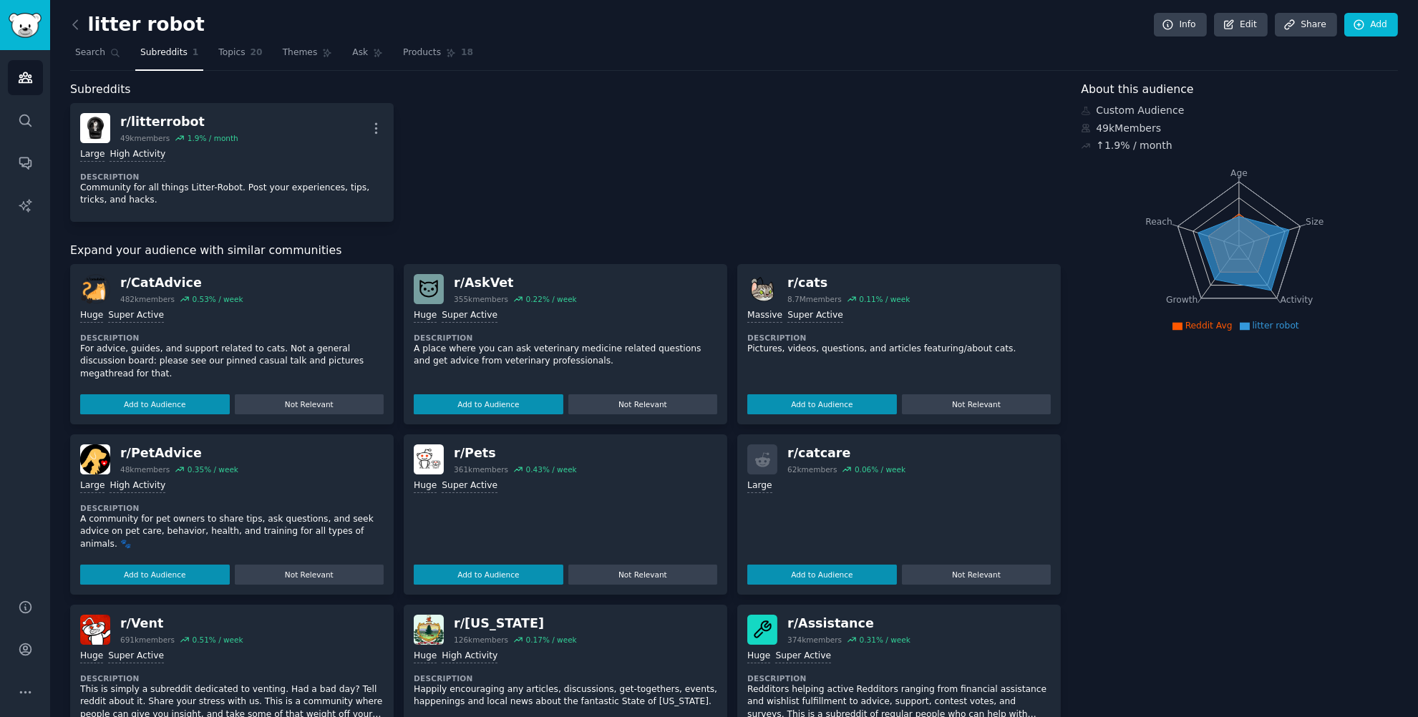
click at [272, 532] on p "A community for pet owners to share tips, ask questions, and seek advice on pet…" at bounding box center [231, 532] width 303 height 38
click at [288, 473] on div "r/ PetAdvice 48k members 0.35 % / week" at bounding box center [231, 459] width 303 height 30
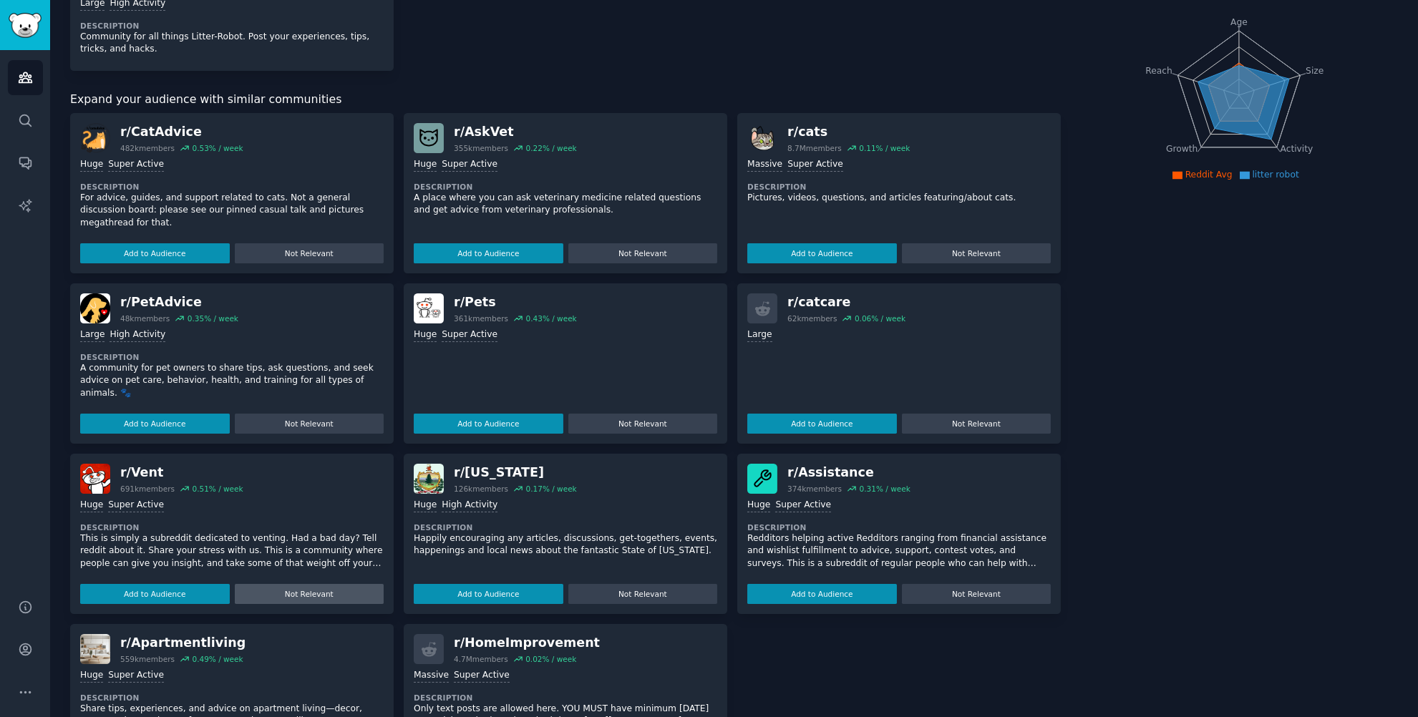
click at [286, 585] on button "Not Relevant" at bounding box center [310, 594] width 150 height 20
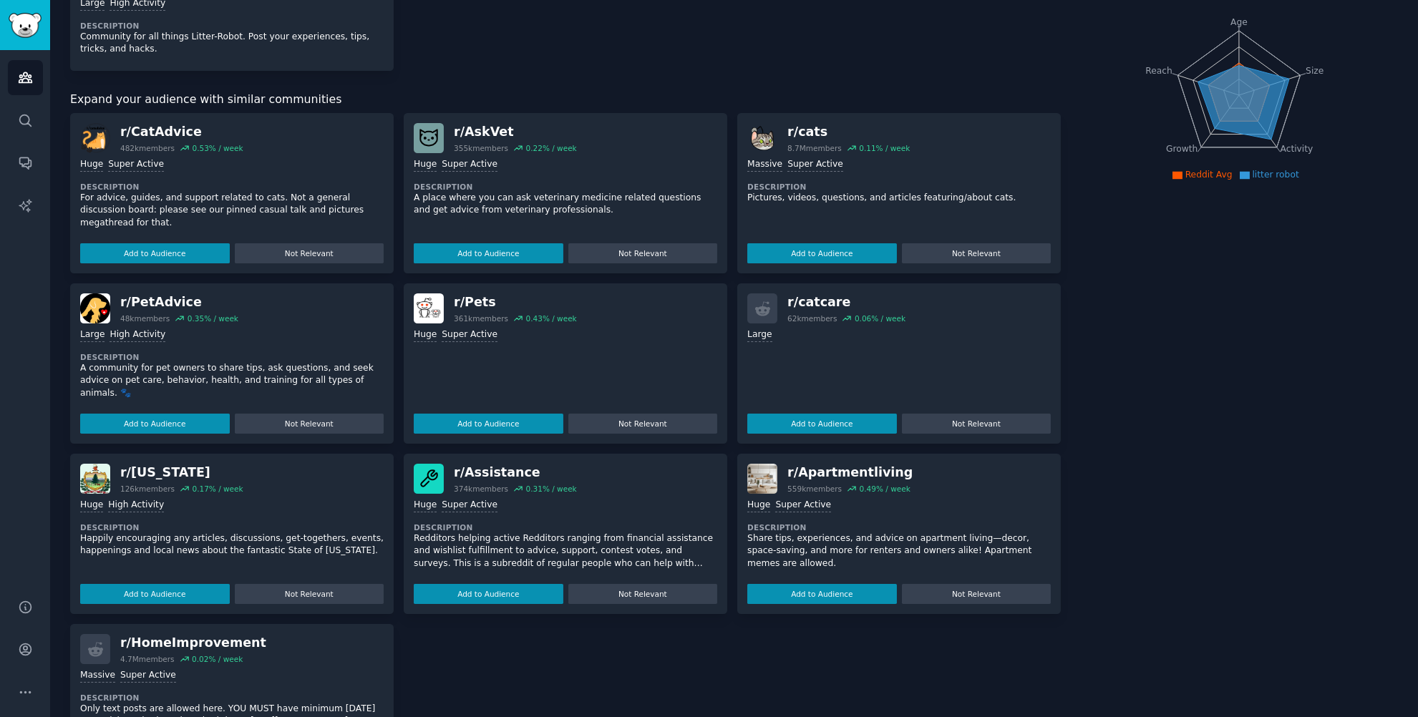
scroll to position [9, 0]
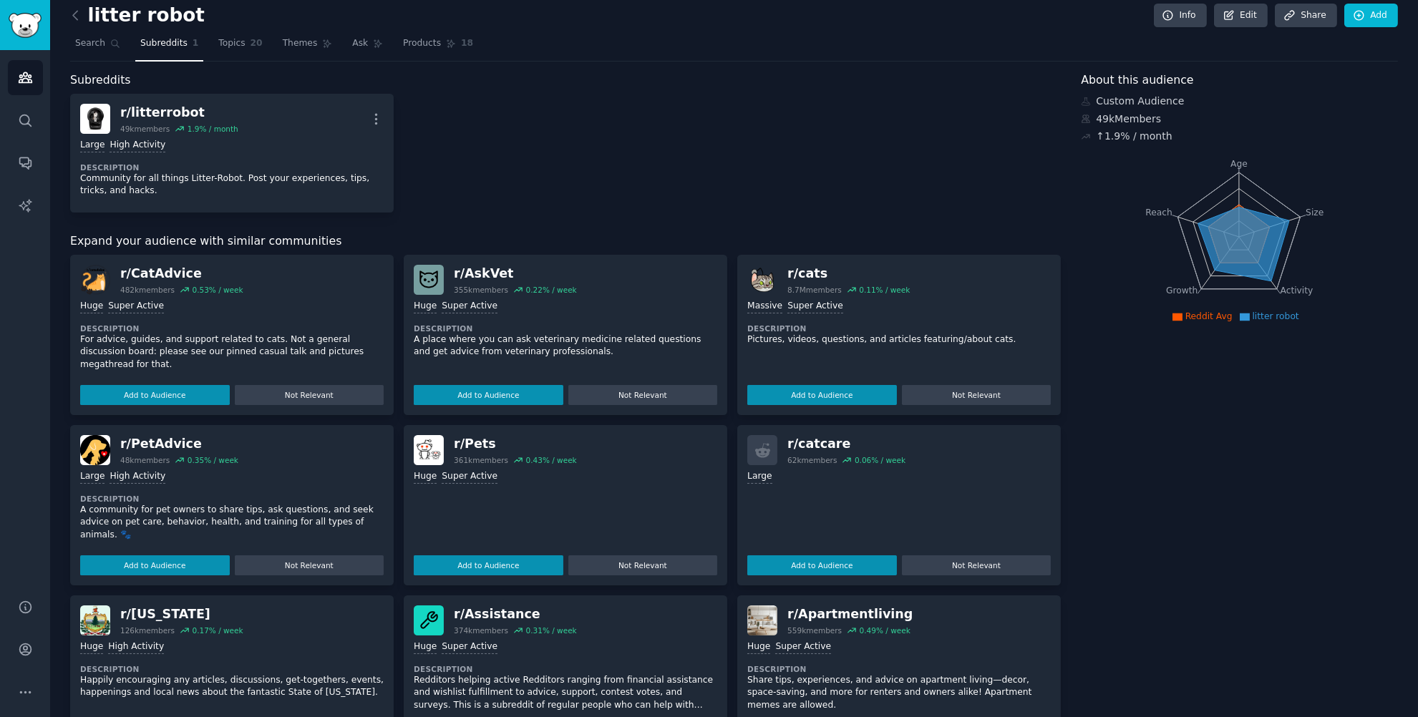
click at [607, 169] on div "r/ litterrobot 49k members 1.9 % / month More >= 80th percentile for submission…" at bounding box center [565, 153] width 990 height 119
click at [515, 222] on div "Subreddits r/ litterrobot 49k members 1.9 % / month More >= 80th percentile for…" at bounding box center [565, 499] width 990 height 855
click at [298, 326] on dt "Description" at bounding box center [231, 328] width 303 height 10
click at [195, 399] on button "Add to Audience" at bounding box center [155, 395] width 150 height 20
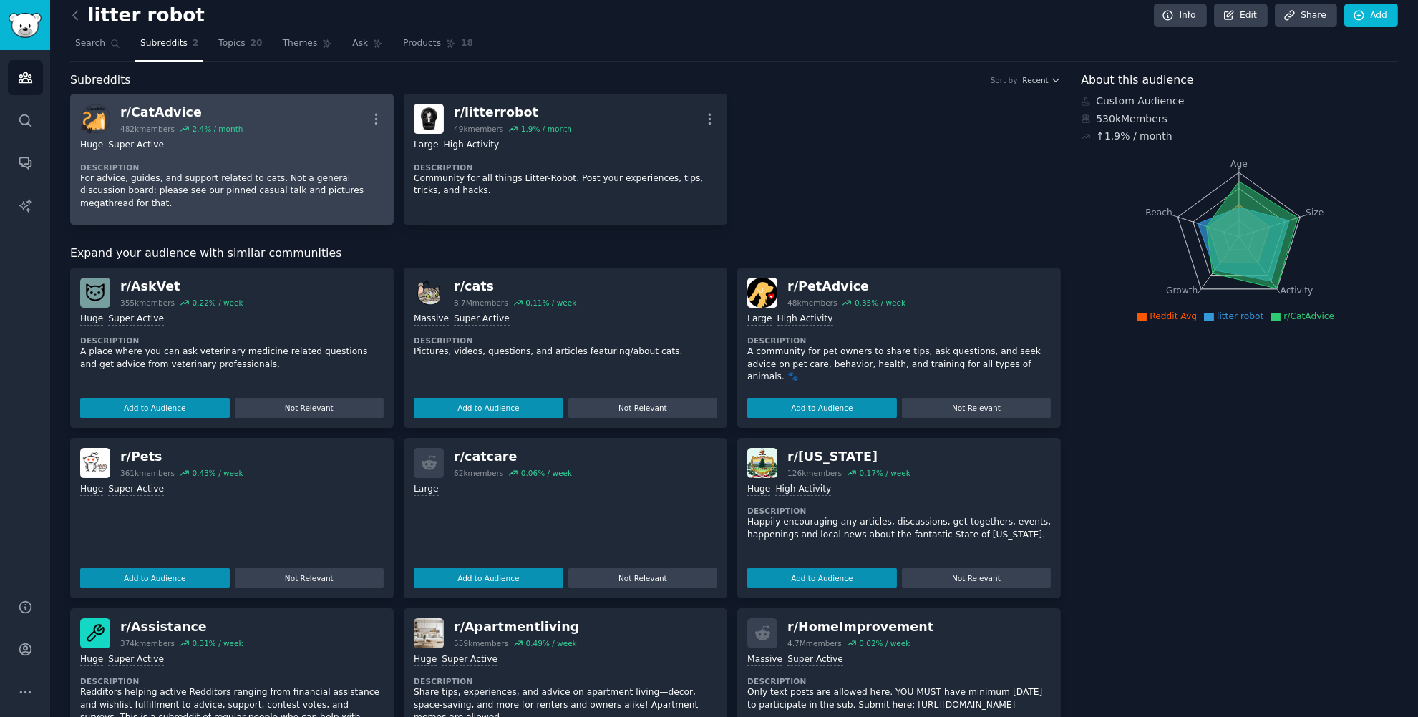
click at [384, 113] on link "r/ CatAdvice 482k members 2.4 % / month More Huge Super Active Description For …" at bounding box center [231, 159] width 323 height 131
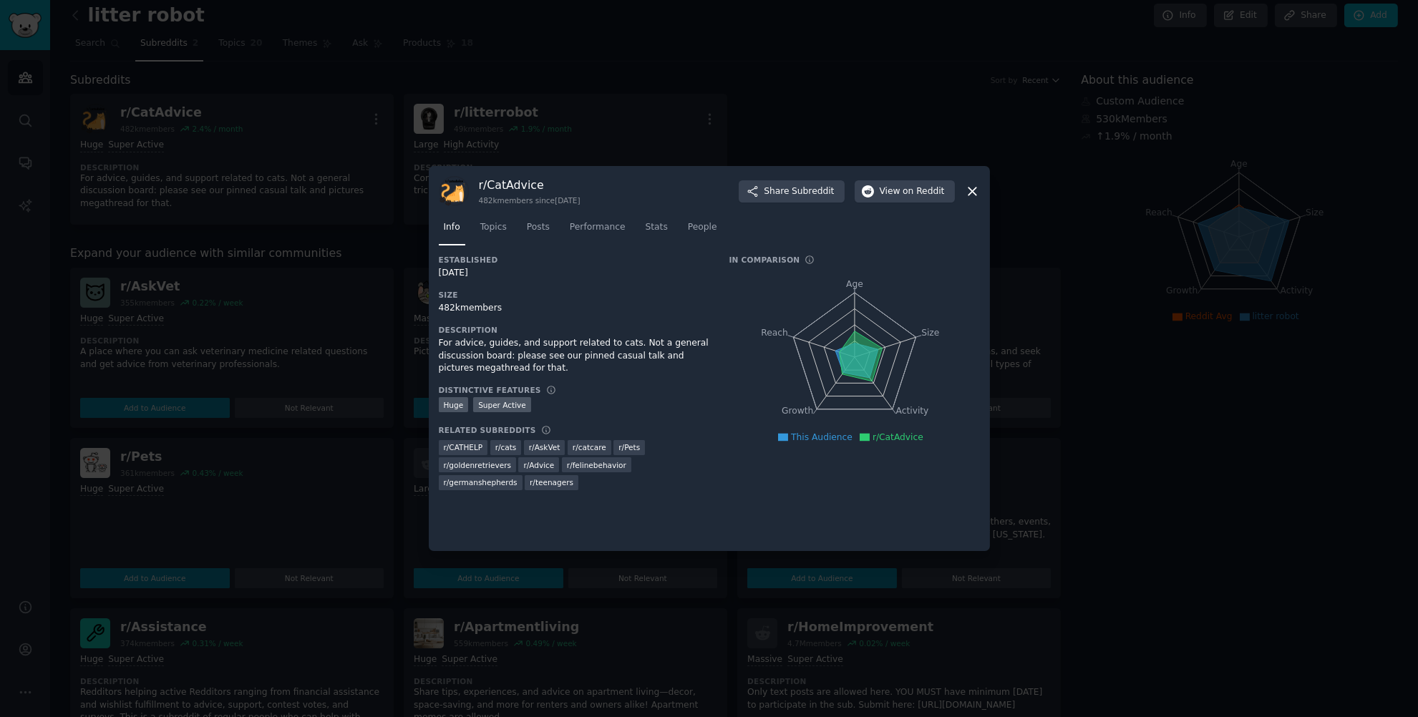
click at [376, 113] on div at bounding box center [709, 358] width 1418 height 717
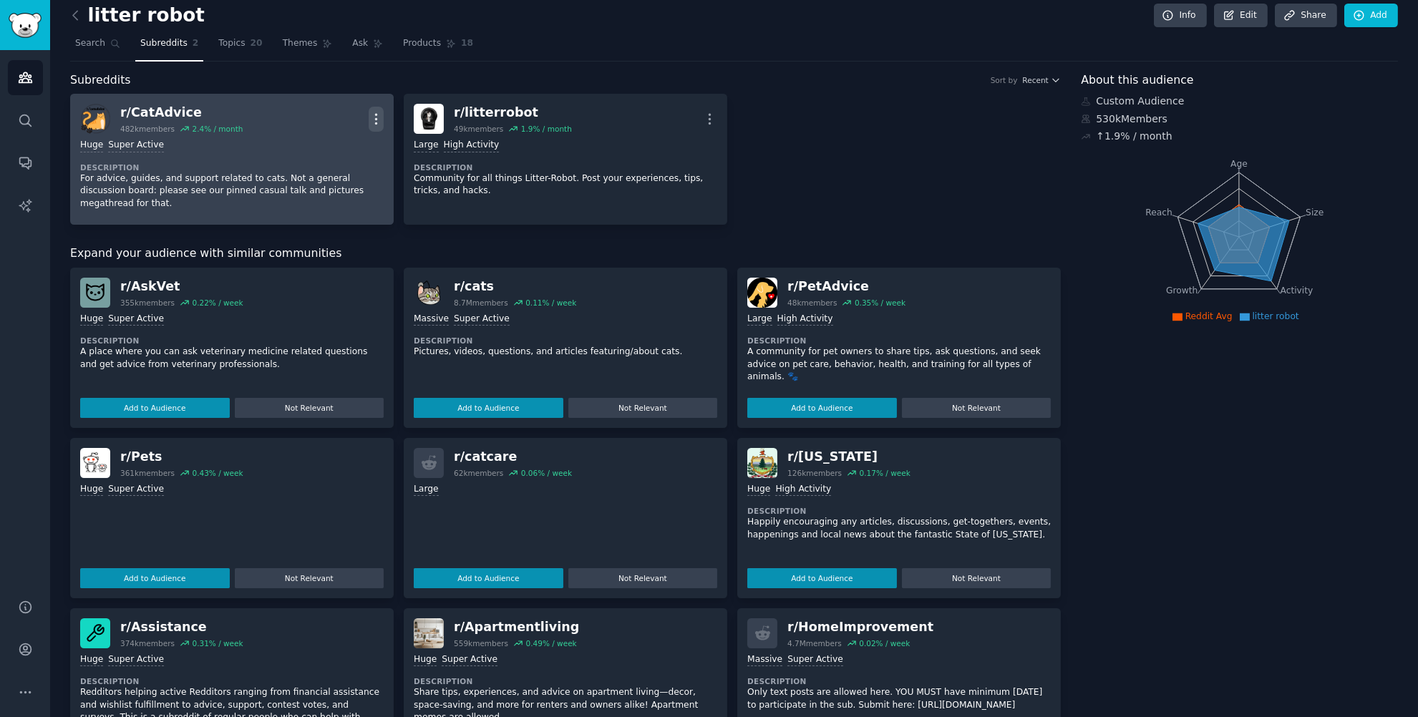
click at [371, 117] on icon "button" at bounding box center [376, 119] width 15 height 15
click at [327, 178] on p "Delete" at bounding box center [319, 174] width 33 height 15
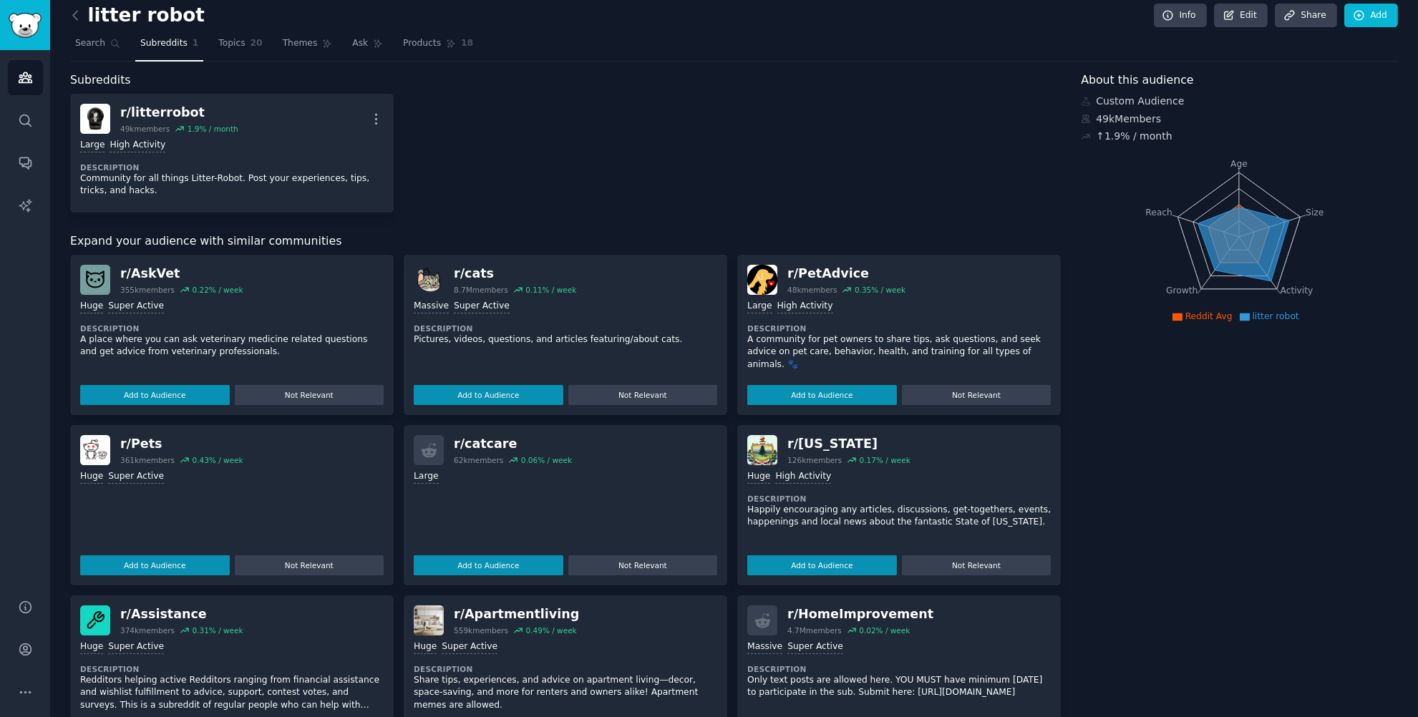
click at [685, 198] on div "r/ litterrobot 49k members 1.9 % / month More >= 80th percentile for submission…" at bounding box center [565, 153] width 990 height 119
